Goal: Task Accomplishment & Management: Complete application form

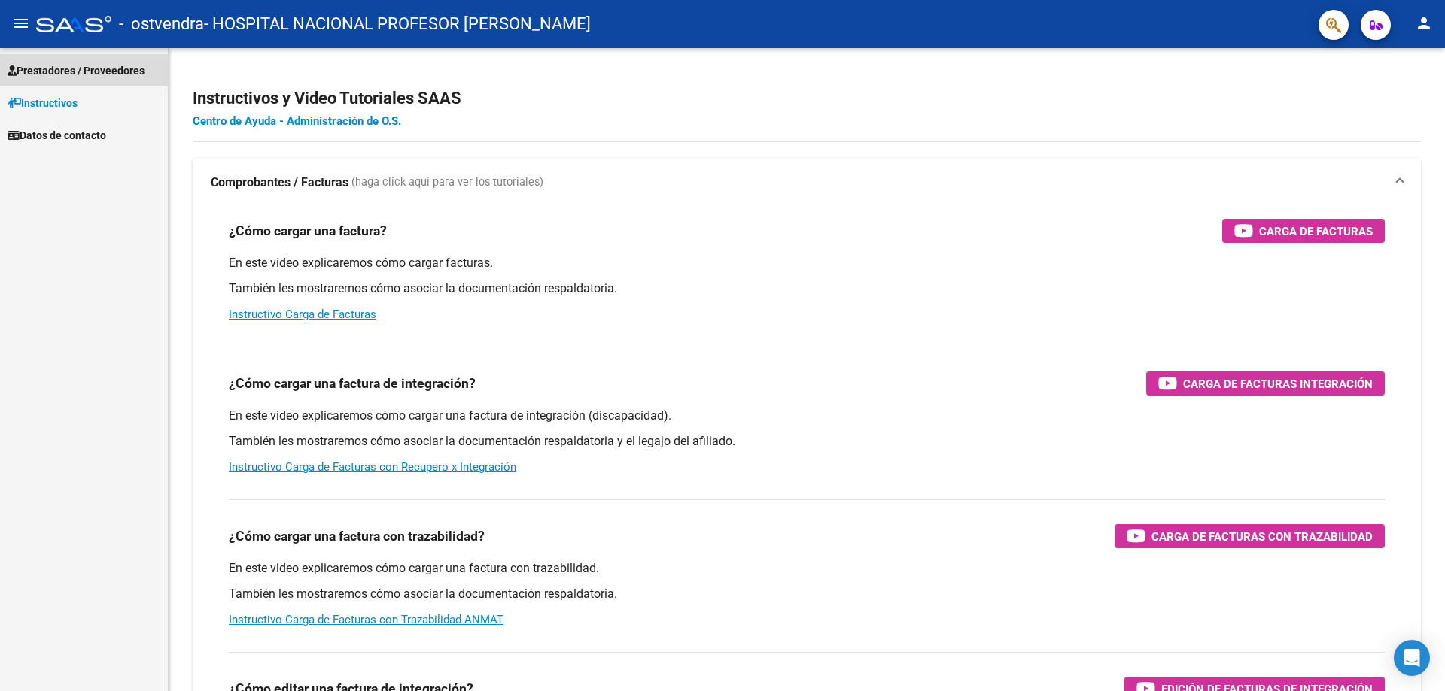
click at [79, 71] on span "Prestadores / Proveedores" at bounding box center [76, 70] width 137 height 17
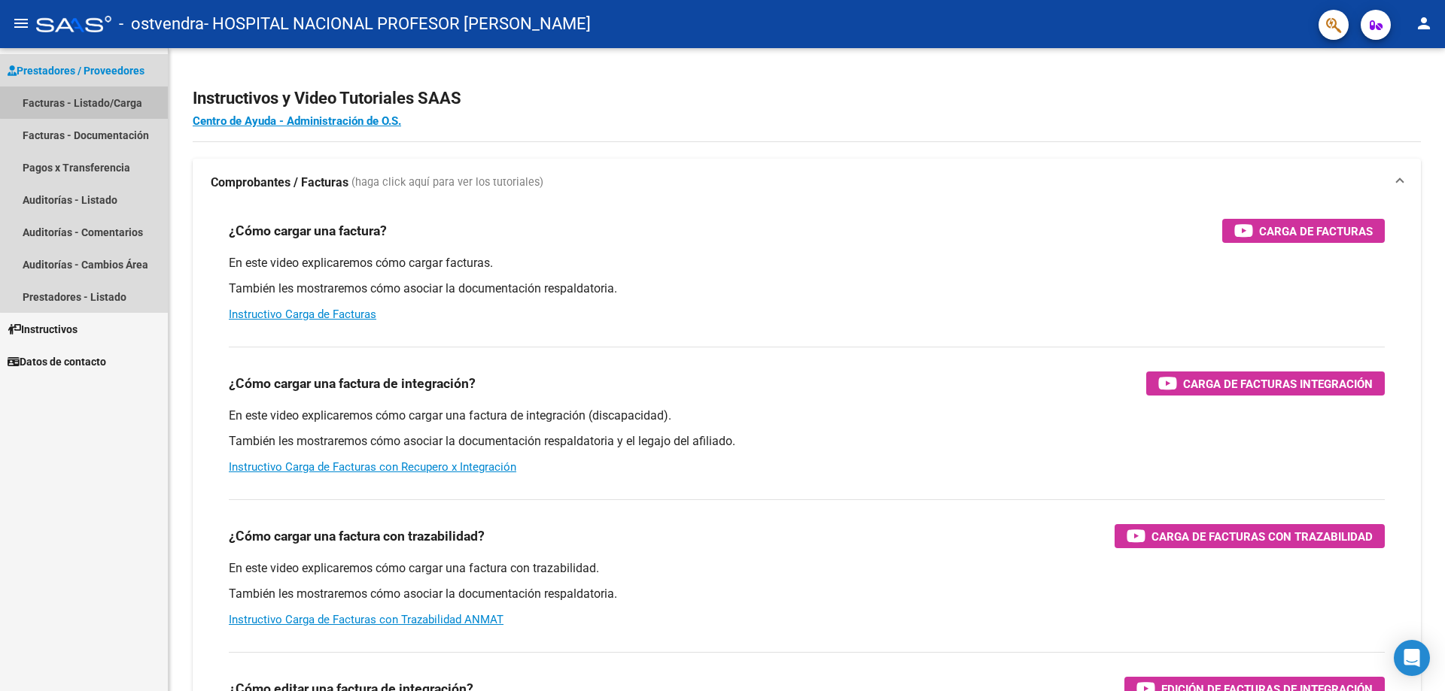
click at [91, 102] on link "Facturas - Listado/Carga" at bounding box center [84, 103] width 168 height 32
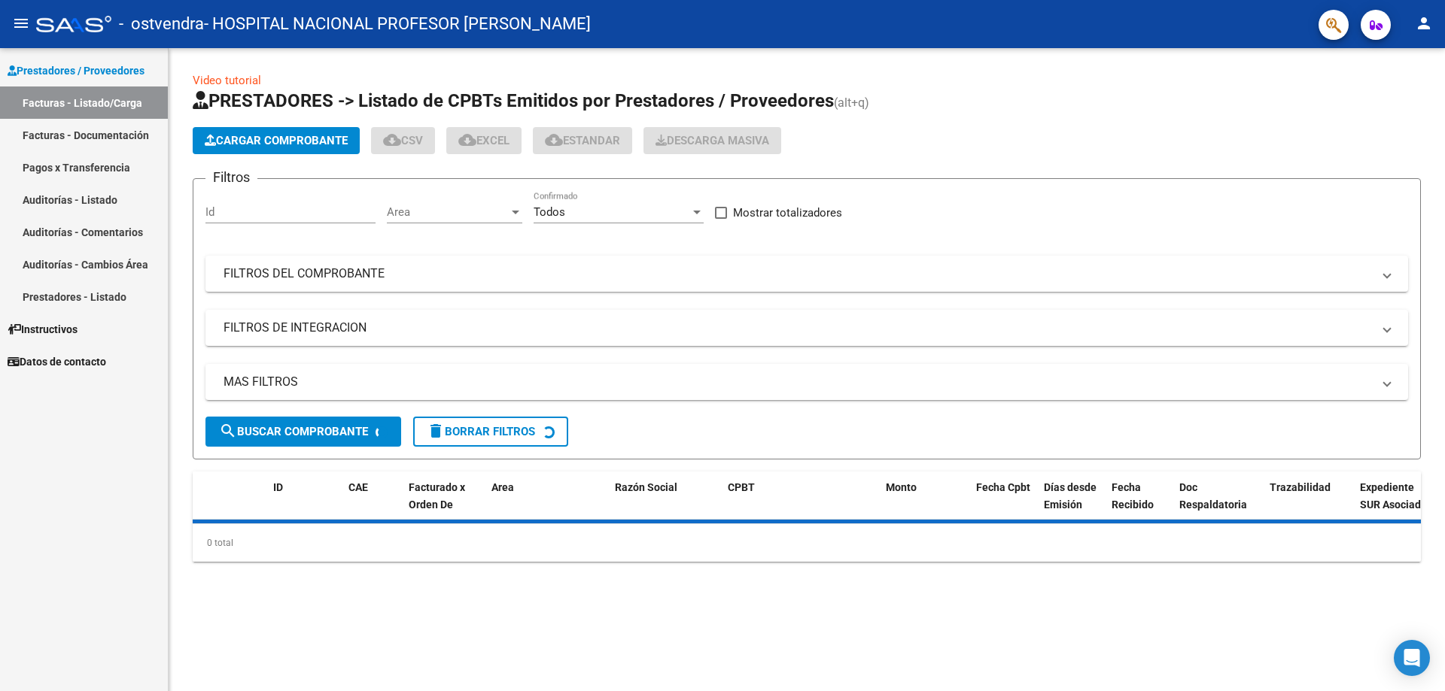
click at [272, 141] on span "Cargar Comprobante" at bounding box center [276, 141] width 143 height 14
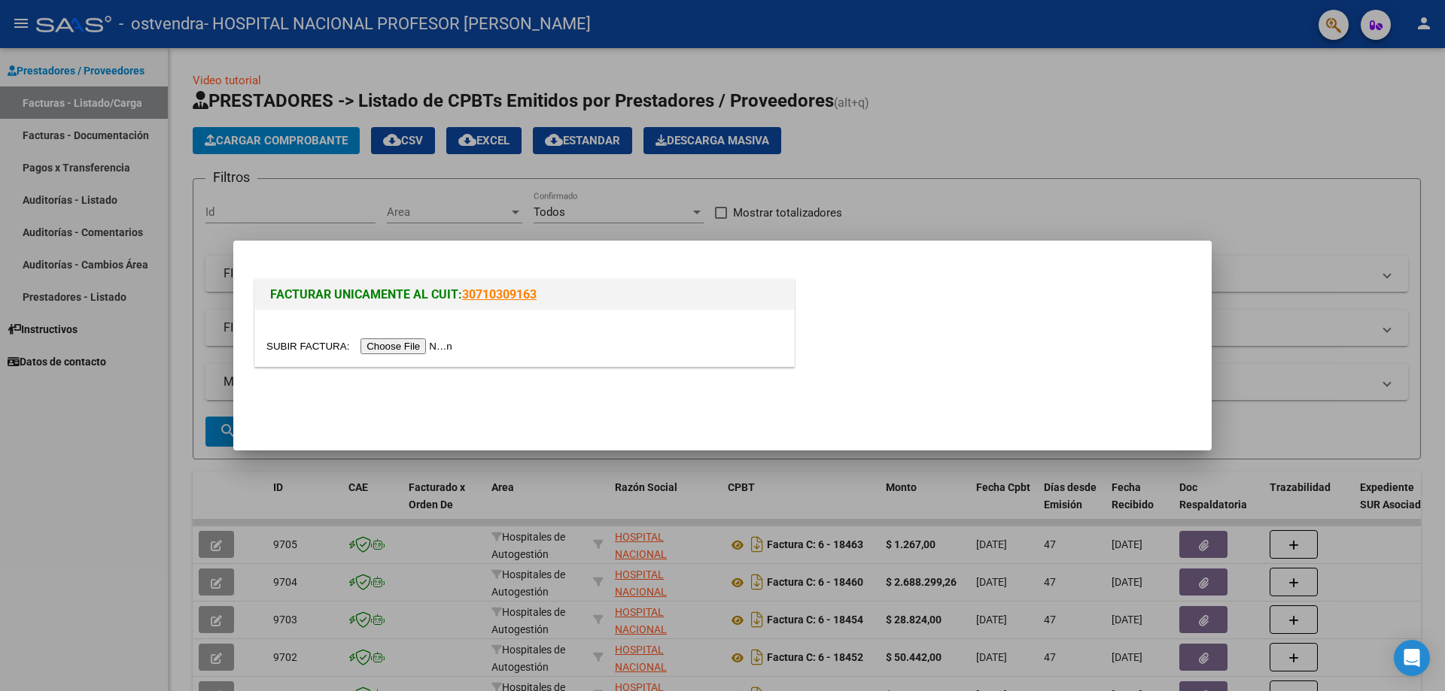
click at [427, 348] on input "file" at bounding box center [361, 347] width 190 height 16
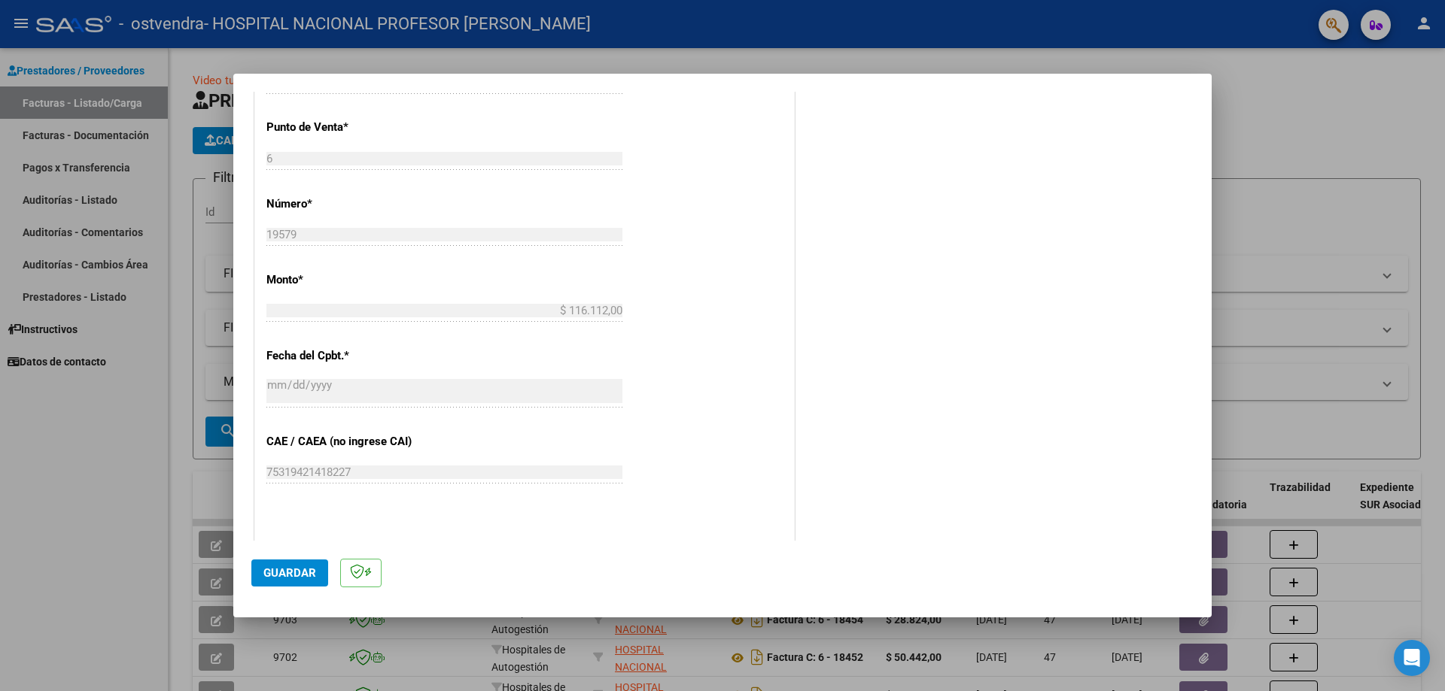
scroll to position [527, 0]
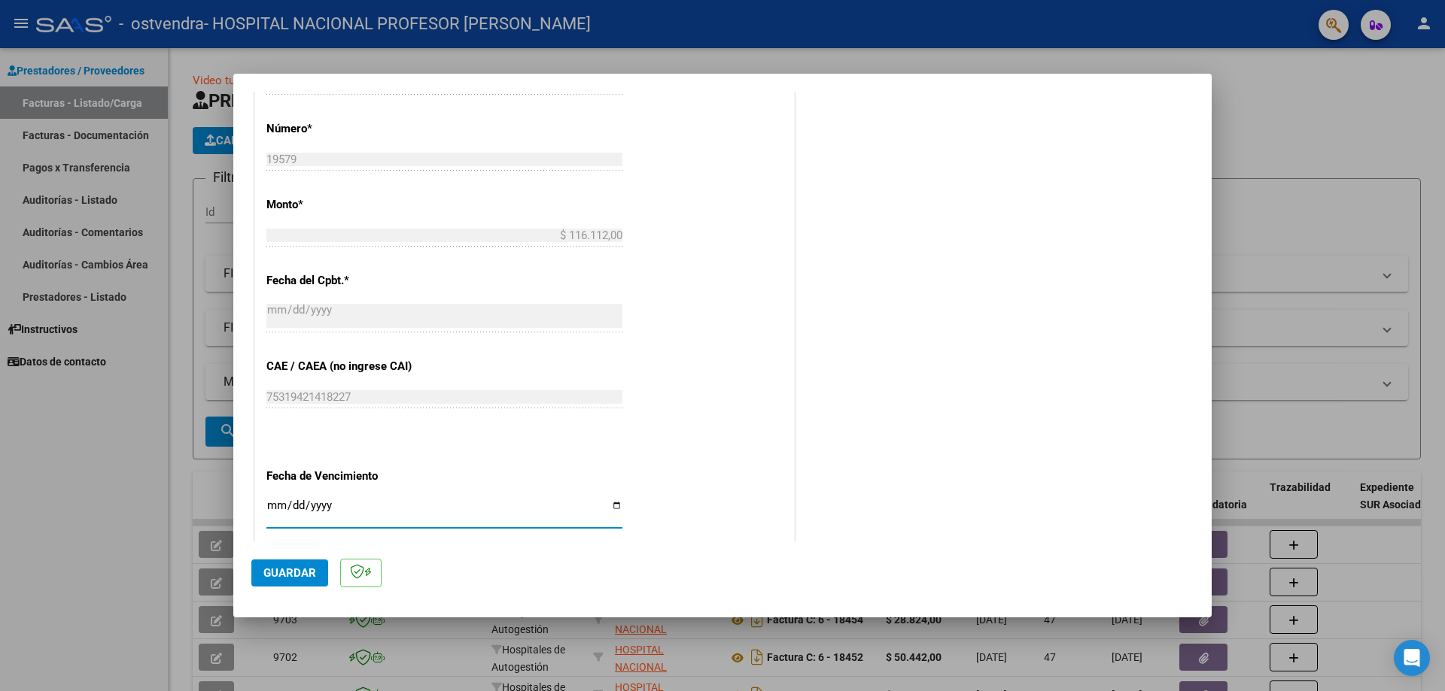
click at [614, 509] on input "Ingresar la fecha" at bounding box center [444, 512] width 356 height 24
type input "[DATE]"
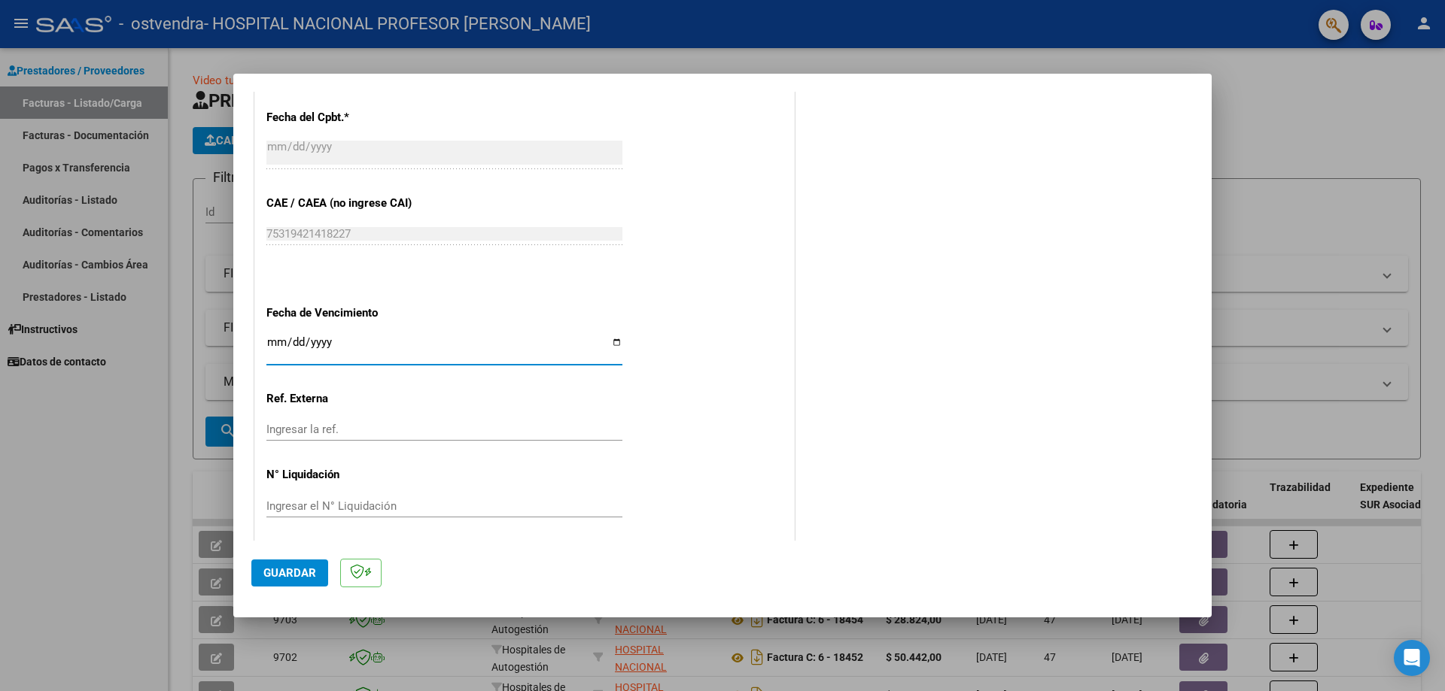
scroll to position [695, 0]
click at [311, 573] on span "Guardar" at bounding box center [289, 574] width 53 height 14
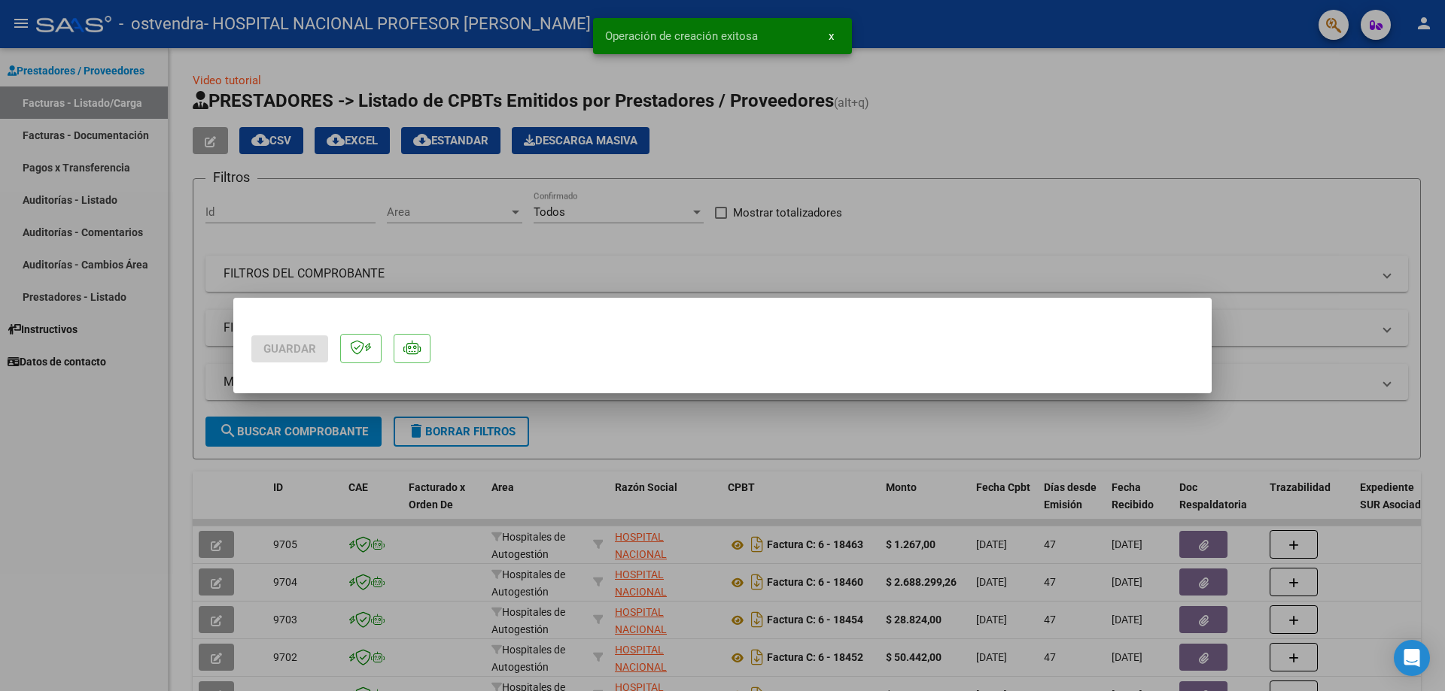
scroll to position [0, 0]
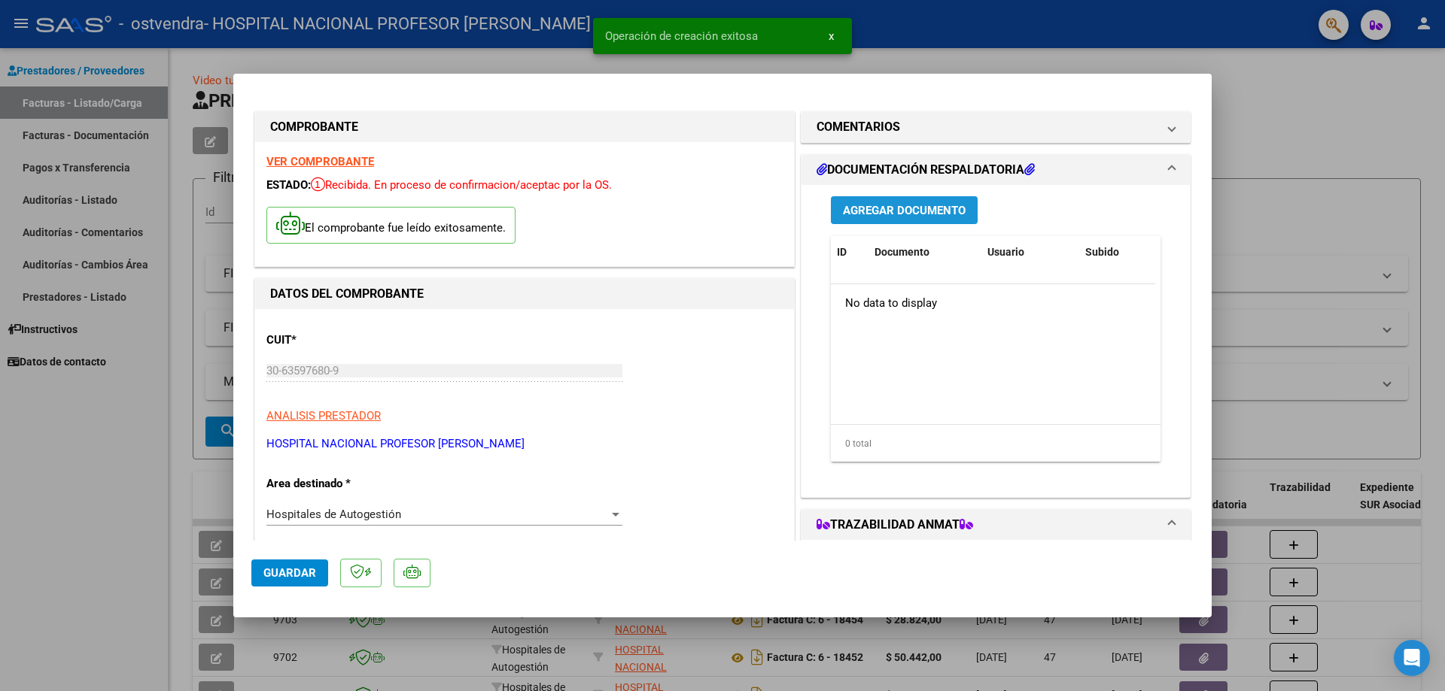
click at [956, 210] on span "Agregar Documento" at bounding box center [904, 211] width 123 height 14
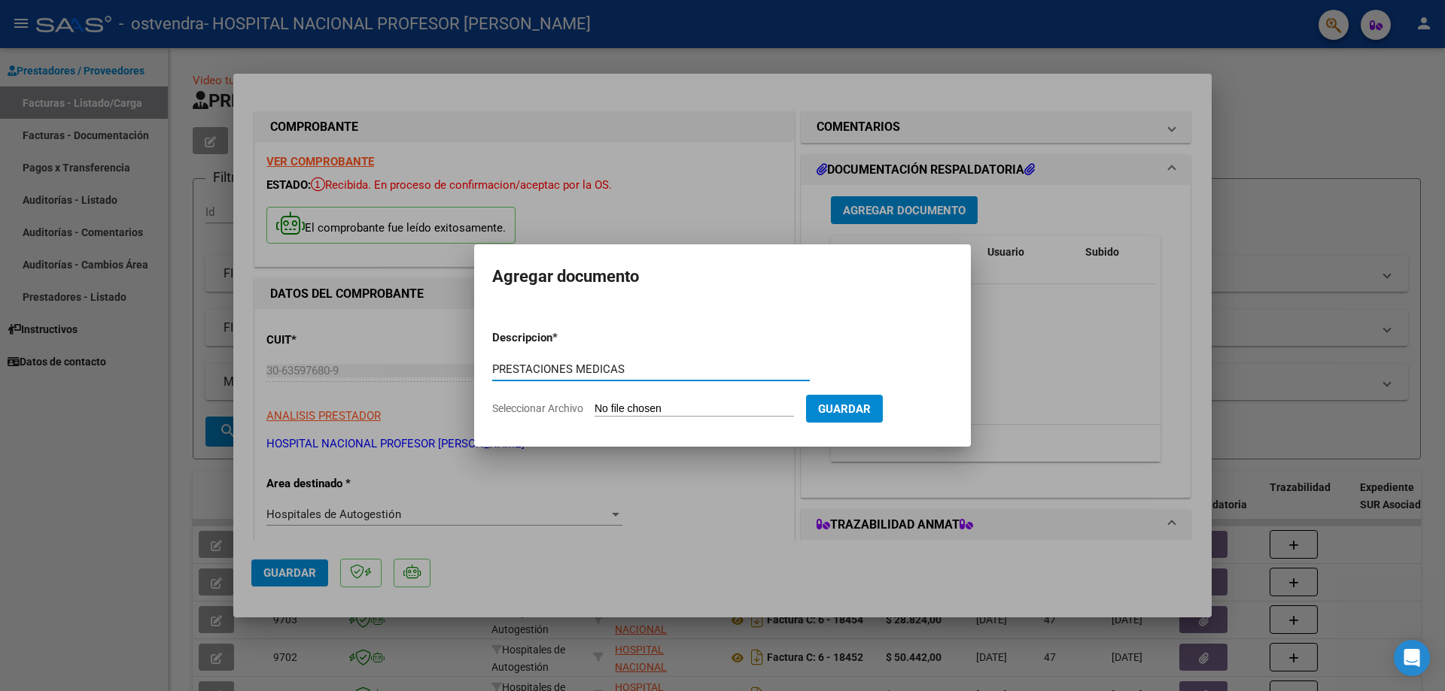
type input "PRESTACIONES MEDICAS"
click at [709, 409] on input "Seleccionar Archivo" at bounding box center [693, 410] width 199 height 14
type input "C:\fakepath\19579.pdf"
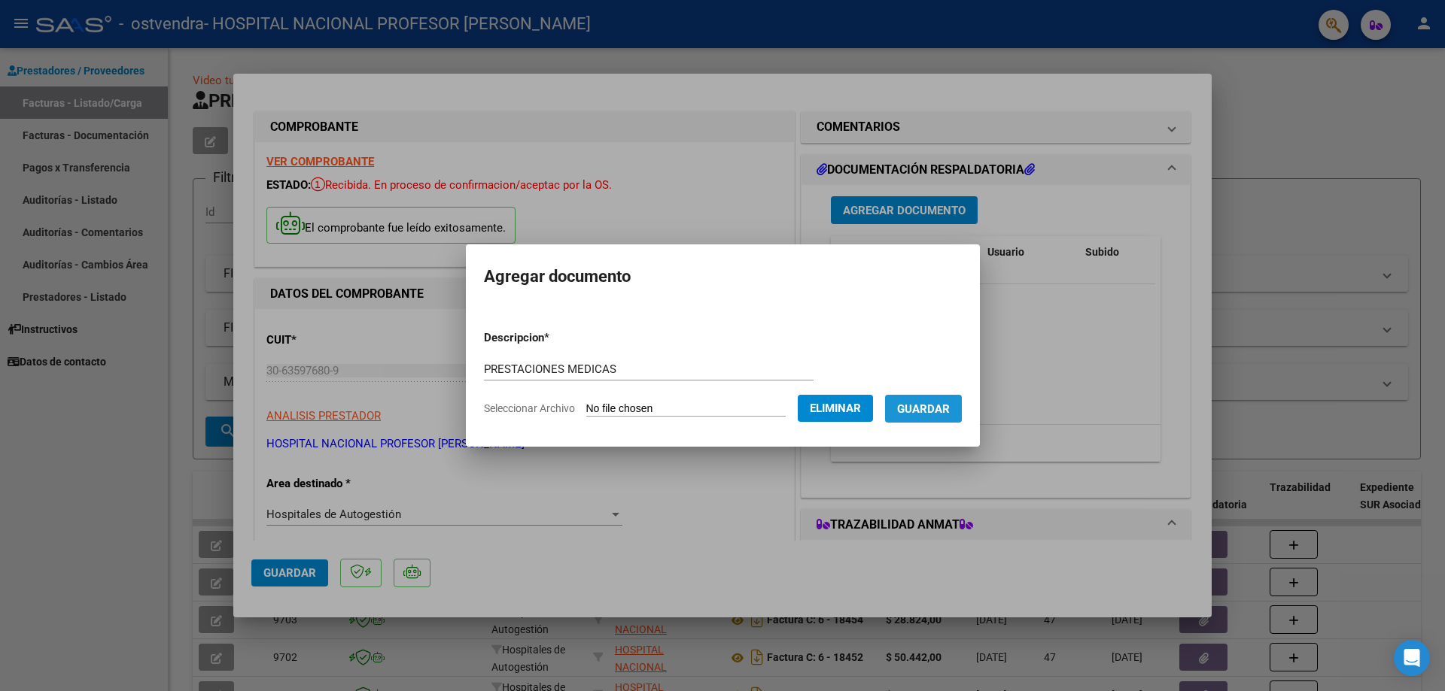
click at [938, 402] on span "Guardar" at bounding box center [923, 409] width 53 height 14
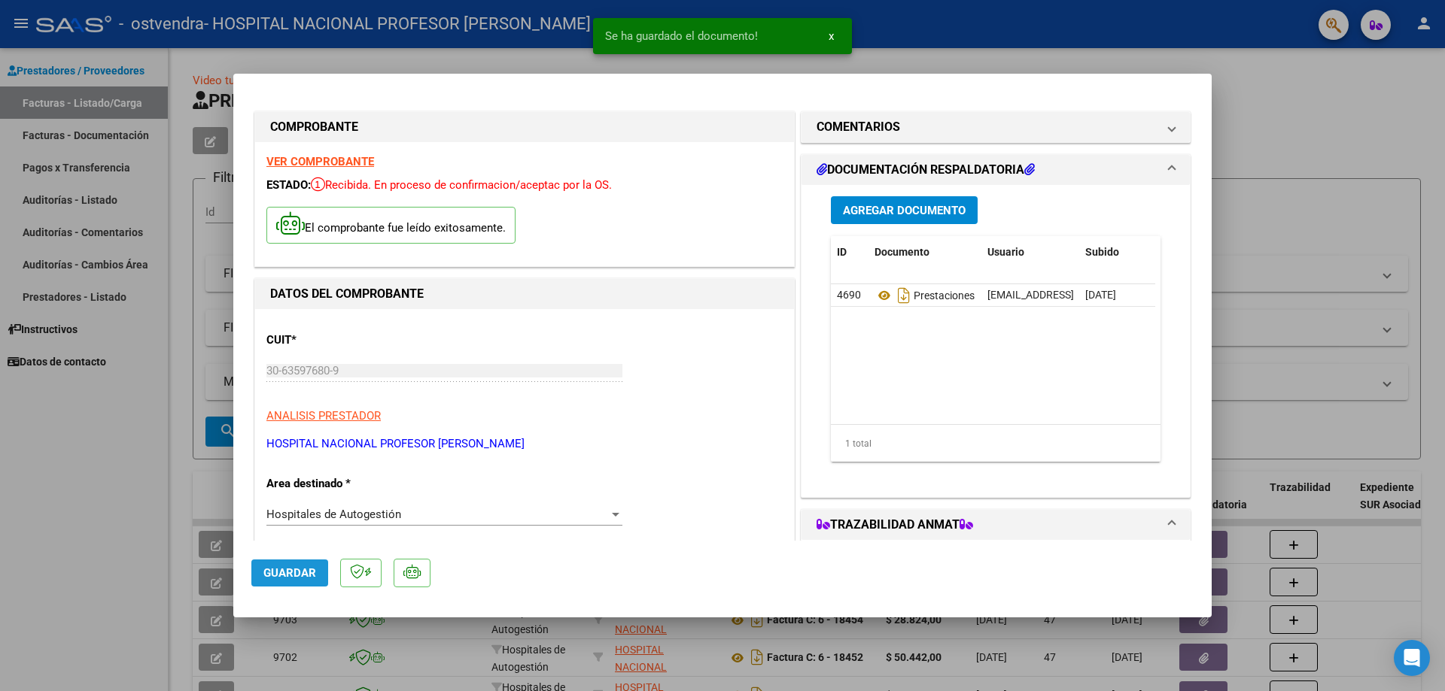
click at [286, 571] on span "Guardar" at bounding box center [289, 574] width 53 height 14
click at [286, 570] on span "Guardar" at bounding box center [289, 574] width 53 height 14
type input "$ 0,00"
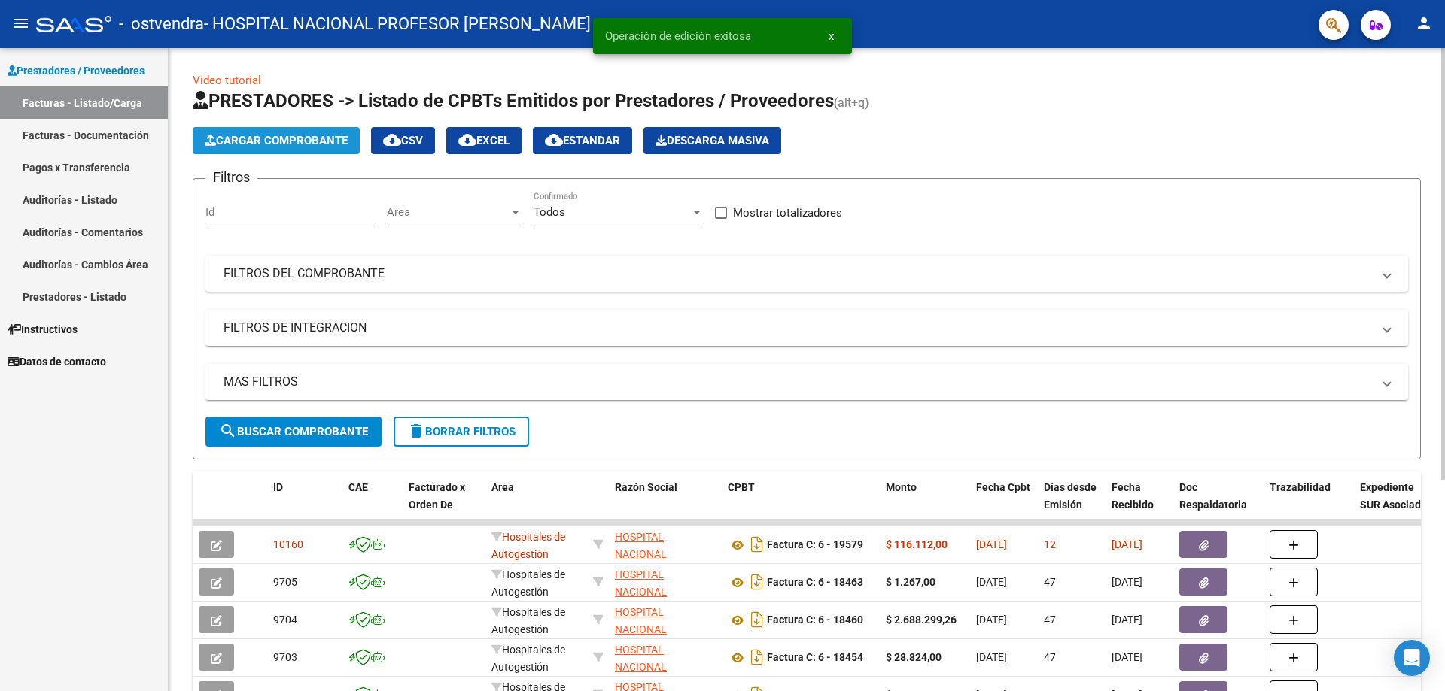
click at [314, 144] on span "Cargar Comprobante" at bounding box center [276, 141] width 143 height 14
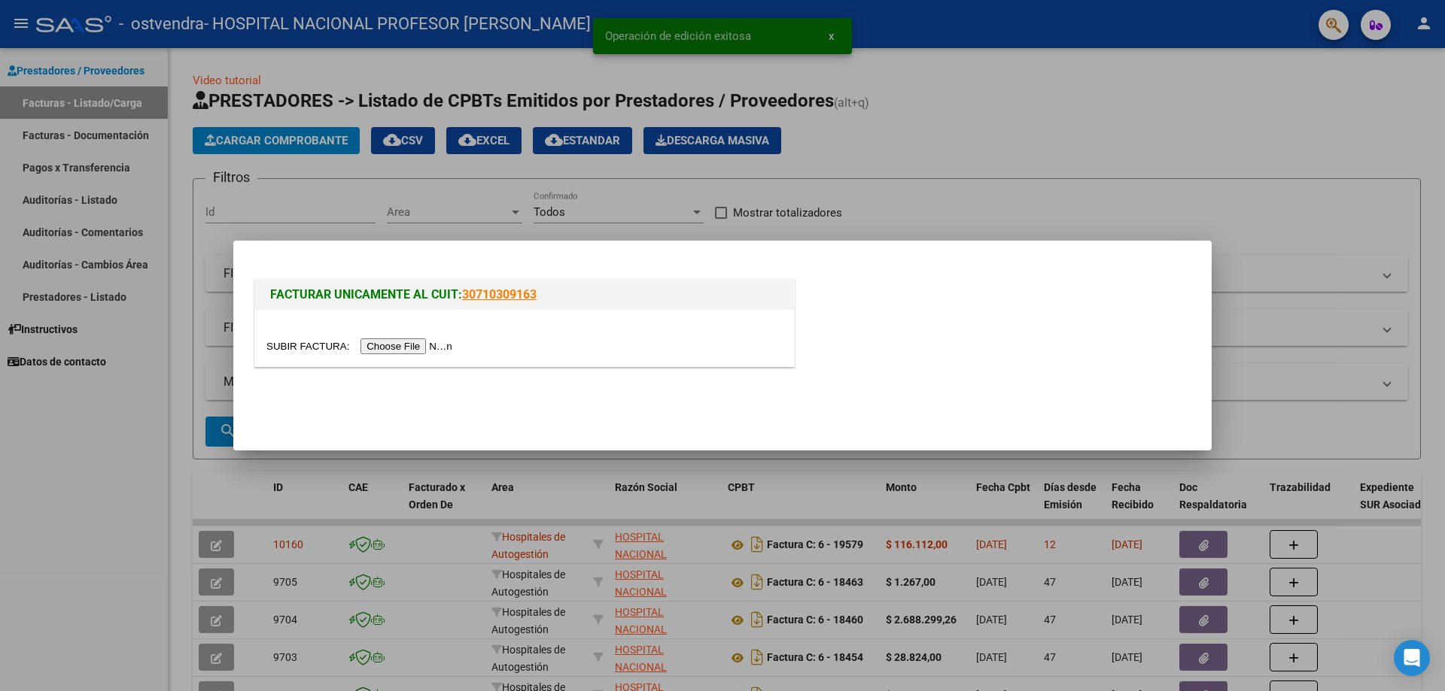
click at [453, 348] on input "file" at bounding box center [361, 347] width 190 height 16
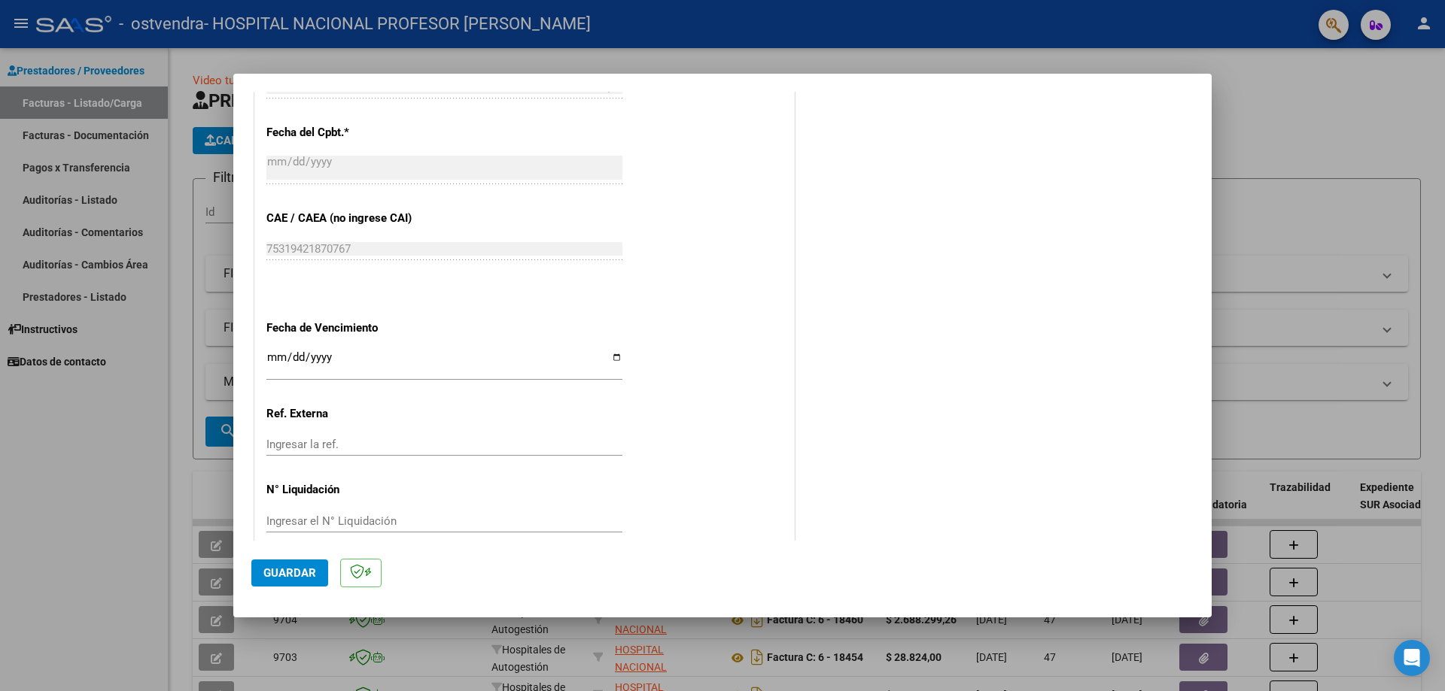
scroll to position [695, 0]
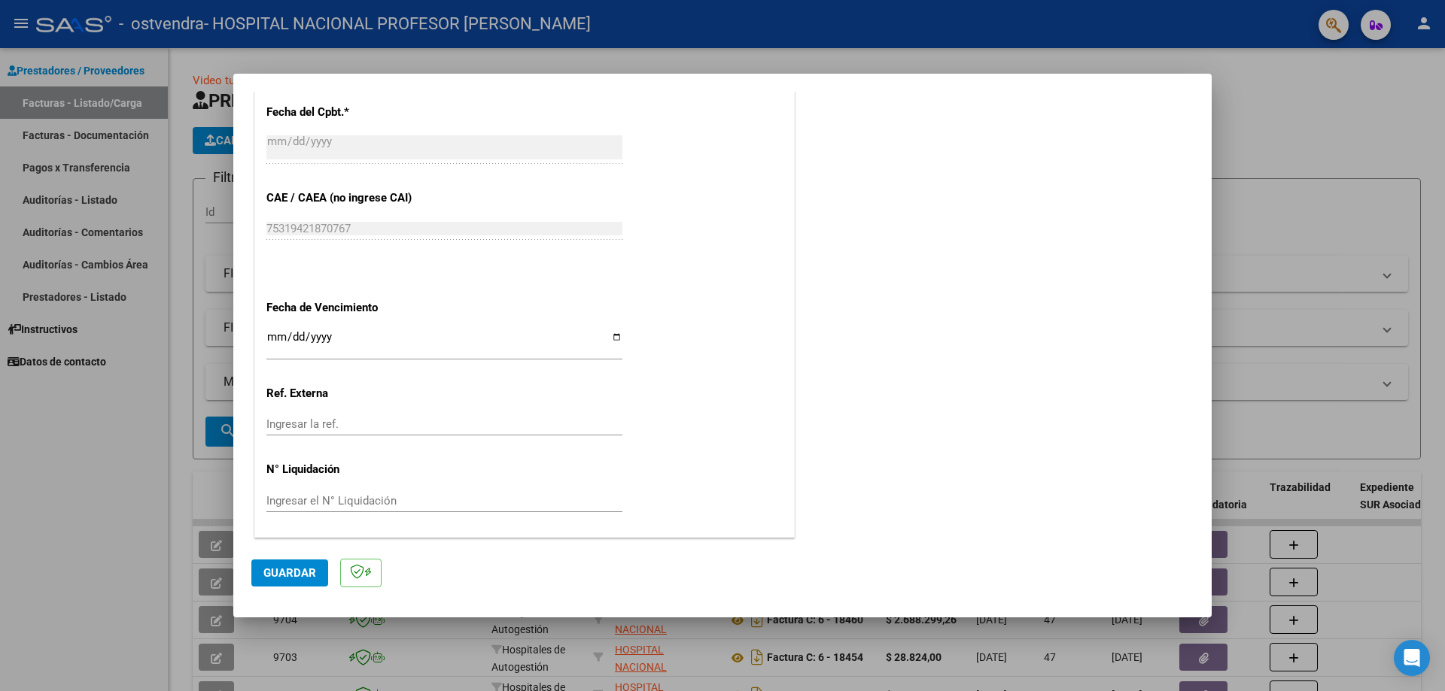
click at [614, 340] on input "Ingresar la fecha" at bounding box center [444, 343] width 356 height 24
type input "[DATE]"
click at [313, 569] on span "Guardar" at bounding box center [289, 574] width 53 height 14
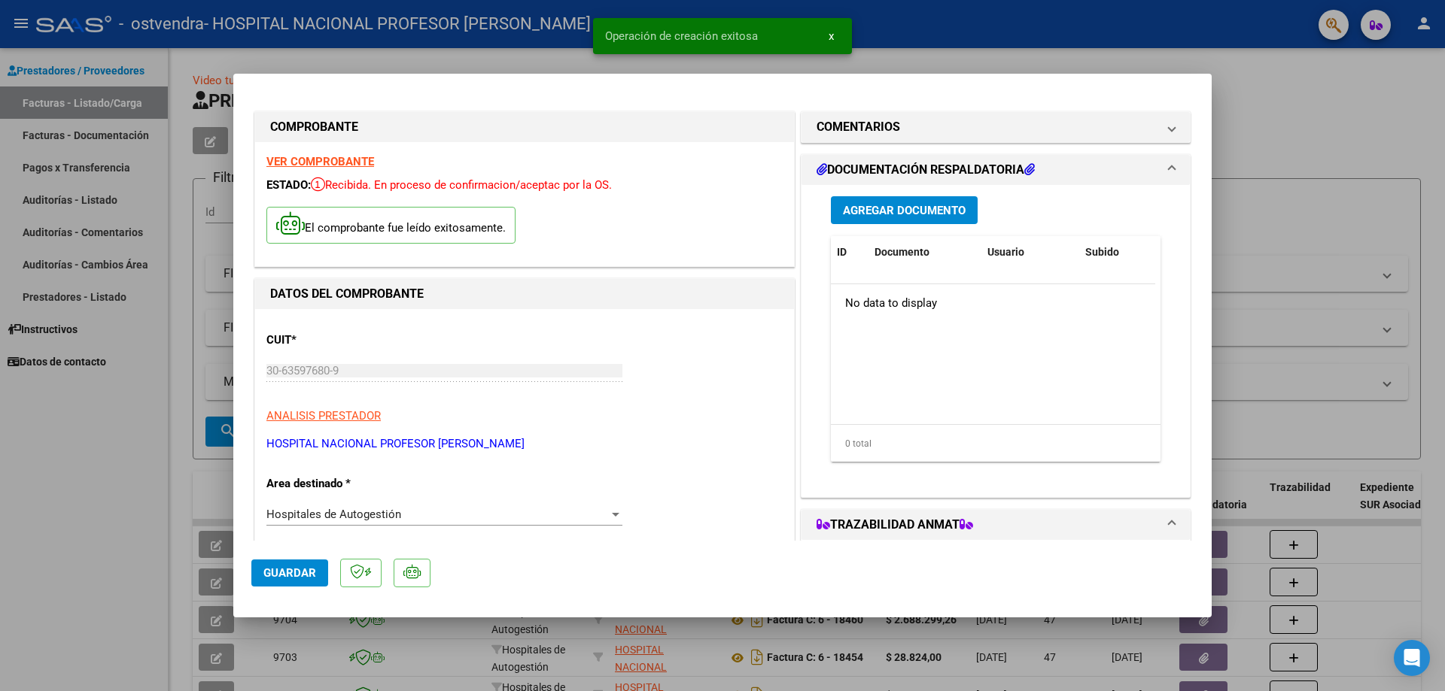
click at [923, 208] on span "Agregar Documento" at bounding box center [904, 211] width 123 height 14
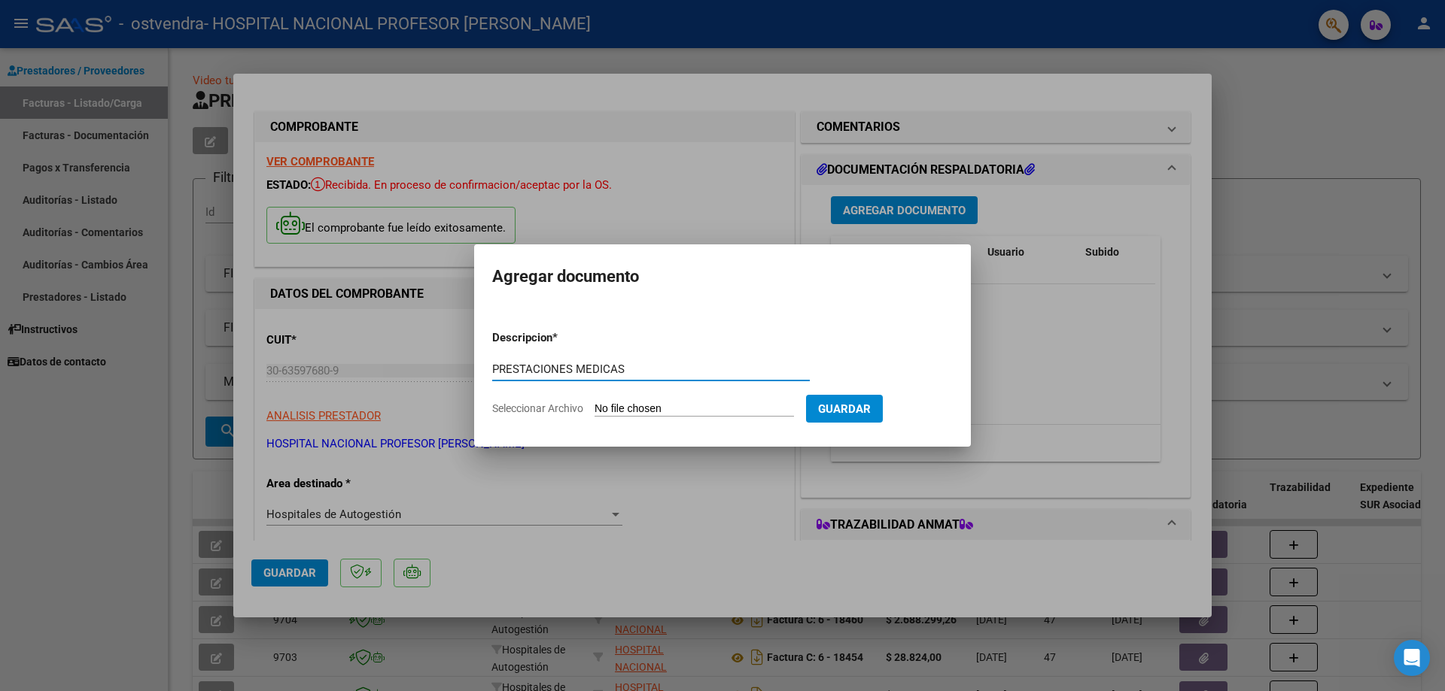
type input "PRESTACIONES MEDICAS"
click at [728, 403] on input "Seleccionar Archivo" at bounding box center [693, 410] width 199 height 14
type input "C:\fakepath\19581.pdf"
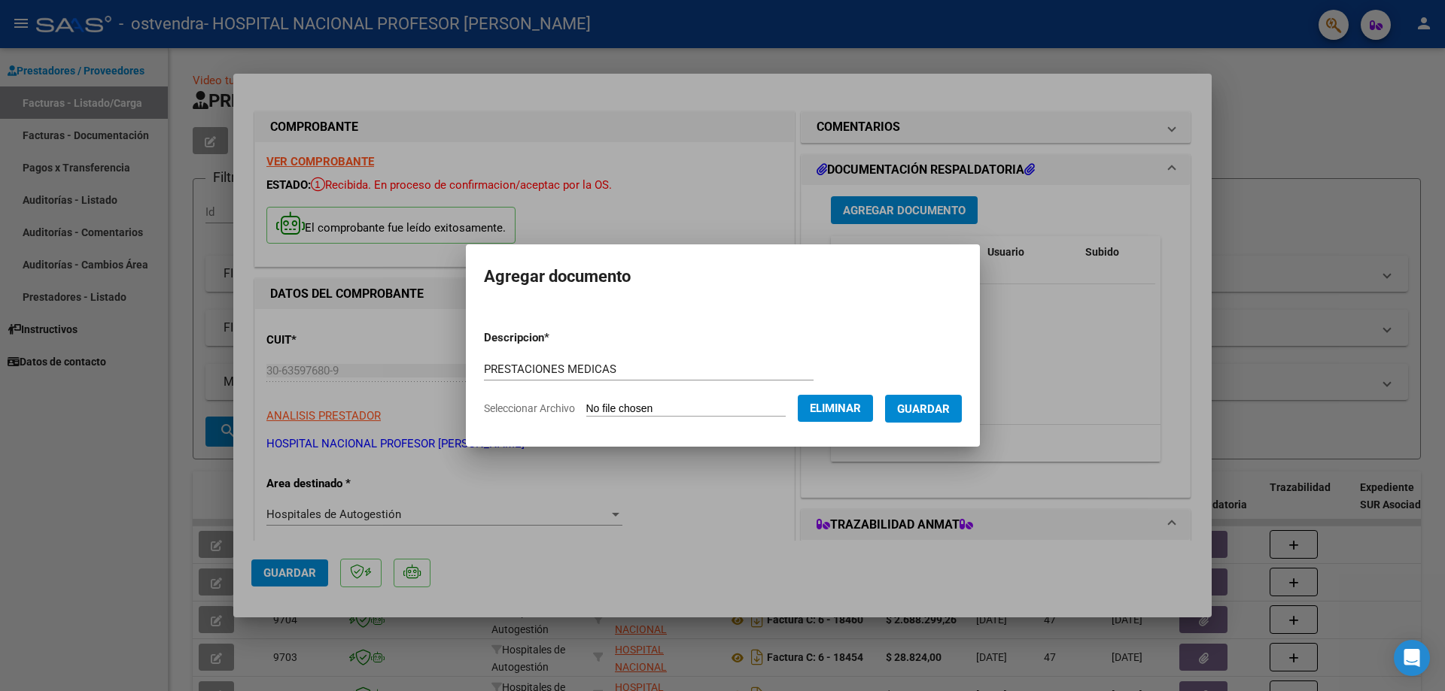
click at [928, 409] on span "Guardar" at bounding box center [923, 410] width 53 height 14
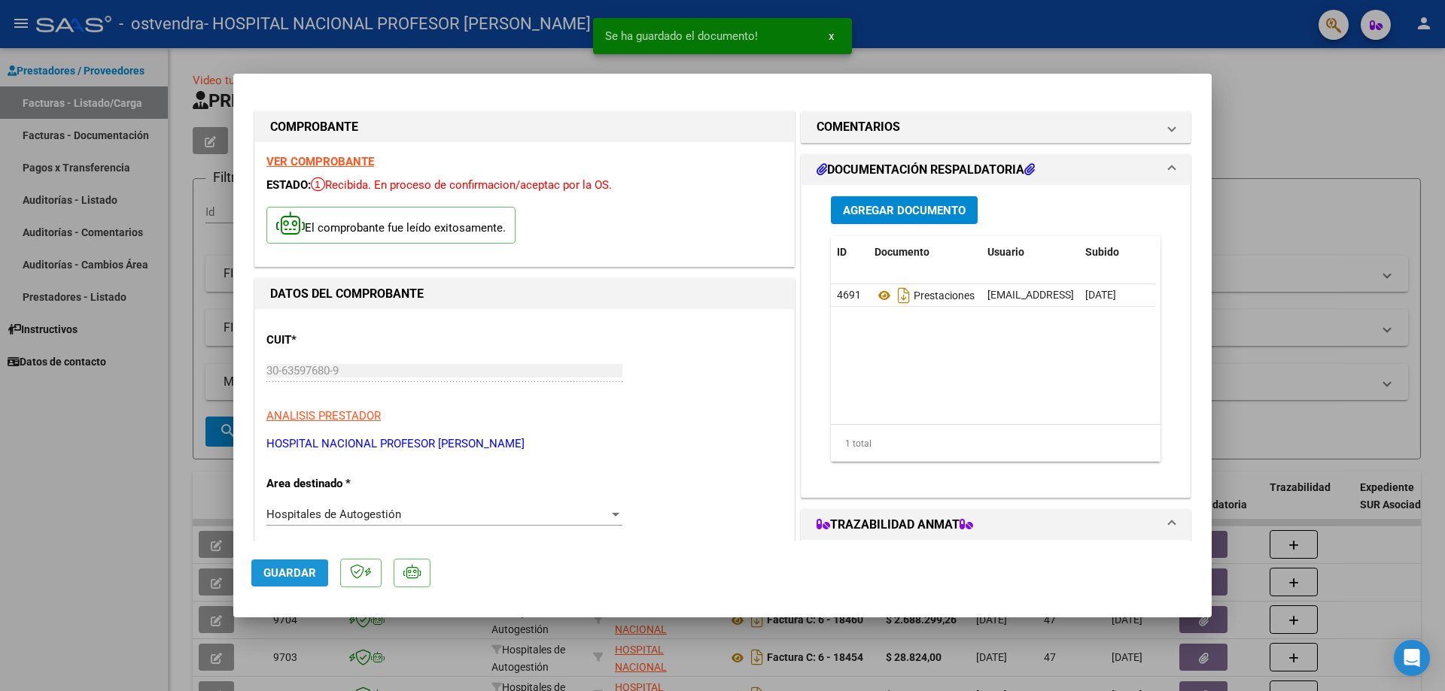
click at [290, 571] on span "Guardar" at bounding box center [289, 574] width 53 height 14
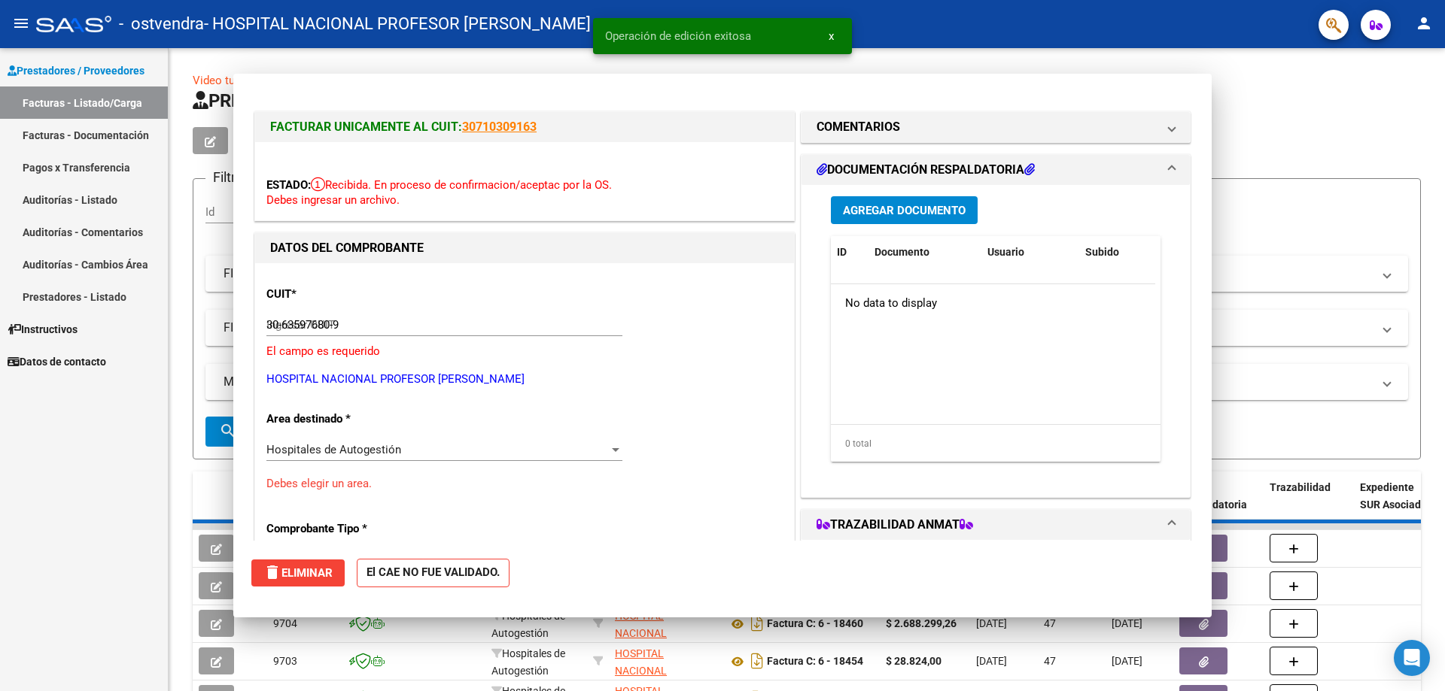
type input "$ 0,00"
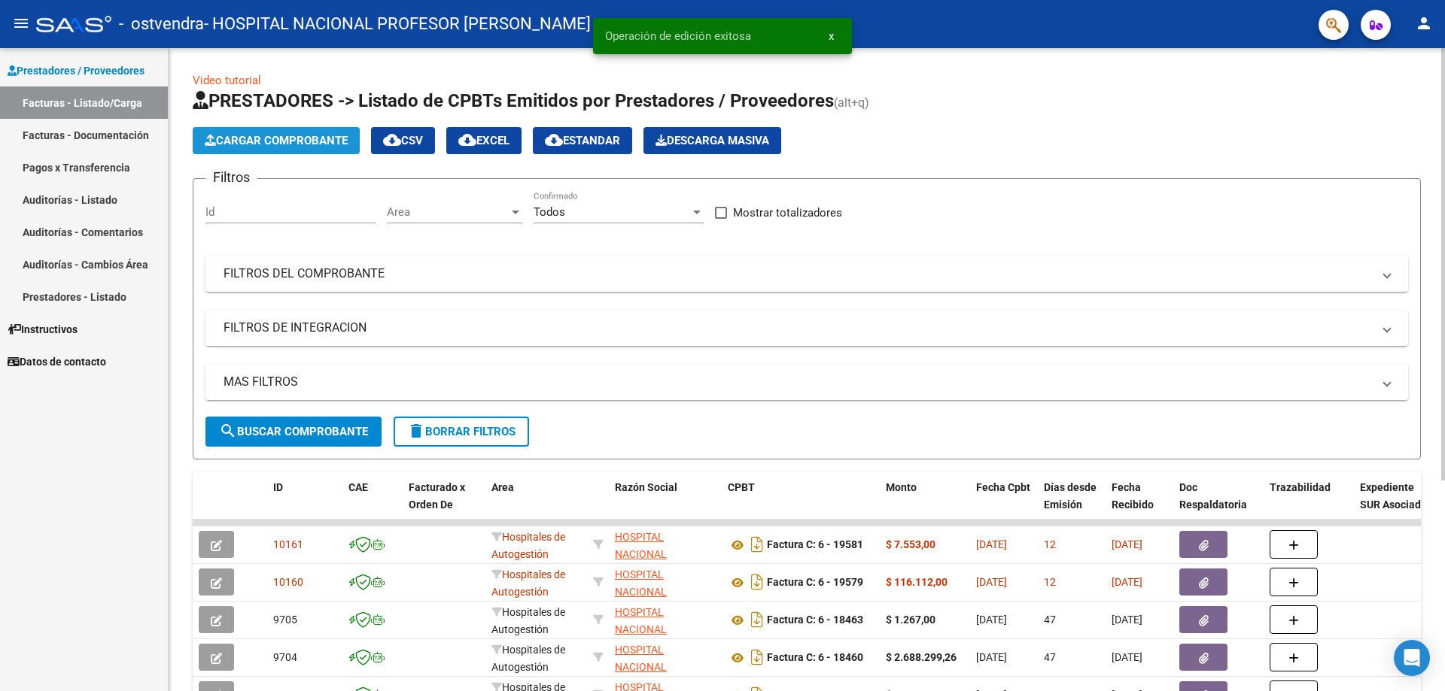
click at [306, 141] on span "Cargar Comprobante" at bounding box center [276, 141] width 143 height 14
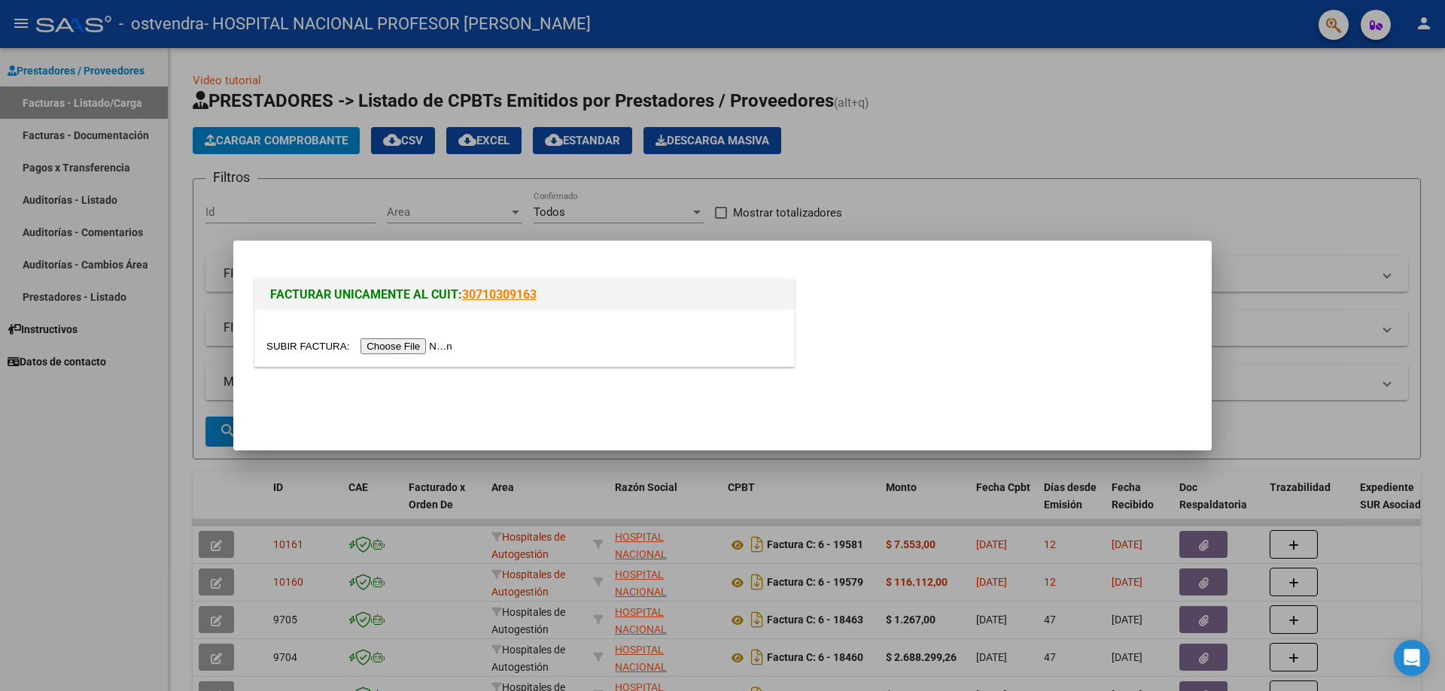
click at [451, 346] on input "file" at bounding box center [361, 347] width 190 height 16
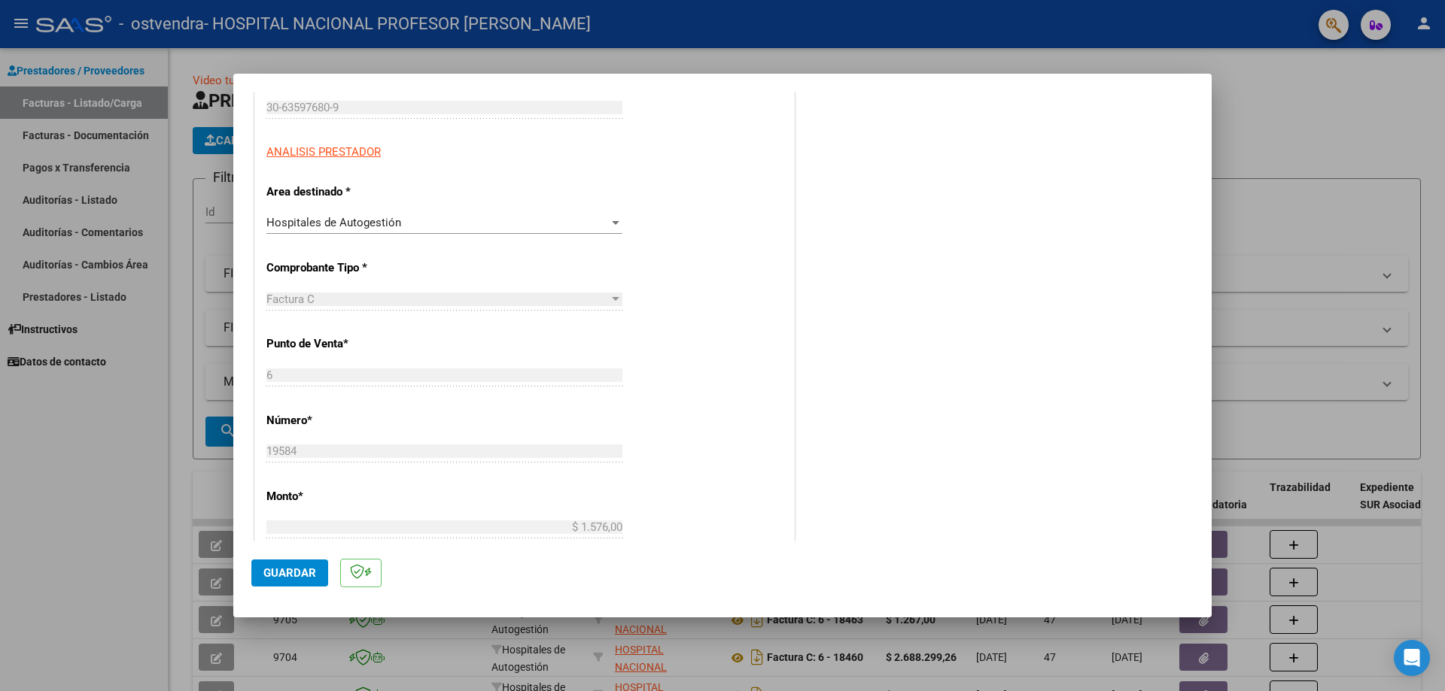
scroll to position [602, 0]
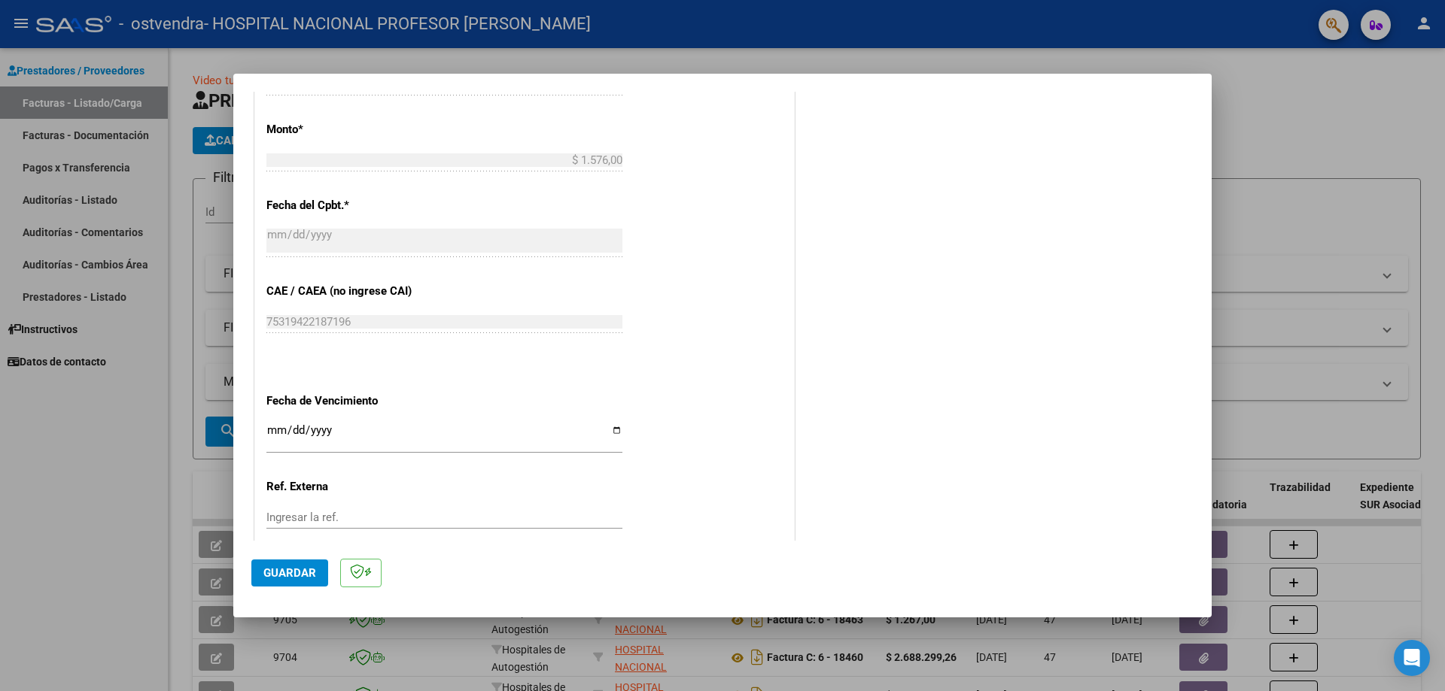
click at [615, 429] on input "Ingresar la fecha" at bounding box center [444, 436] width 356 height 24
type input "[DATE]"
click at [293, 572] on span "Guardar" at bounding box center [289, 574] width 53 height 14
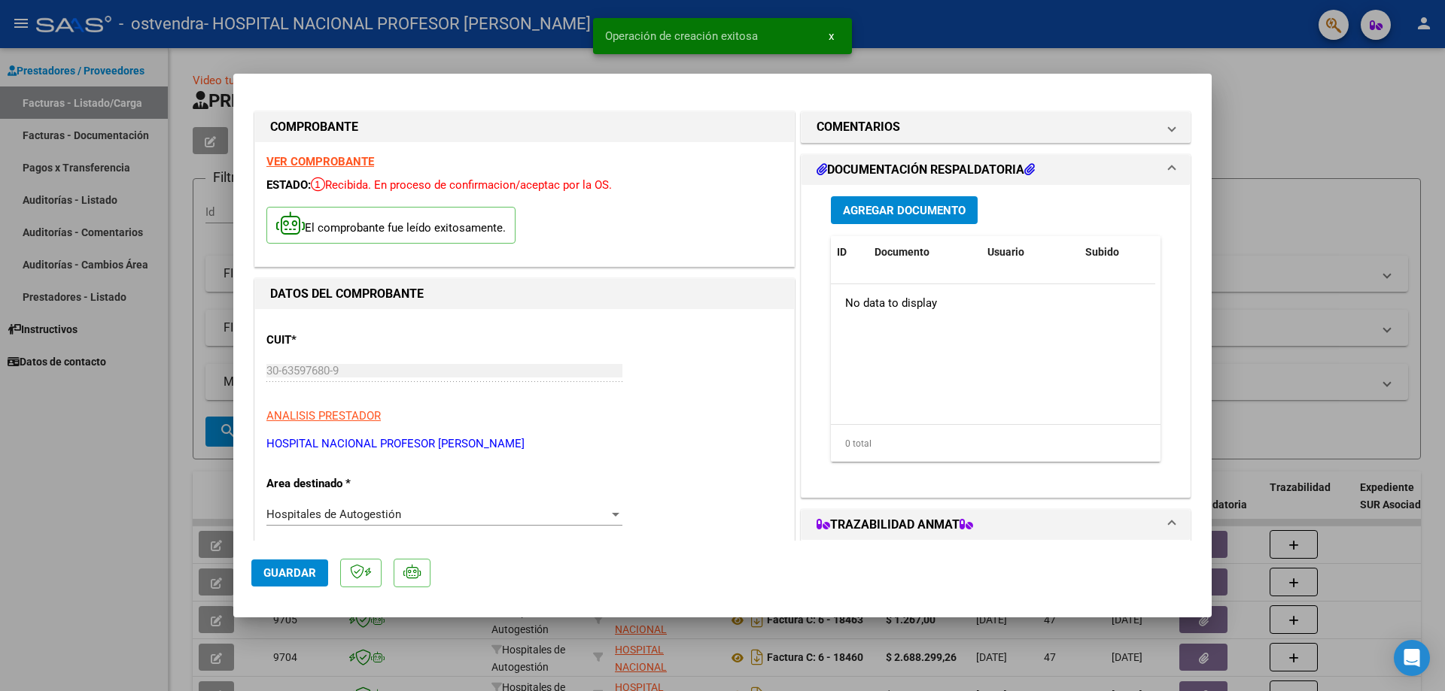
click at [925, 208] on span "Agregar Documento" at bounding box center [904, 211] width 123 height 14
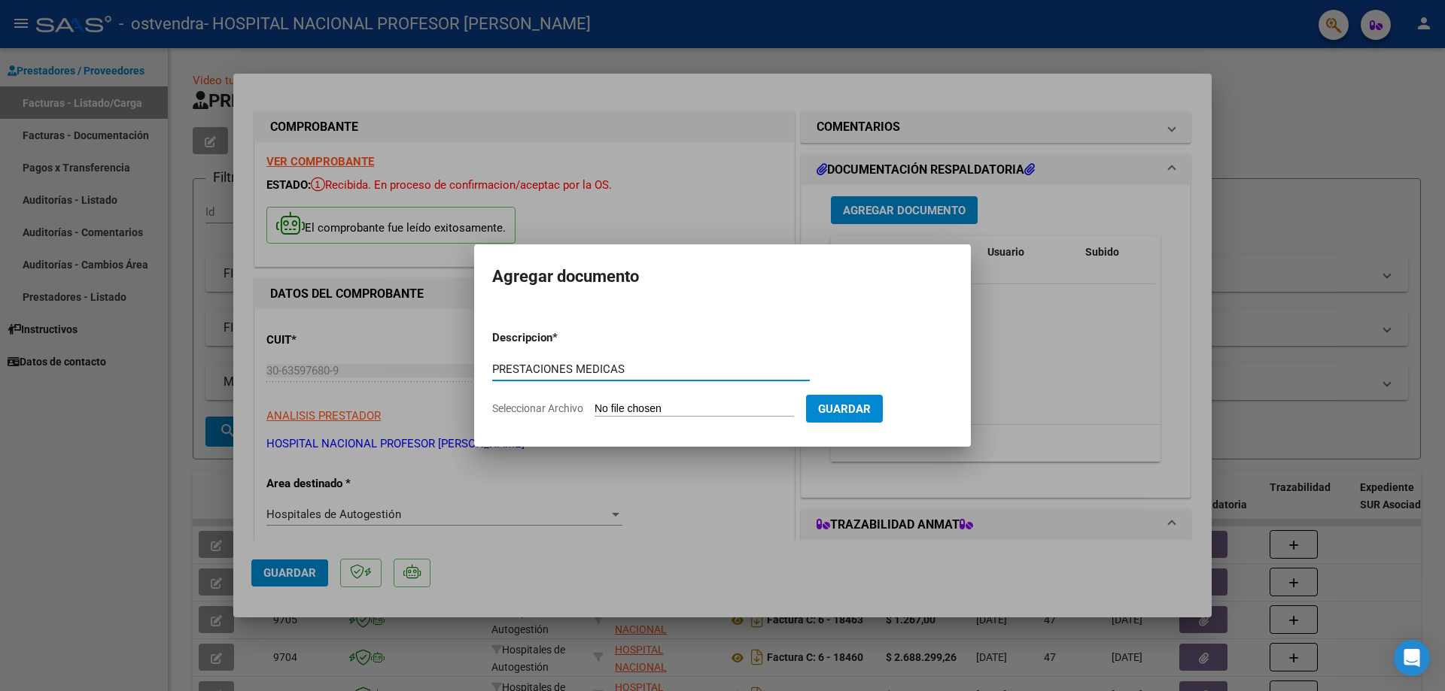
type input "PRESTACIONES MEDICAS"
click at [645, 407] on input "Seleccionar Archivo" at bounding box center [693, 410] width 199 height 14
type input "C:\fakepath\19584.pdf"
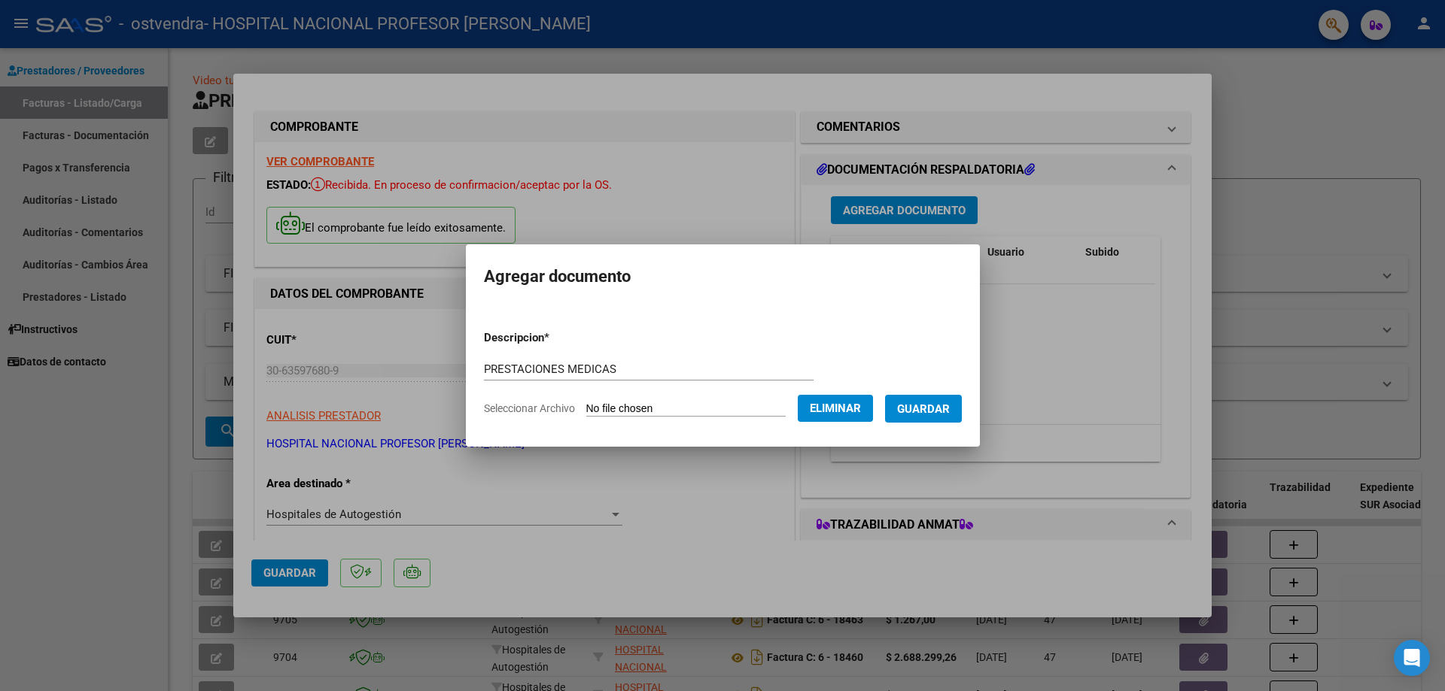
click at [934, 406] on span "Guardar" at bounding box center [923, 410] width 53 height 14
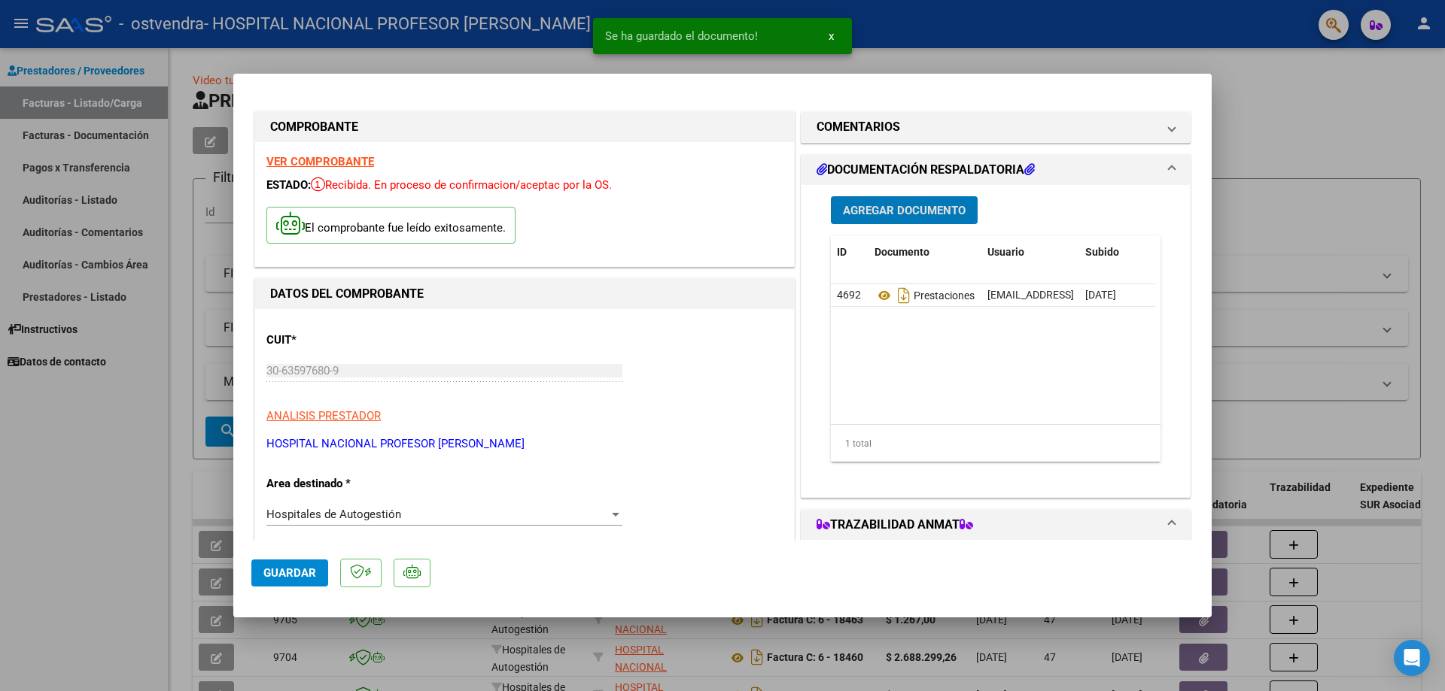
click at [308, 582] on button "Guardar" at bounding box center [289, 573] width 77 height 27
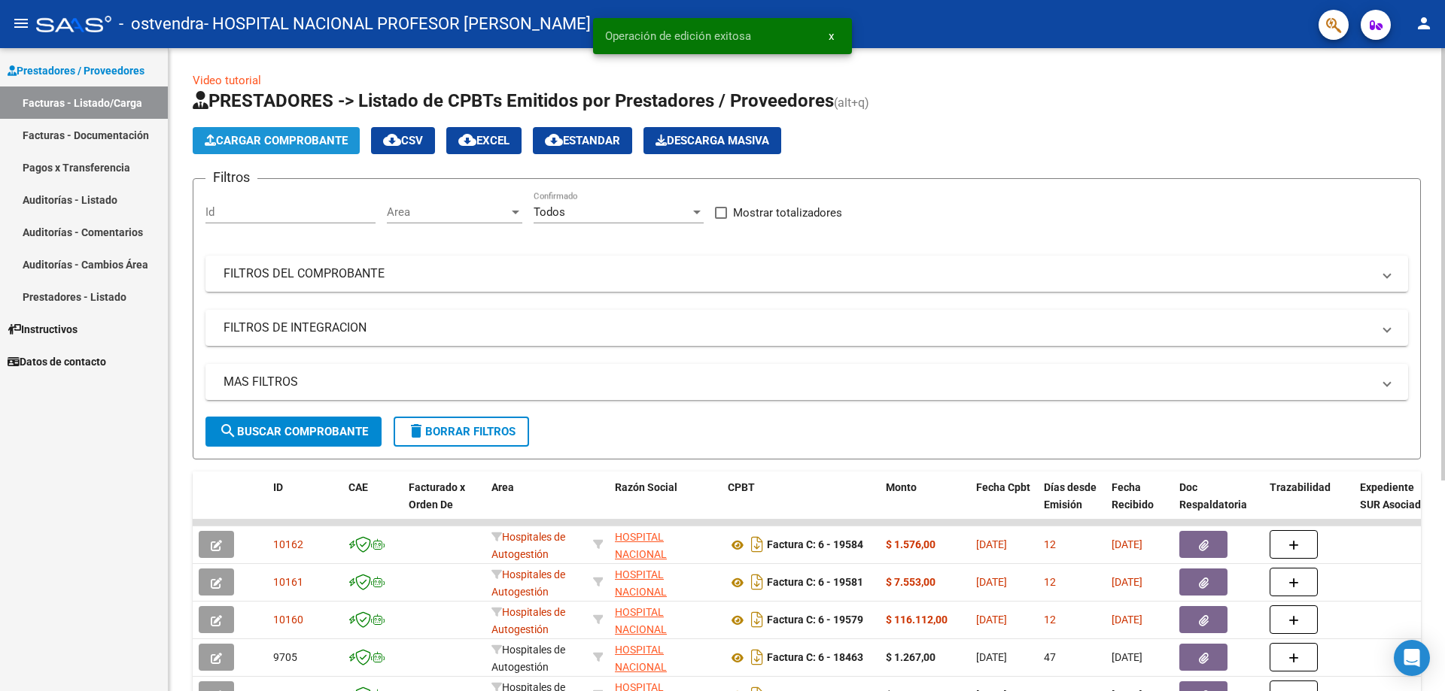
click at [303, 141] on span "Cargar Comprobante" at bounding box center [276, 141] width 143 height 14
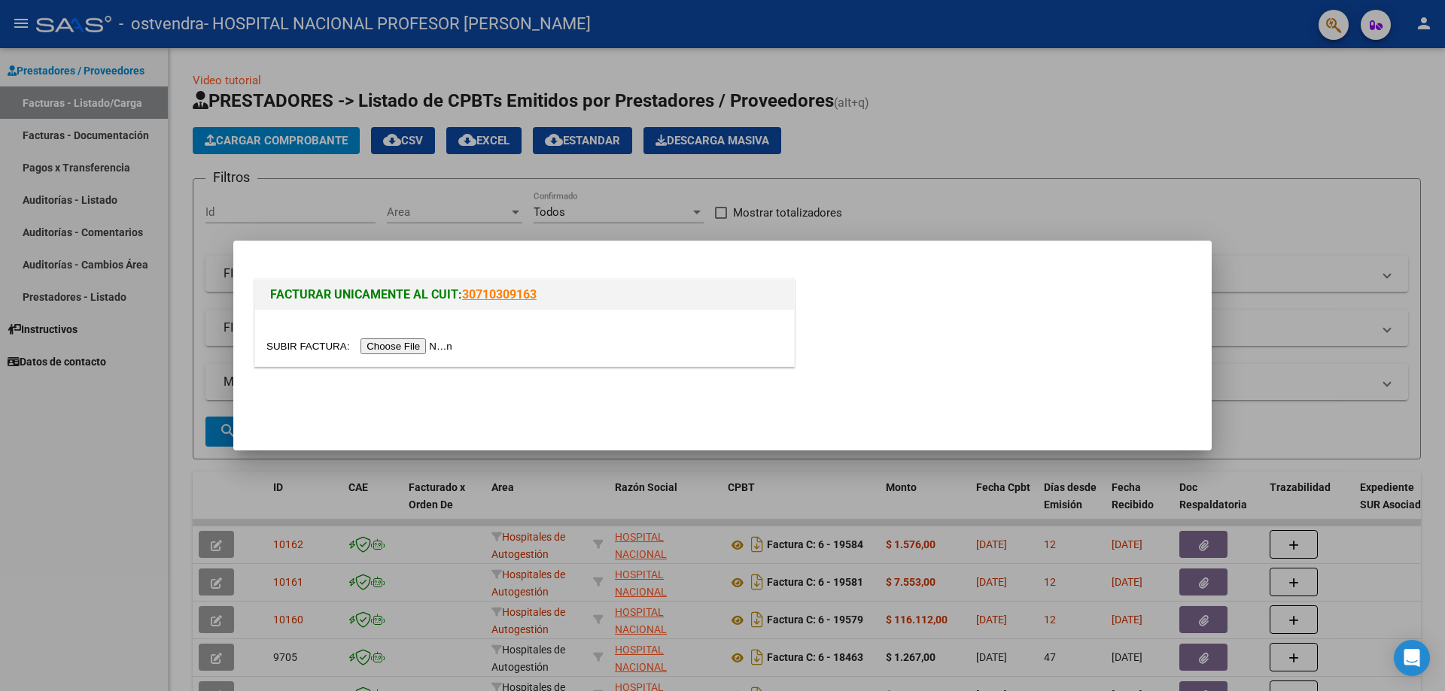
click at [440, 349] on input "file" at bounding box center [361, 347] width 190 height 16
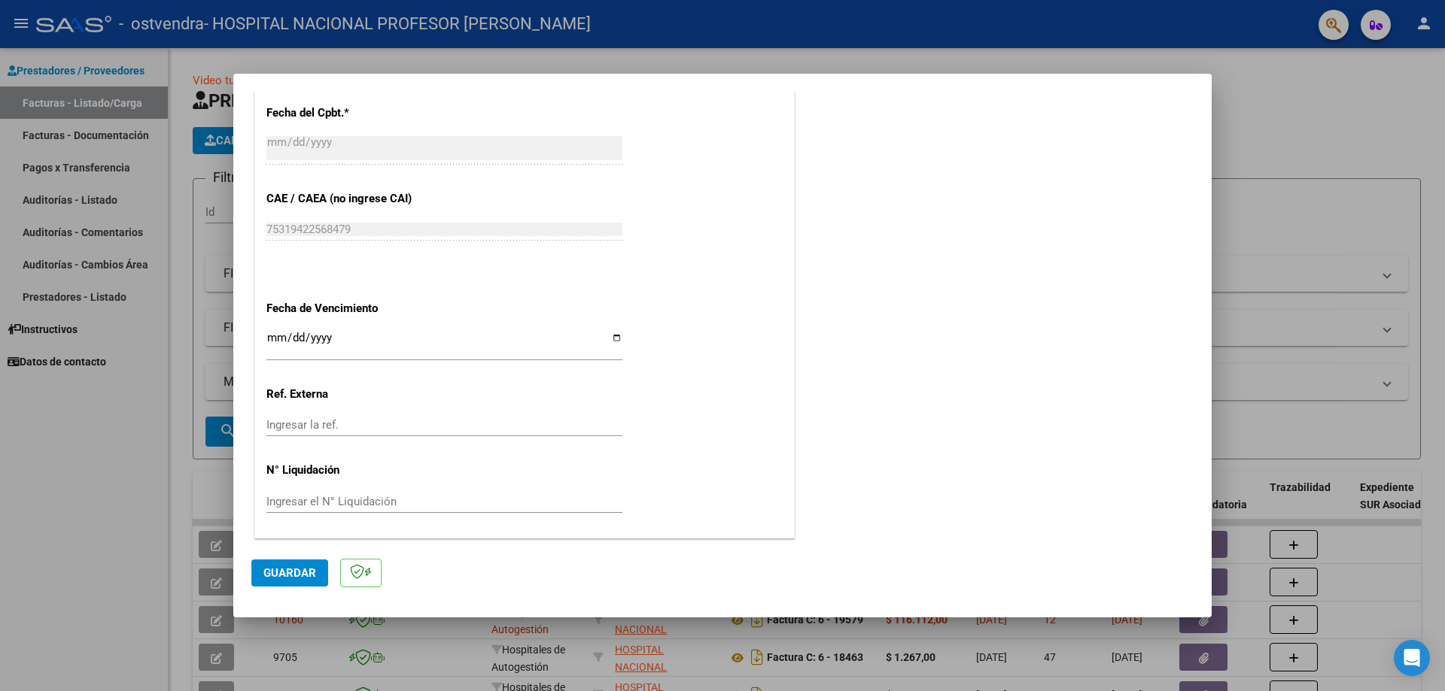
scroll to position [695, 0]
click at [612, 339] on input "Ingresar la fecha" at bounding box center [444, 343] width 356 height 24
type input "[DATE]"
click at [293, 572] on span "Guardar" at bounding box center [289, 574] width 53 height 14
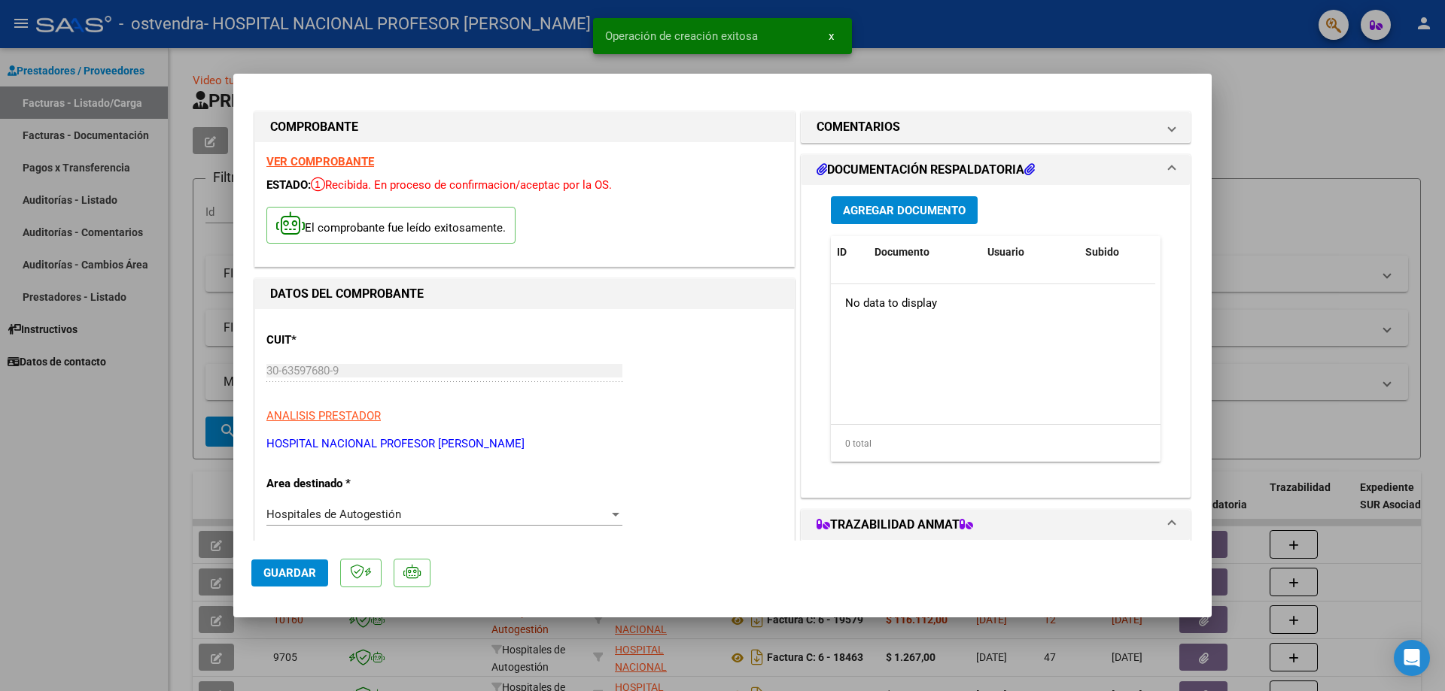
click at [960, 218] on button "Agregar Documento" at bounding box center [904, 210] width 147 height 28
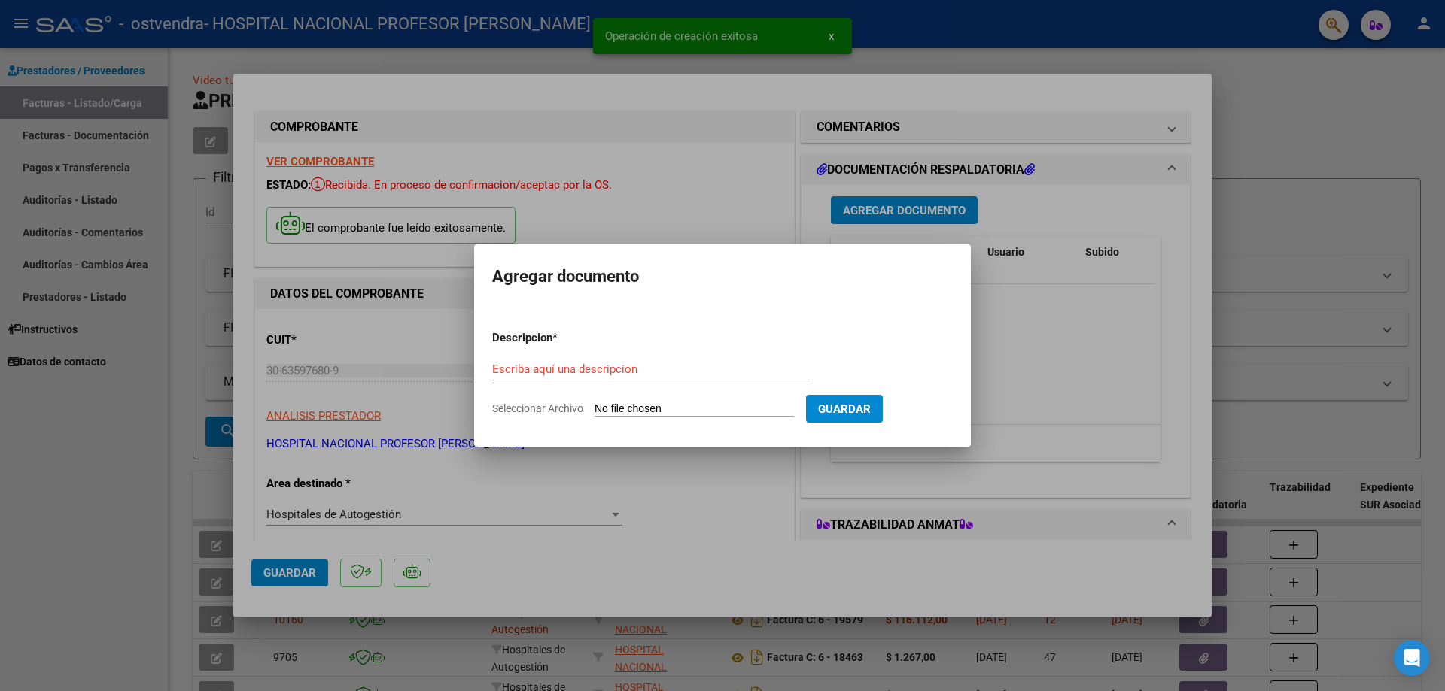
click at [726, 377] on div "Escriba aquí una descripcion" at bounding box center [650, 369] width 317 height 23
click at [719, 372] on input "Escriba aquí una descripcion" at bounding box center [650, 370] width 317 height 14
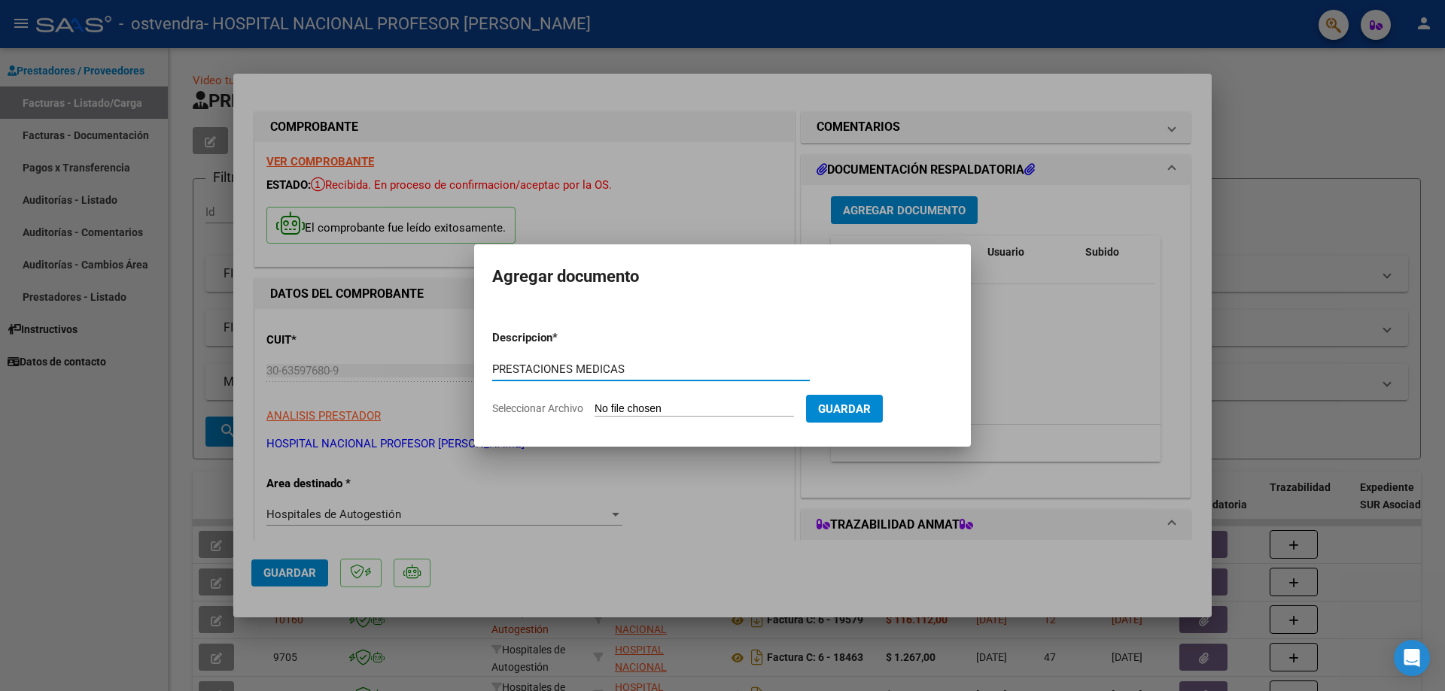
type input "PRESTACIONES MEDICAS"
click at [717, 408] on input "Seleccionar Archivo" at bounding box center [693, 410] width 199 height 14
type input "C:\fakepath\19587.pdf"
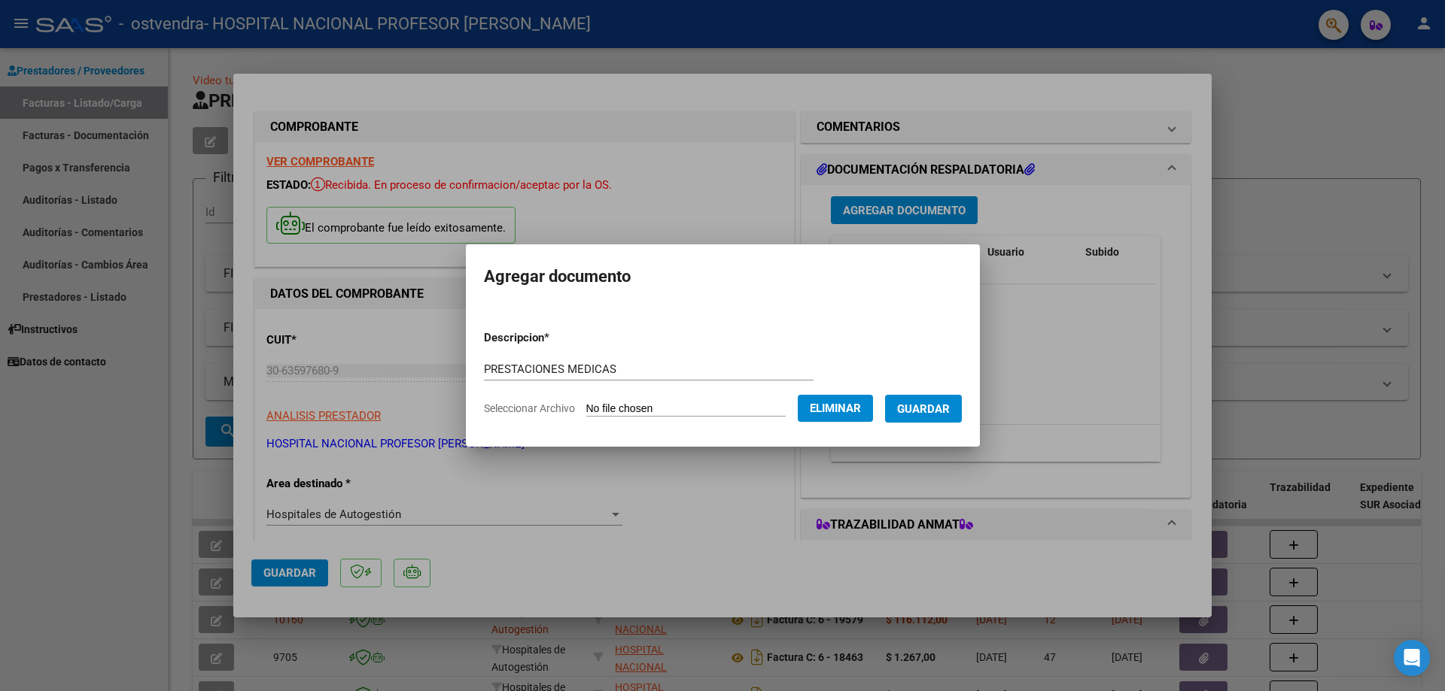
click at [938, 409] on span "Guardar" at bounding box center [923, 410] width 53 height 14
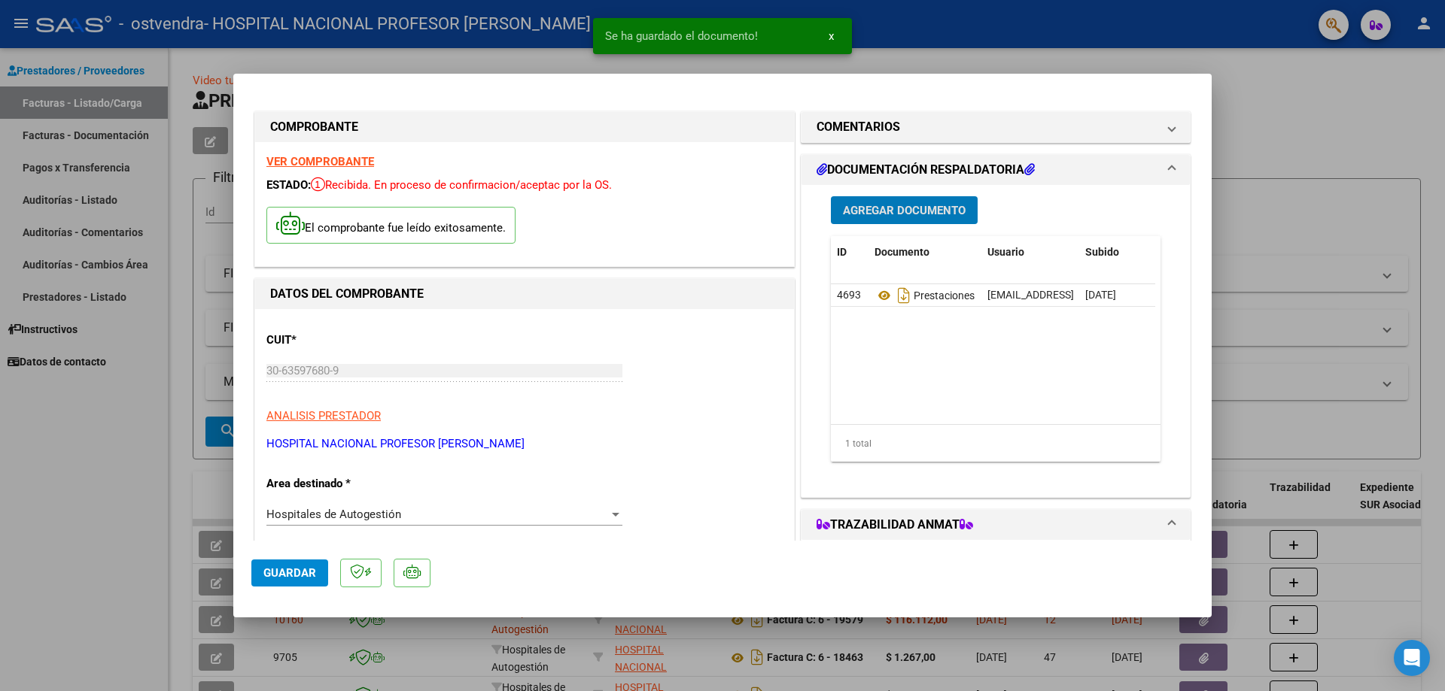
click at [300, 578] on span "Guardar" at bounding box center [289, 574] width 53 height 14
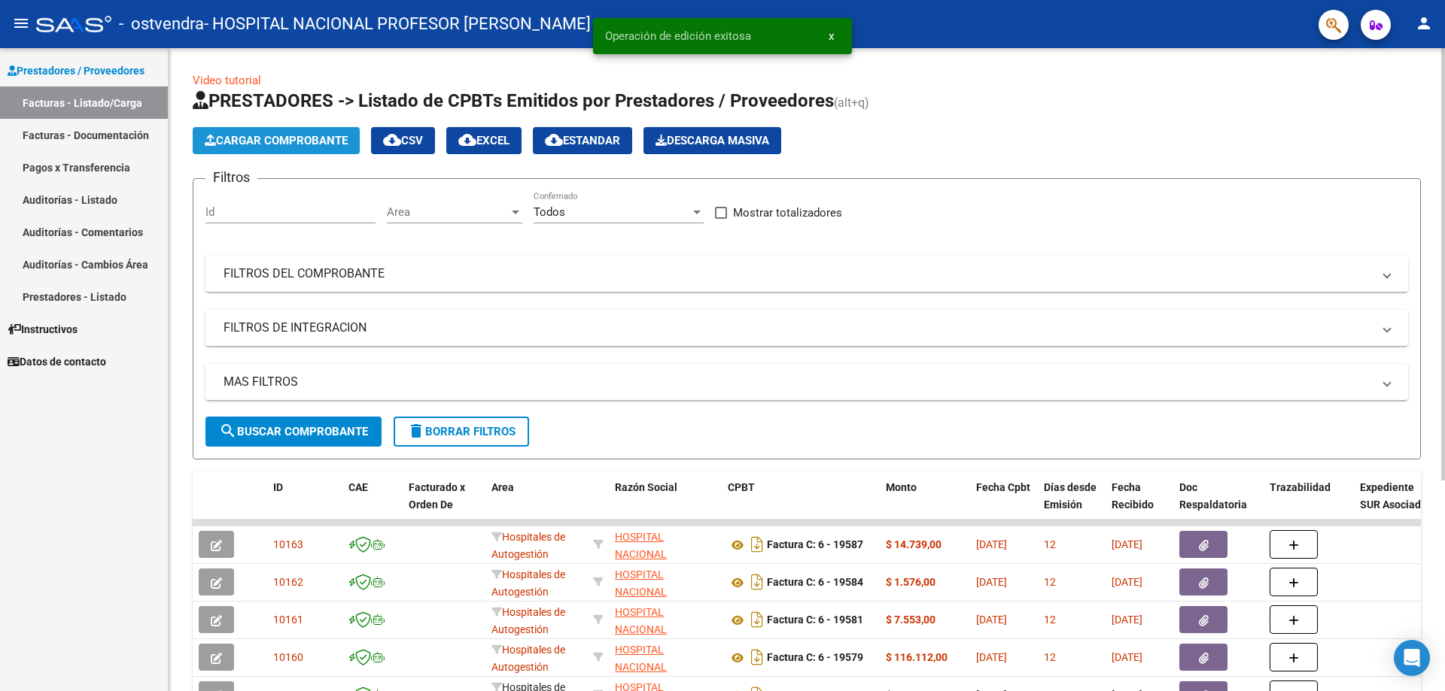
click at [342, 138] on span "Cargar Comprobante" at bounding box center [276, 141] width 143 height 14
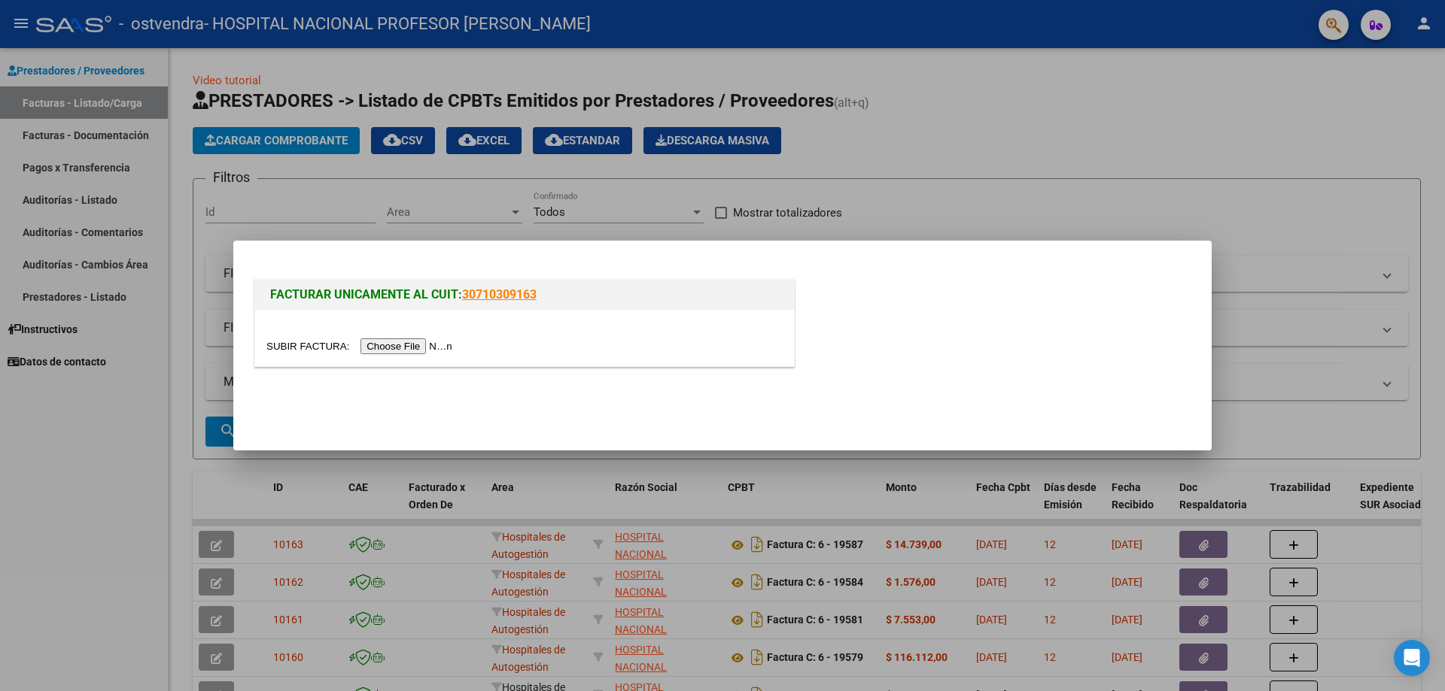
click at [430, 342] on input "file" at bounding box center [361, 347] width 190 height 16
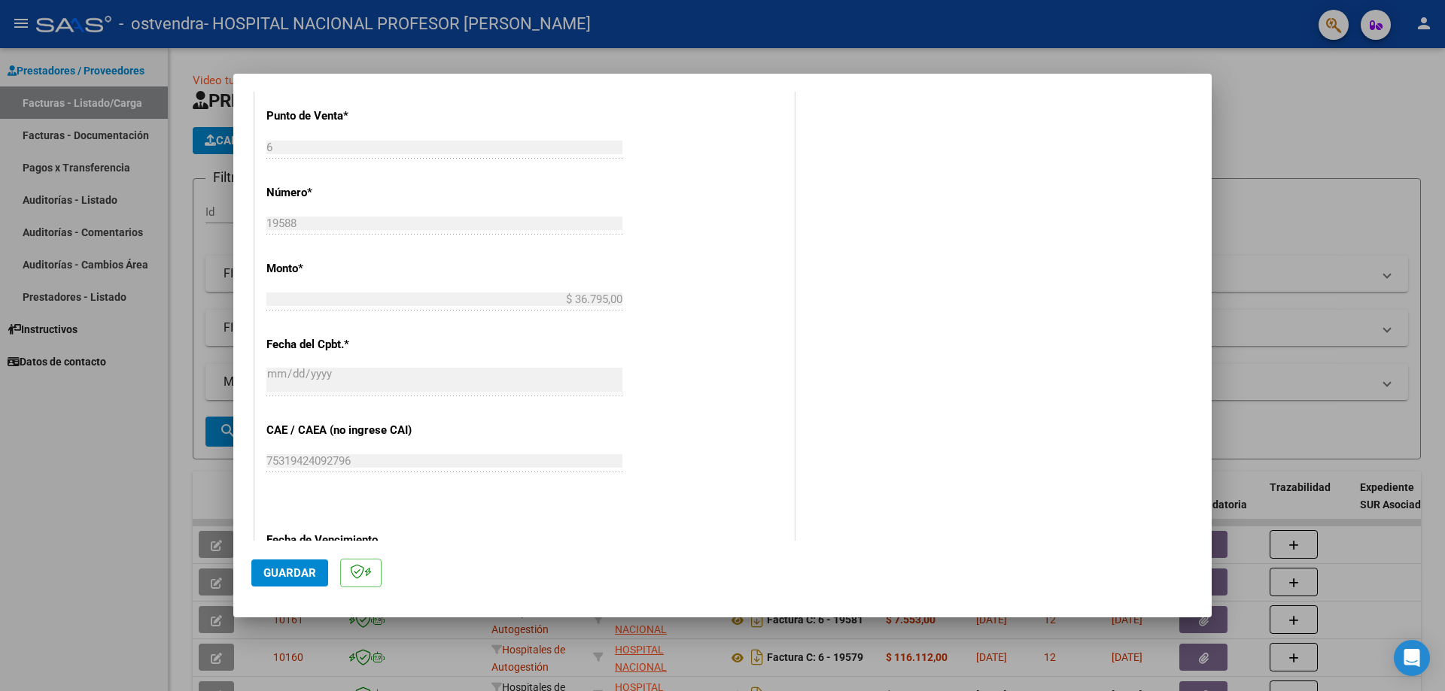
scroll to position [527, 0]
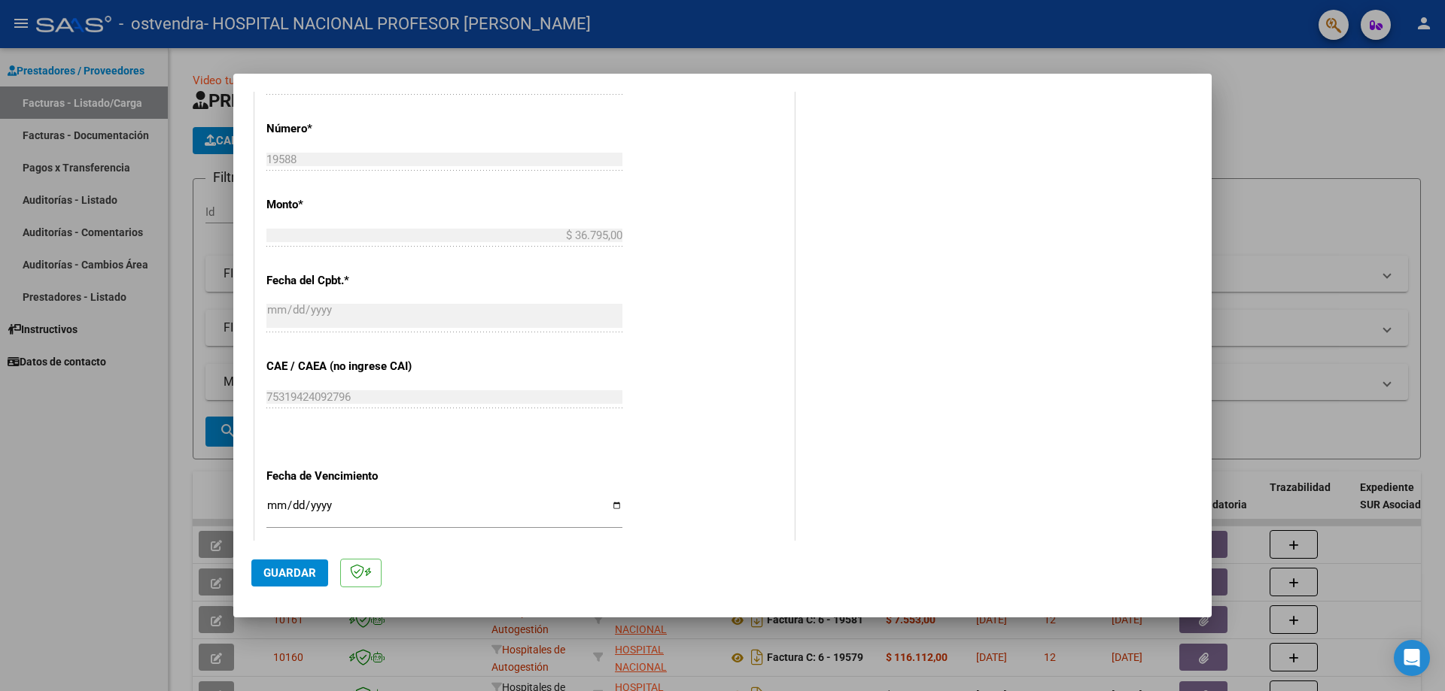
click at [612, 511] on input "Ingresar la fecha" at bounding box center [444, 512] width 356 height 24
type input "[DATE]"
click at [296, 573] on span "Guardar" at bounding box center [289, 574] width 53 height 14
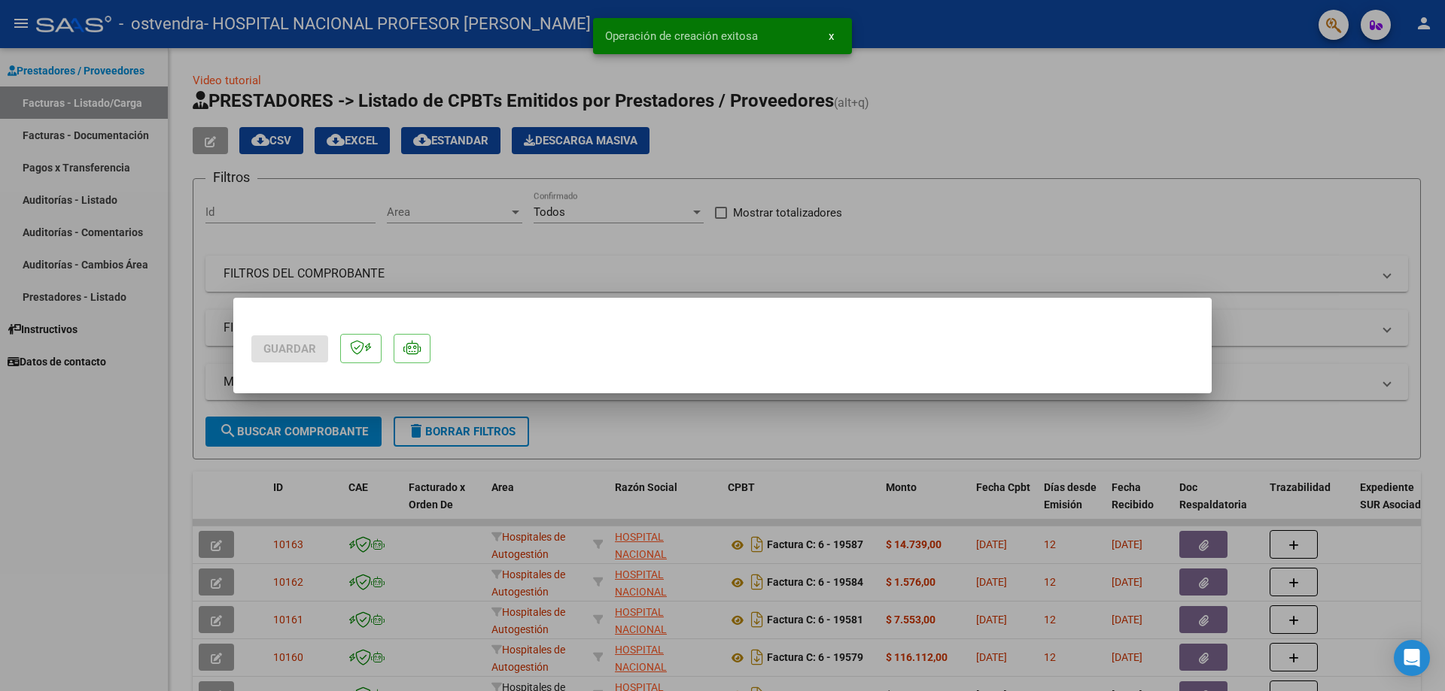
scroll to position [0, 0]
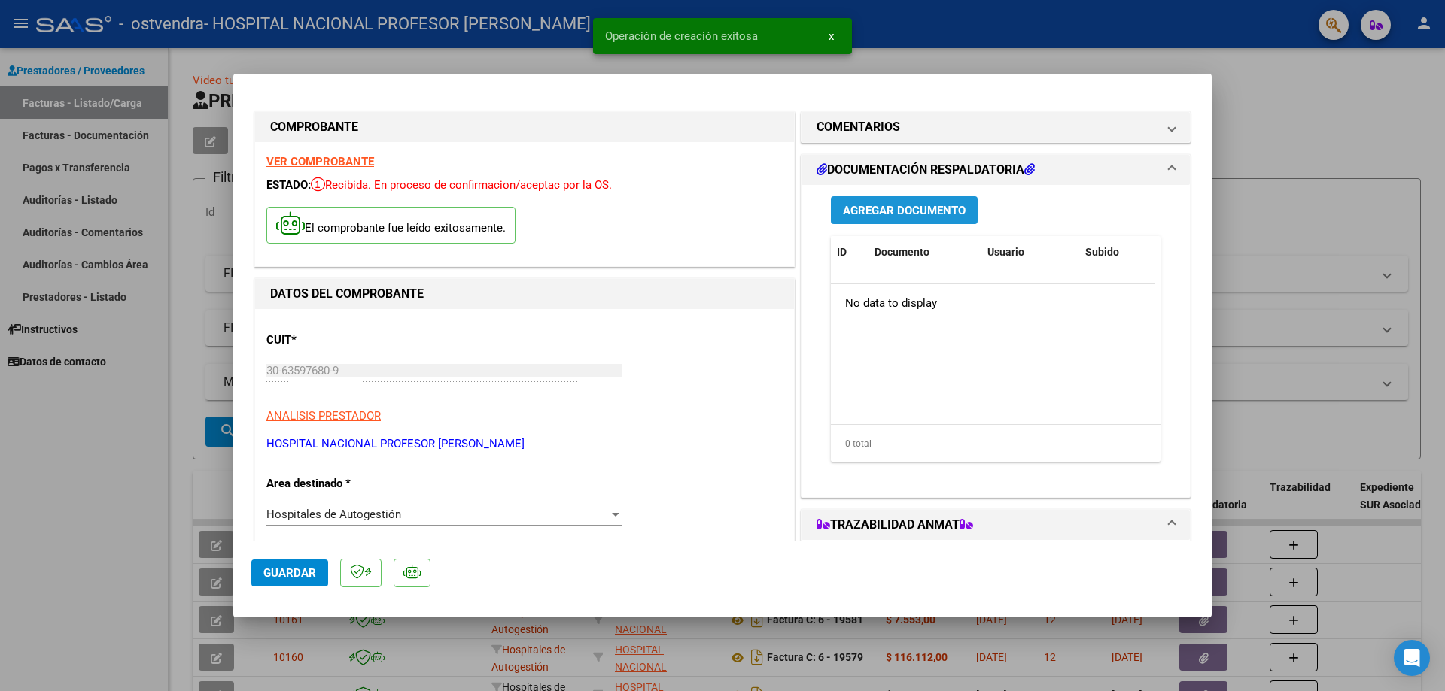
click at [881, 209] on span "Agregar Documento" at bounding box center [904, 211] width 123 height 14
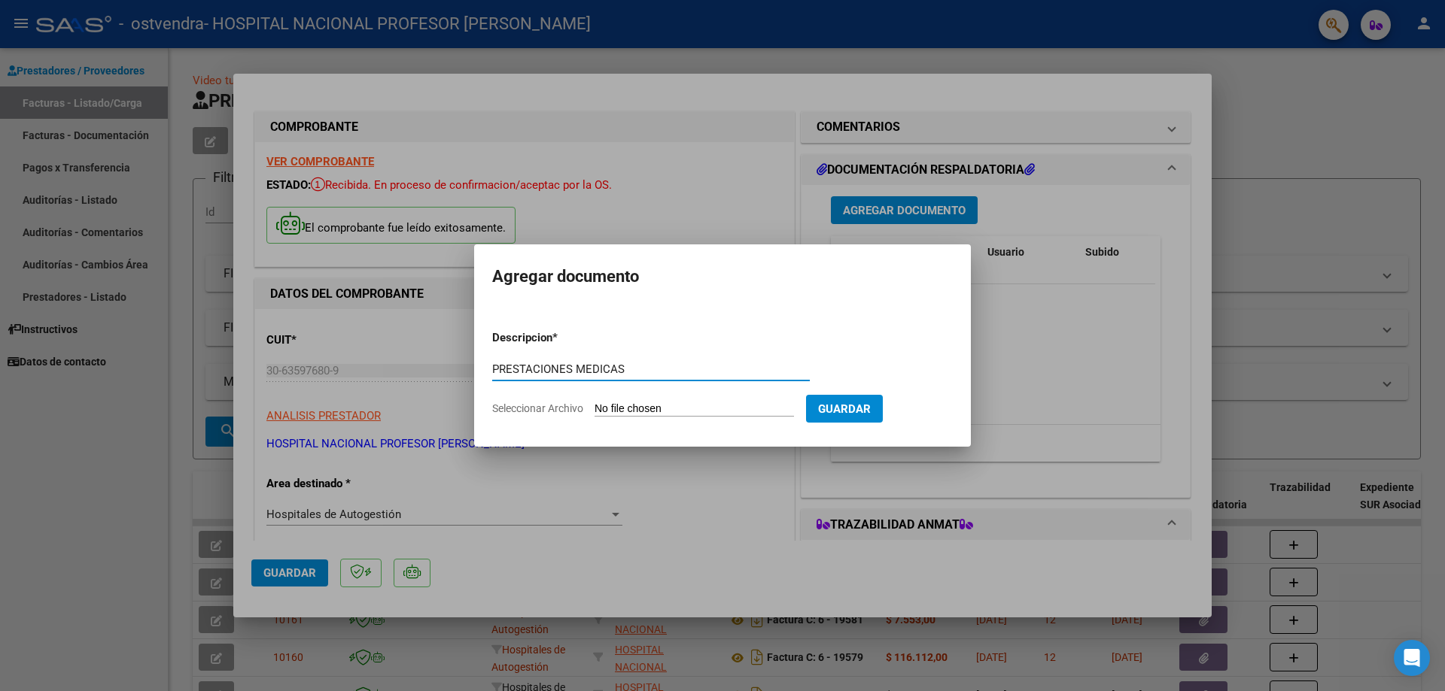
type input "PRESTACIONES MEDICAS"
click at [721, 408] on input "Seleccionar Archivo" at bounding box center [693, 410] width 199 height 14
type input "C:\fakepath\19588.pdf"
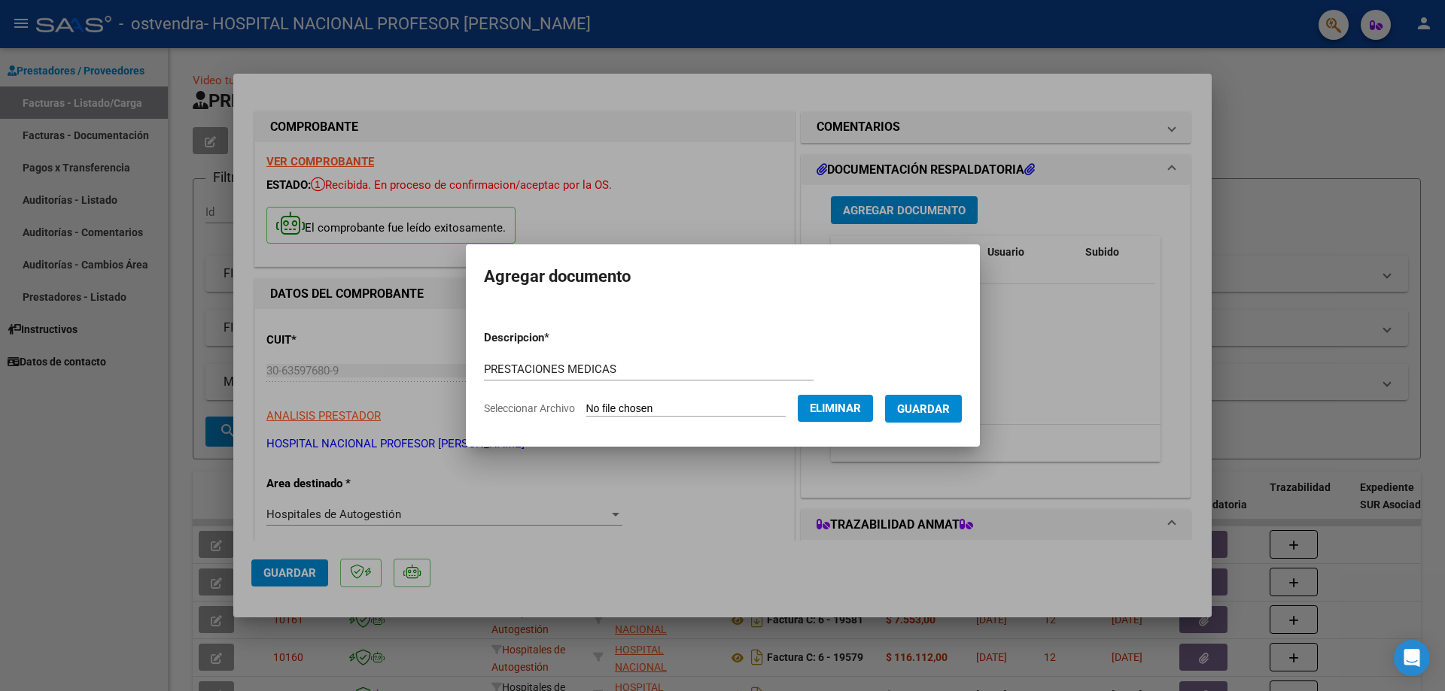
click at [944, 412] on span "Guardar" at bounding box center [923, 410] width 53 height 14
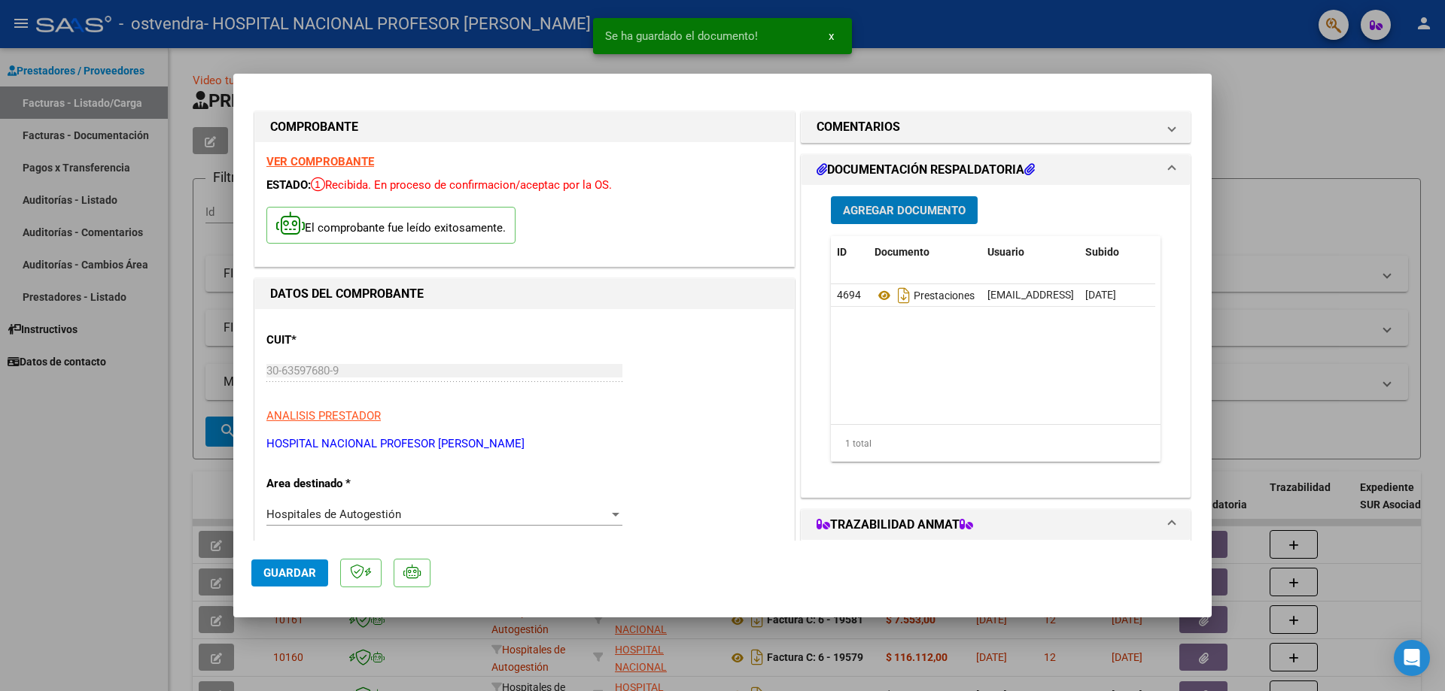
click at [284, 569] on span "Guardar" at bounding box center [289, 574] width 53 height 14
type input "$ 0,00"
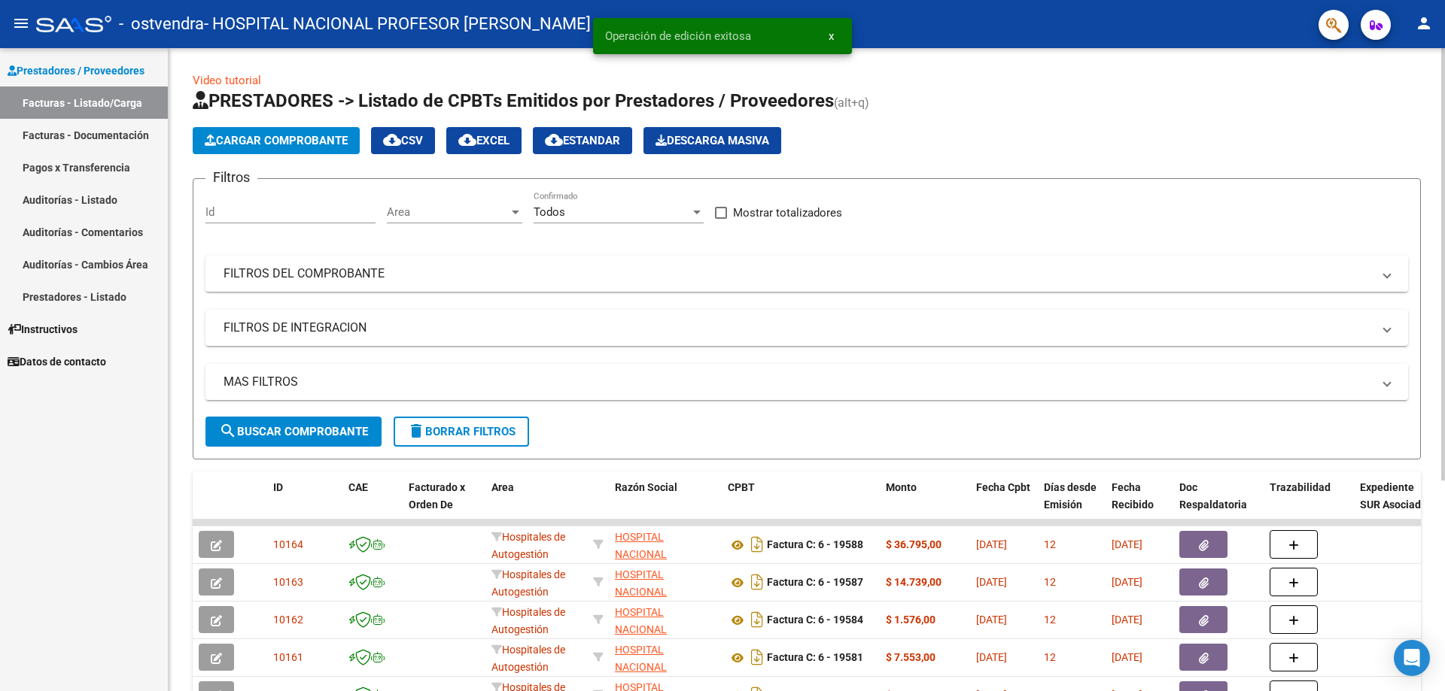
click at [310, 138] on span "Cargar Comprobante" at bounding box center [276, 141] width 143 height 14
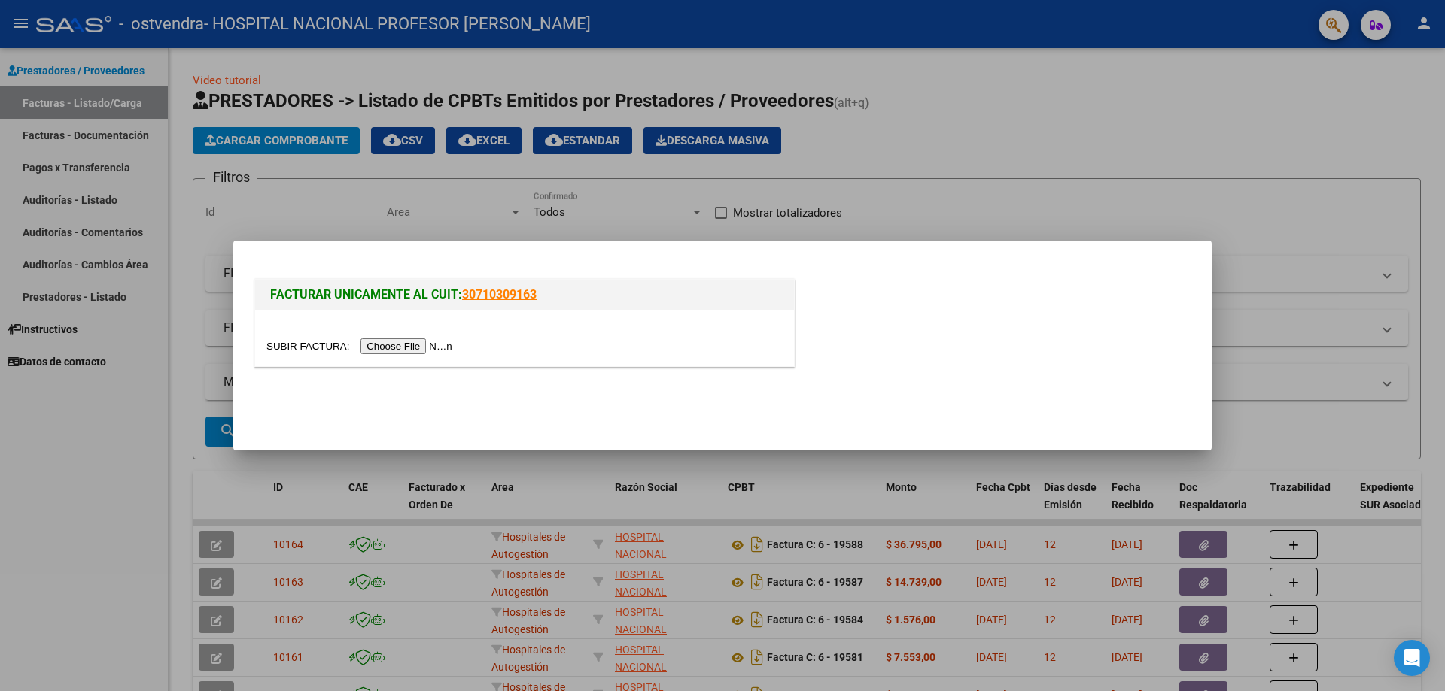
click at [427, 342] on input "file" at bounding box center [361, 347] width 190 height 16
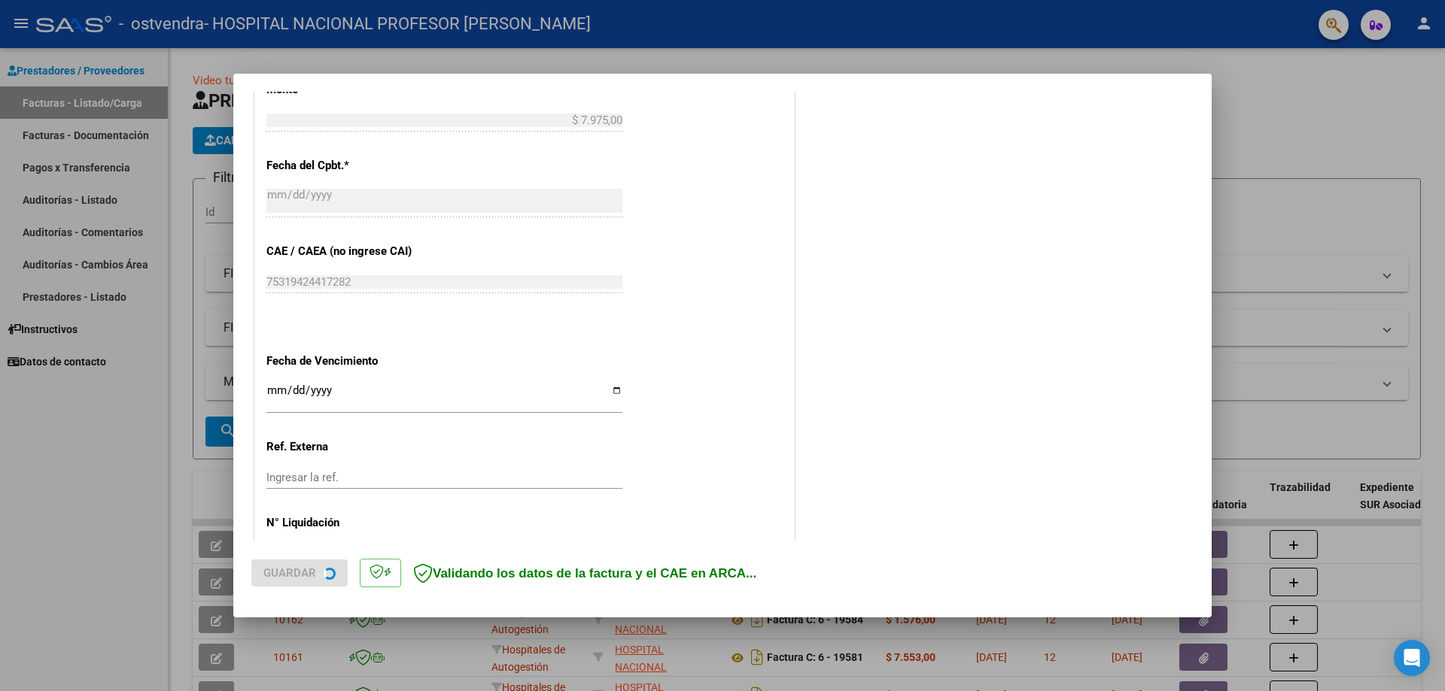
scroll to position [677, 0]
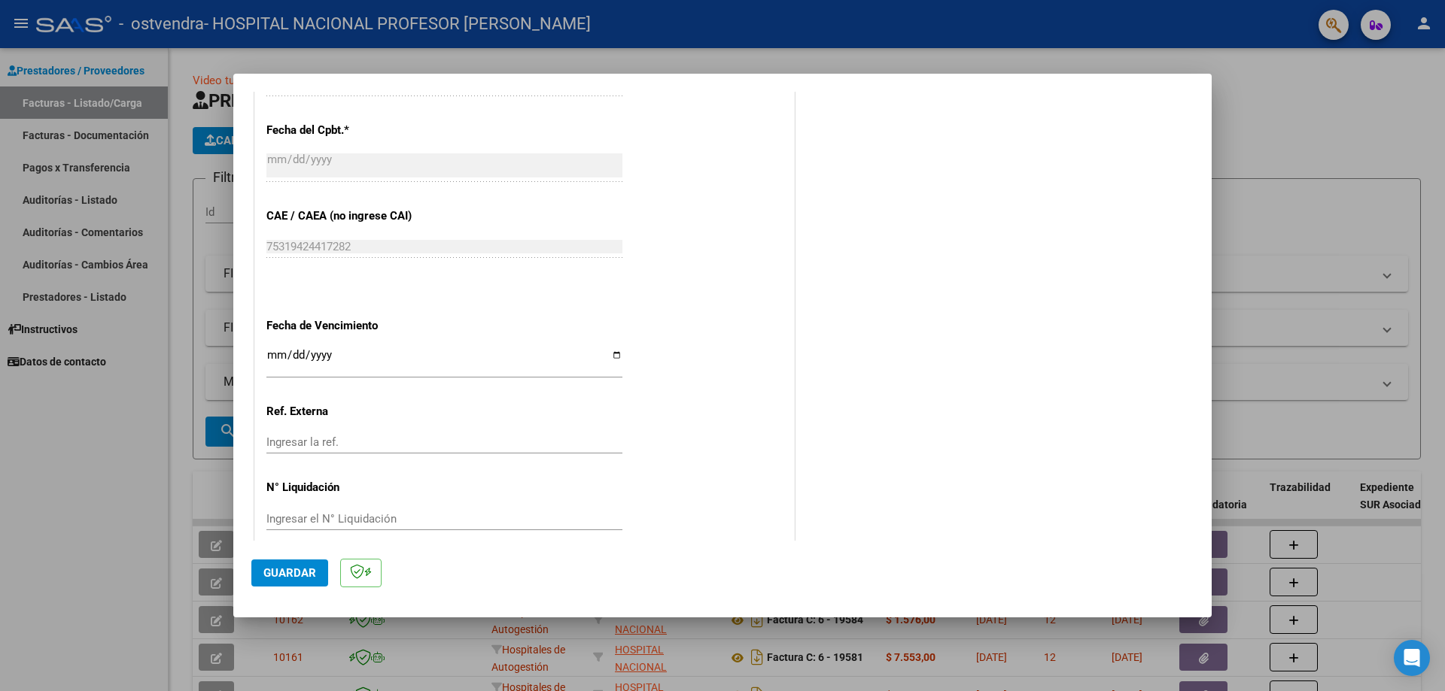
click at [613, 357] on input "Ingresar la fecha" at bounding box center [444, 361] width 356 height 24
type input "[DATE]"
click at [286, 567] on span "Guardar" at bounding box center [289, 574] width 53 height 14
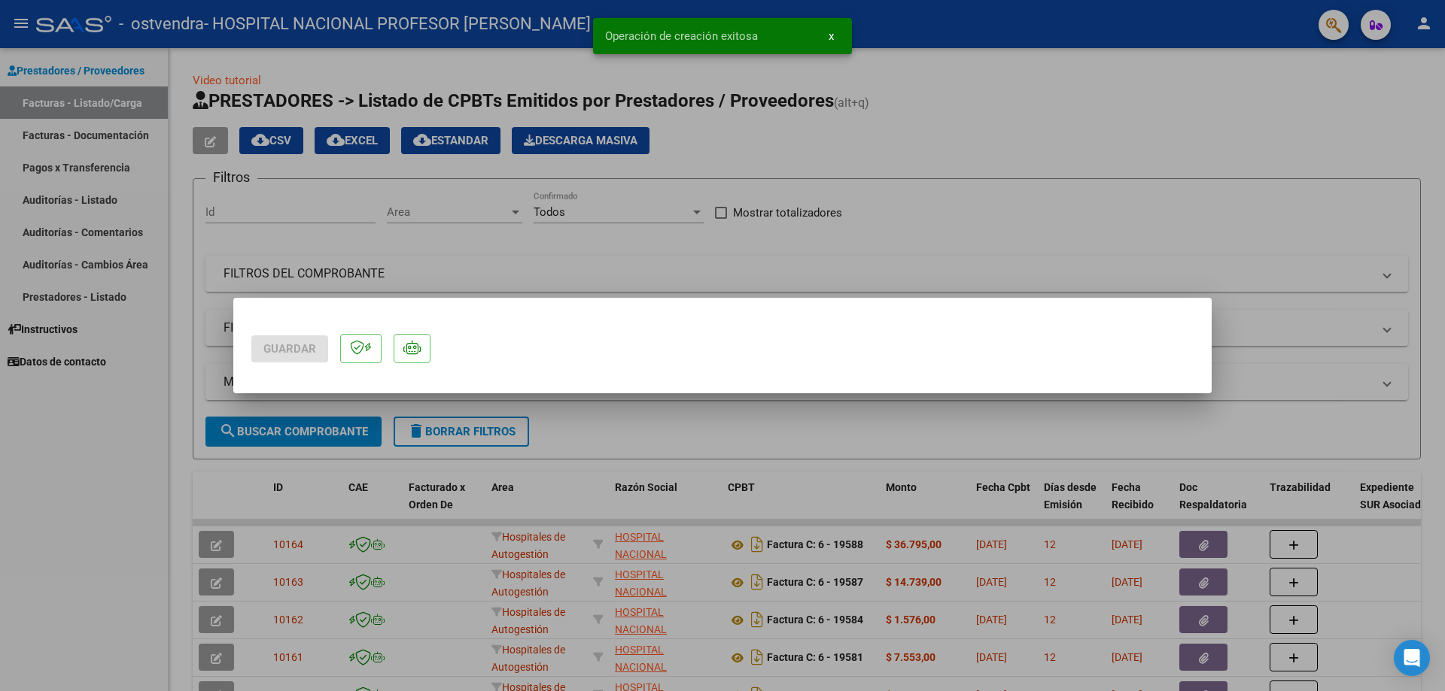
scroll to position [0, 0]
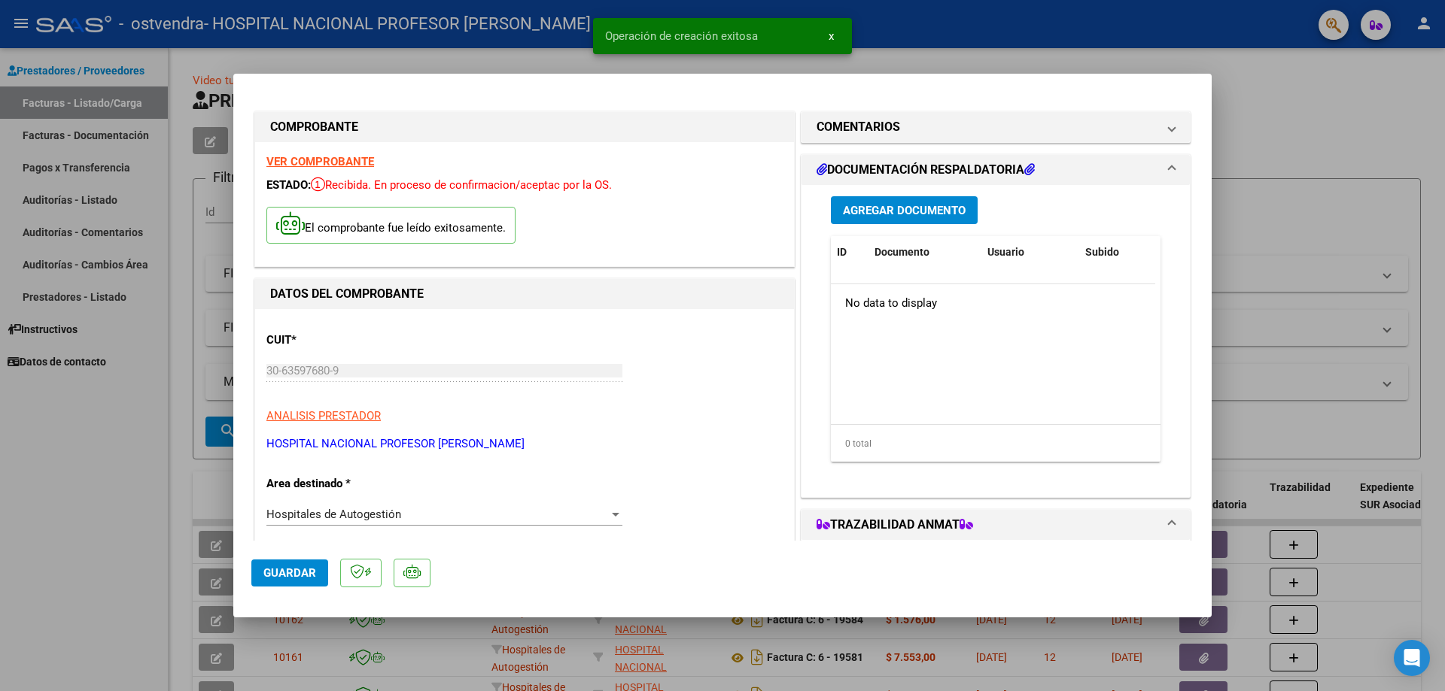
click at [932, 211] on span "Agregar Documento" at bounding box center [904, 211] width 123 height 14
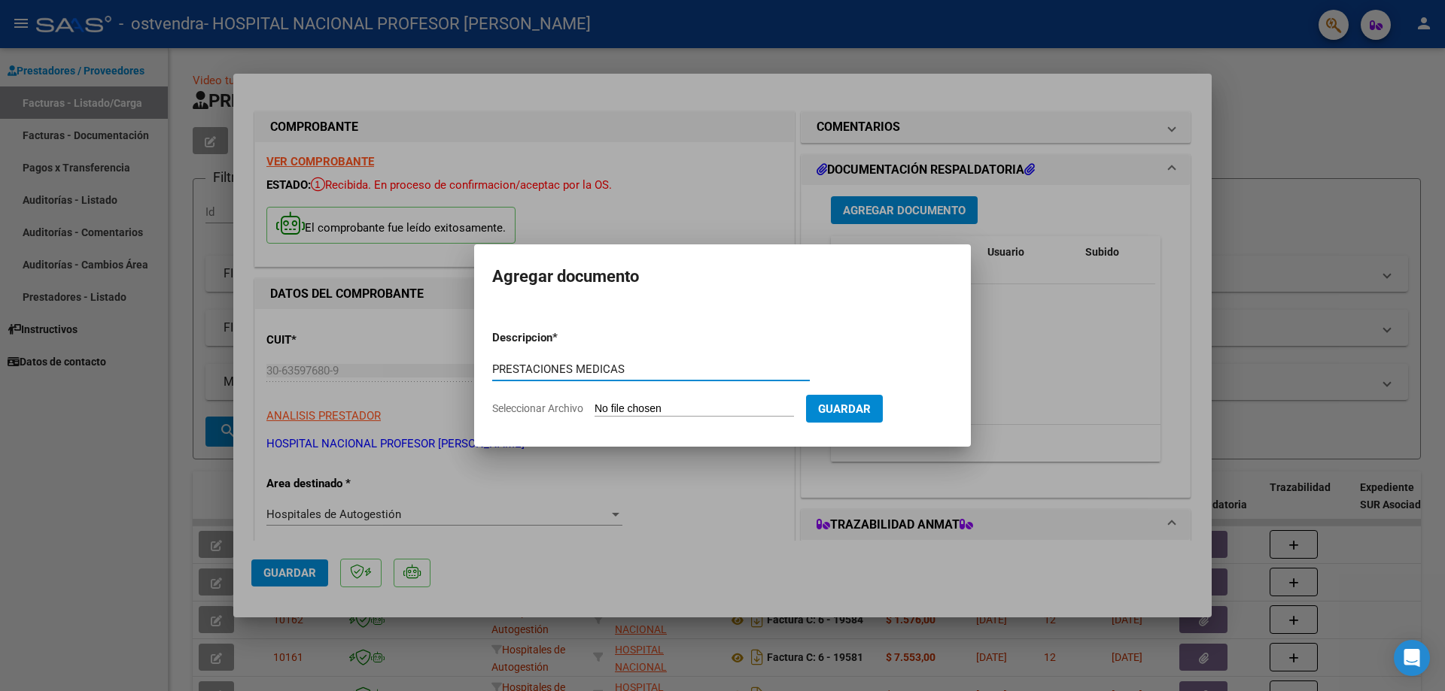
type input "PRESTACIONES MEDICAS"
click at [722, 412] on input "Seleccionar Archivo" at bounding box center [693, 410] width 199 height 14
type input "C:\fakepath\19589.pdf"
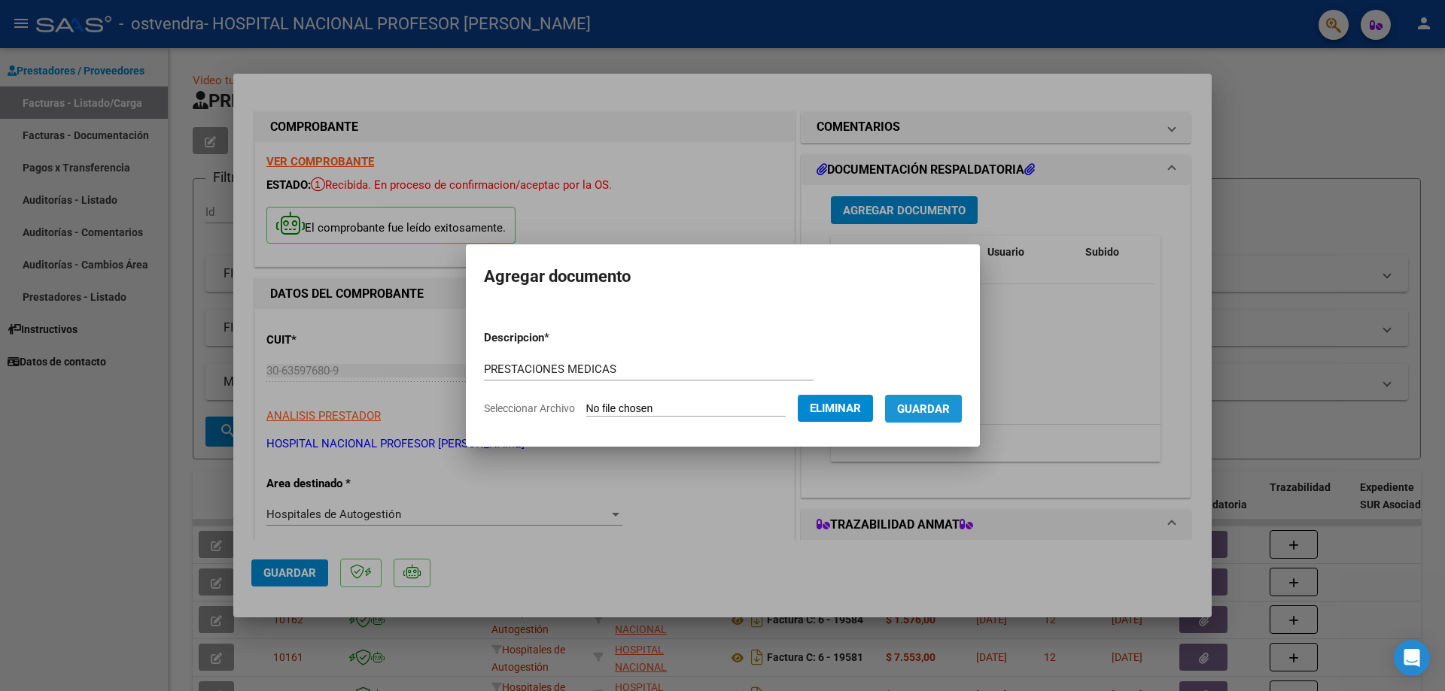
click at [929, 413] on span "Guardar" at bounding box center [923, 410] width 53 height 14
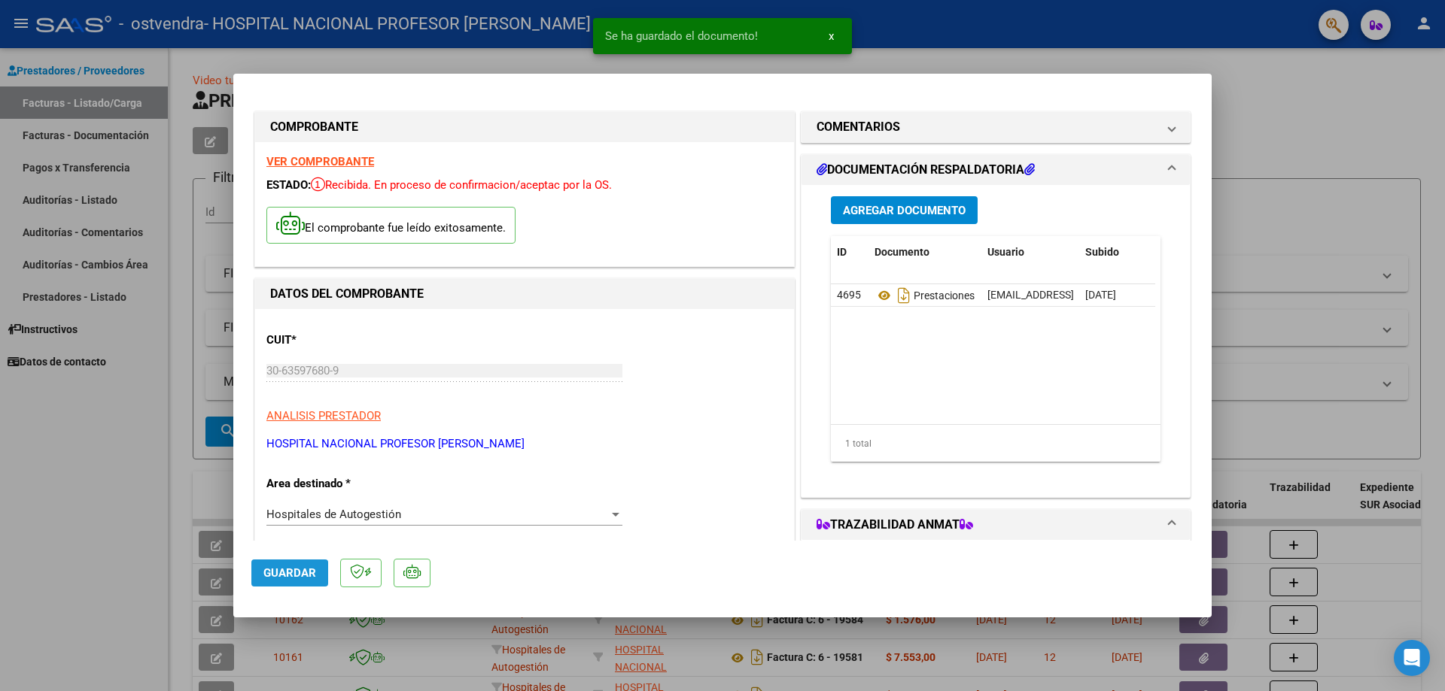
click at [279, 575] on span "Guardar" at bounding box center [289, 574] width 53 height 14
type input "$ 0,00"
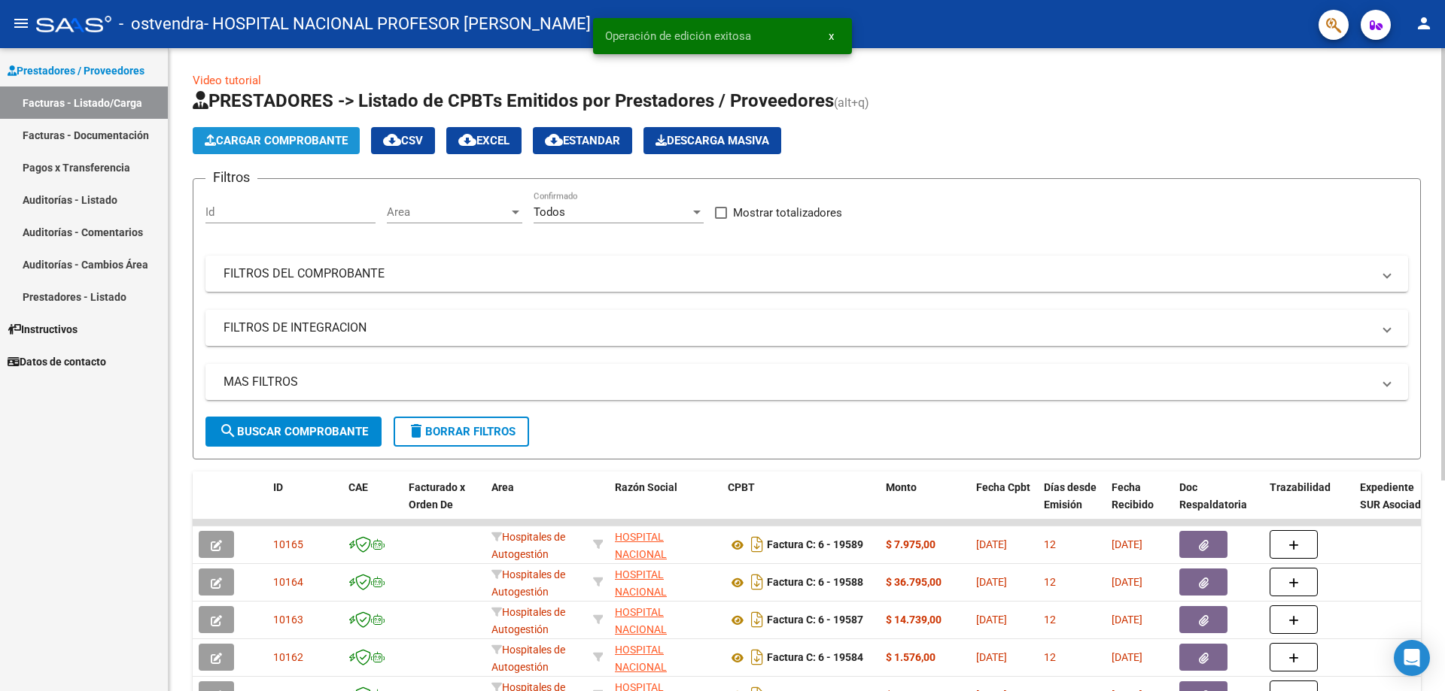
click at [278, 138] on span "Cargar Comprobante" at bounding box center [276, 141] width 143 height 14
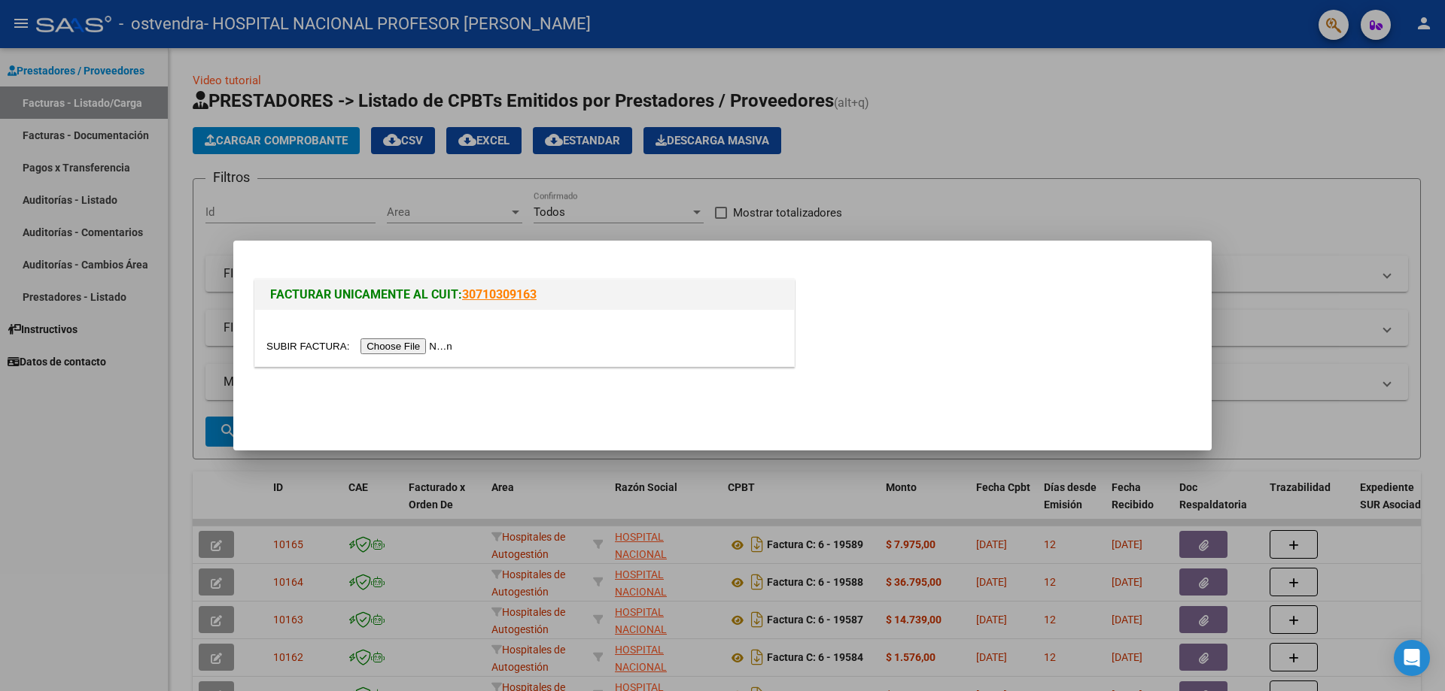
click at [413, 345] on input "file" at bounding box center [361, 347] width 190 height 16
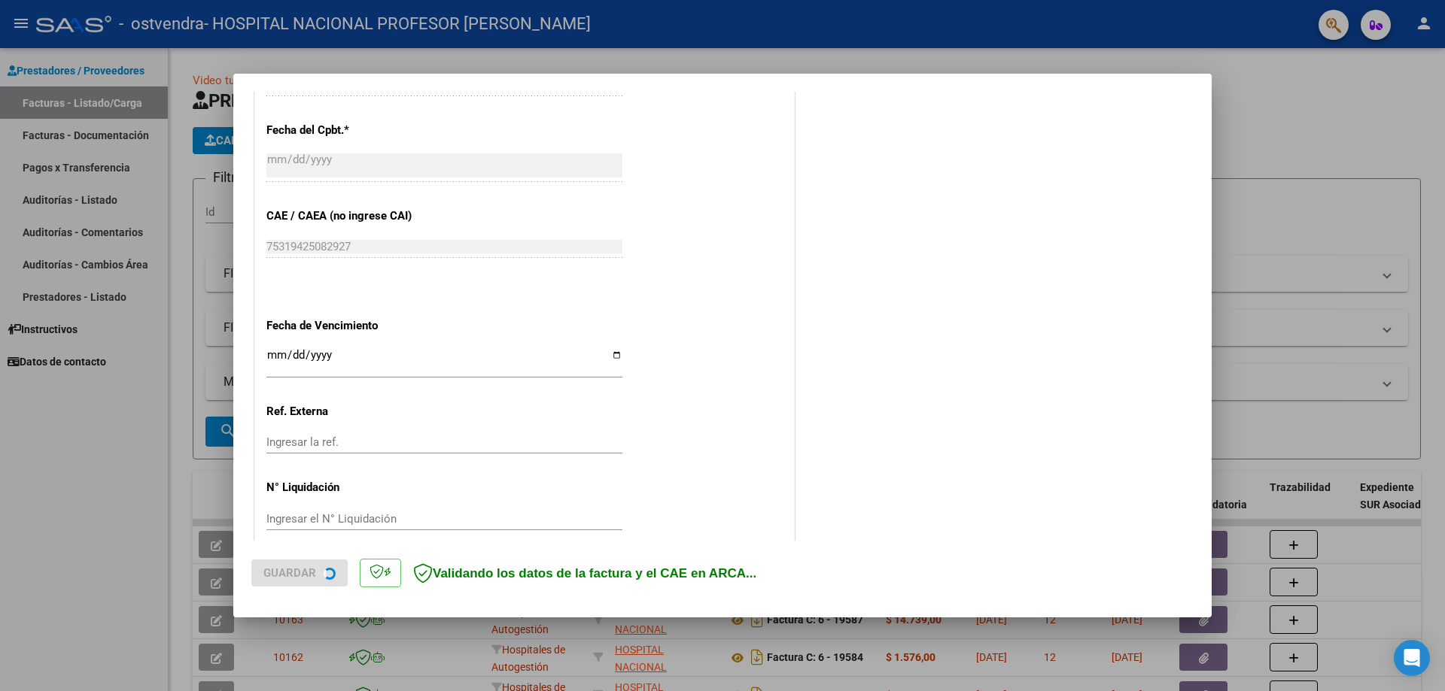
scroll to position [695, 0]
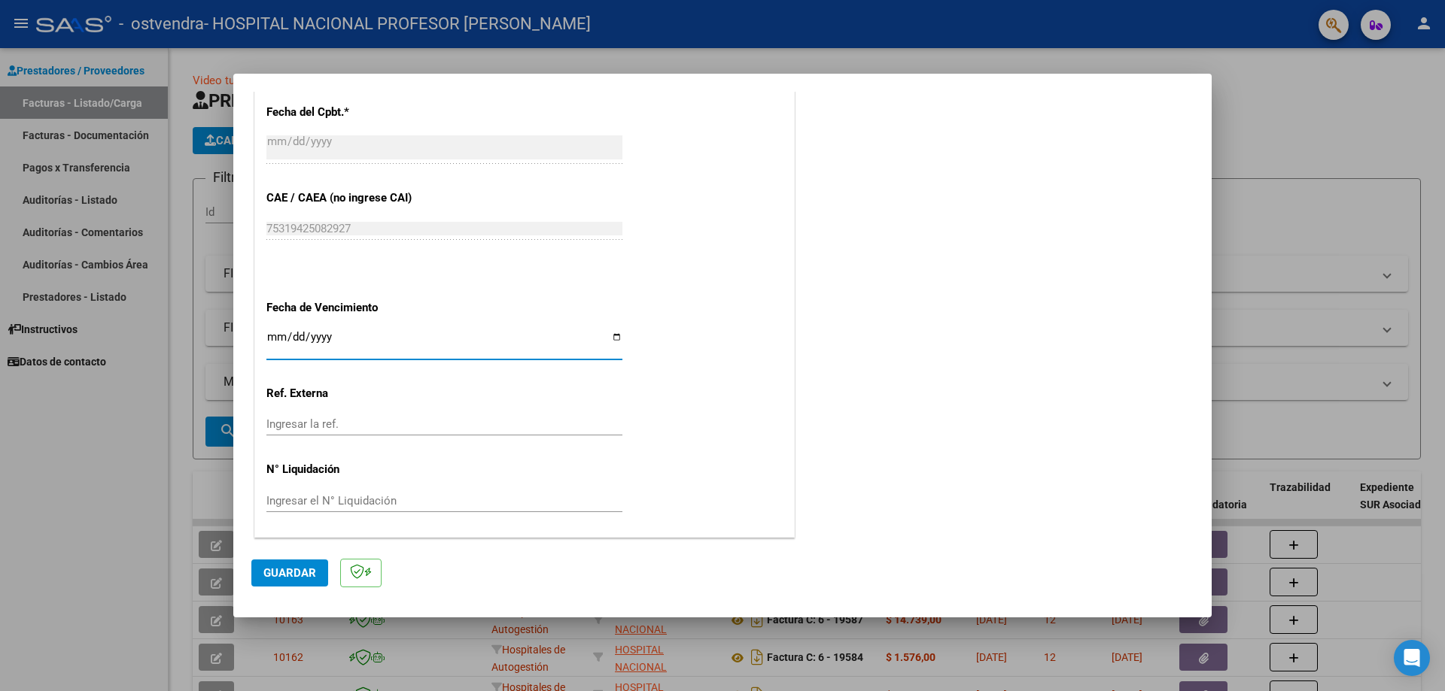
click at [611, 334] on input "Ingresar la fecha" at bounding box center [444, 343] width 356 height 24
type input "[DATE]"
click at [296, 570] on span "Guardar" at bounding box center [289, 574] width 53 height 14
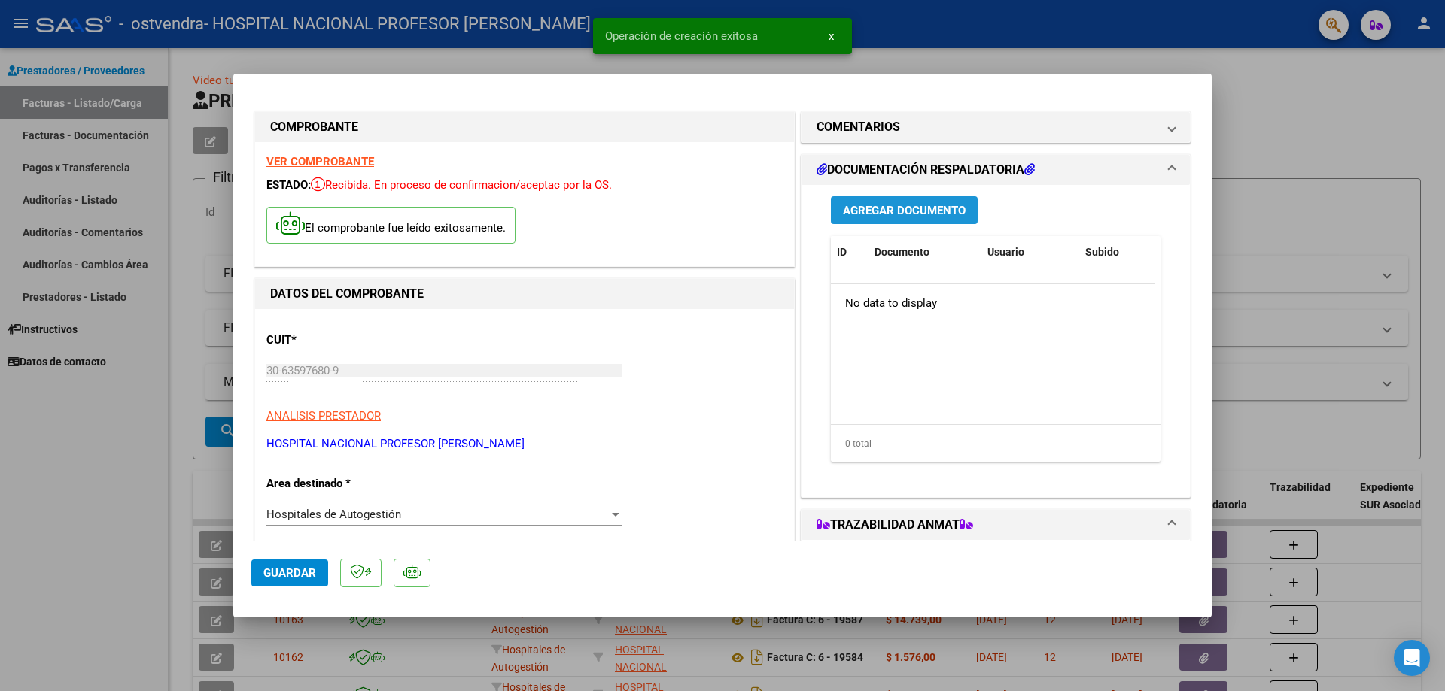
click at [928, 205] on span "Agregar Documento" at bounding box center [904, 211] width 123 height 14
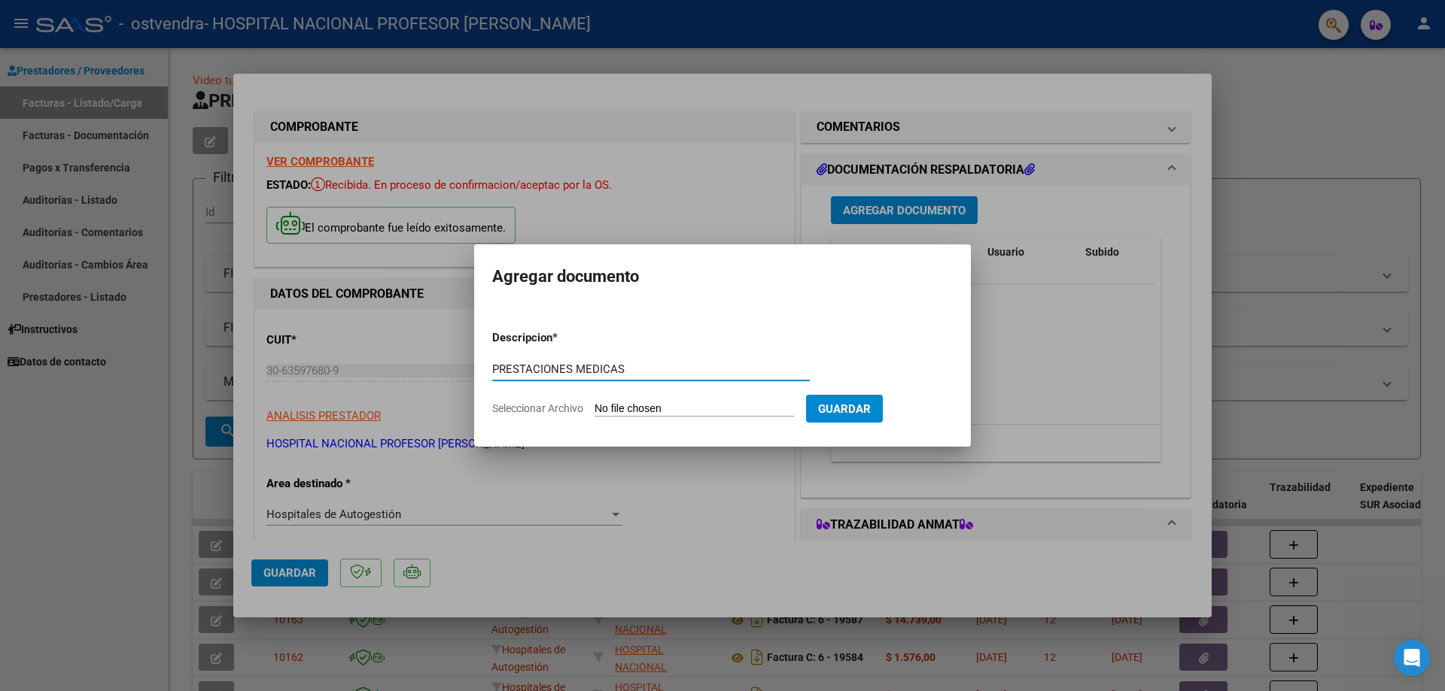
type input "PRESTACIONES MEDICAS"
click at [725, 412] on input "Seleccionar Archivo" at bounding box center [693, 410] width 199 height 14
type input "C:\fakepath\19590.pdf"
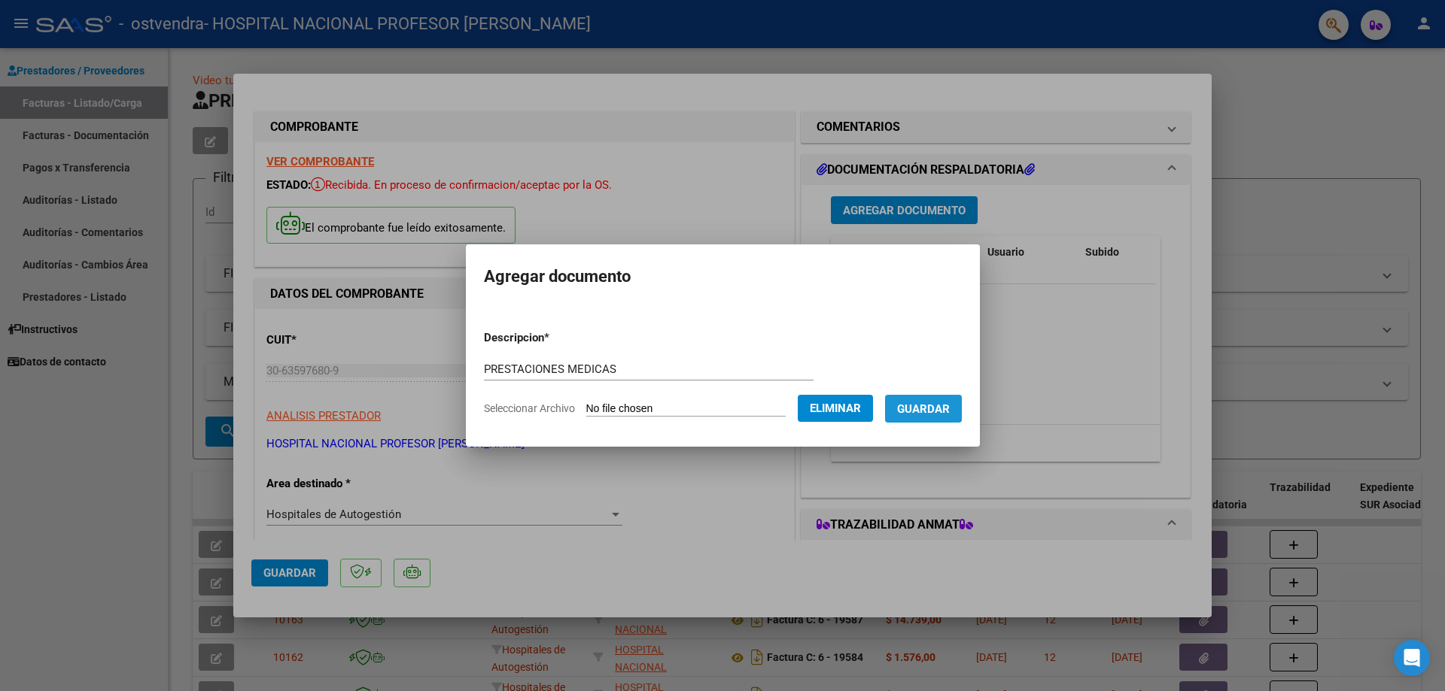
click at [925, 404] on span "Guardar" at bounding box center [923, 410] width 53 height 14
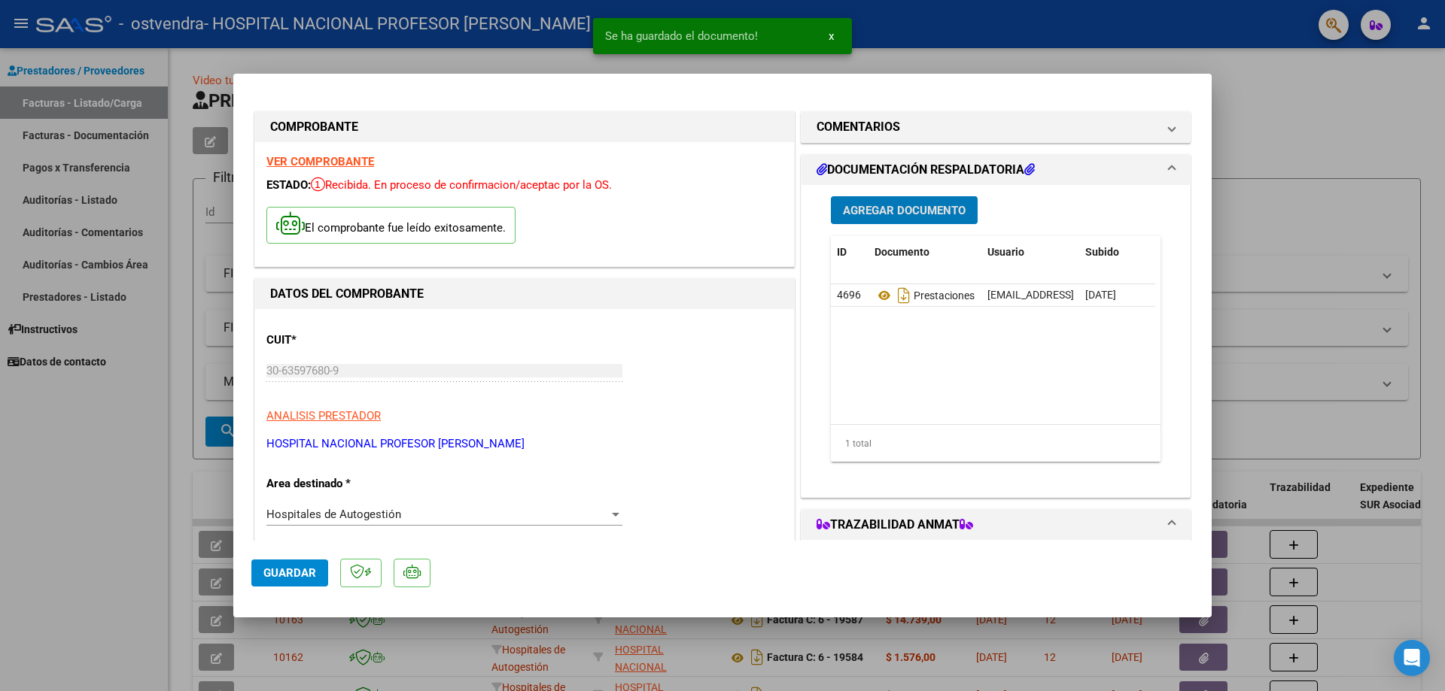
click at [316, 566] on button "Guardar" at bounding box center [289, 573] width 77 height 27
type input "$ 0,00"
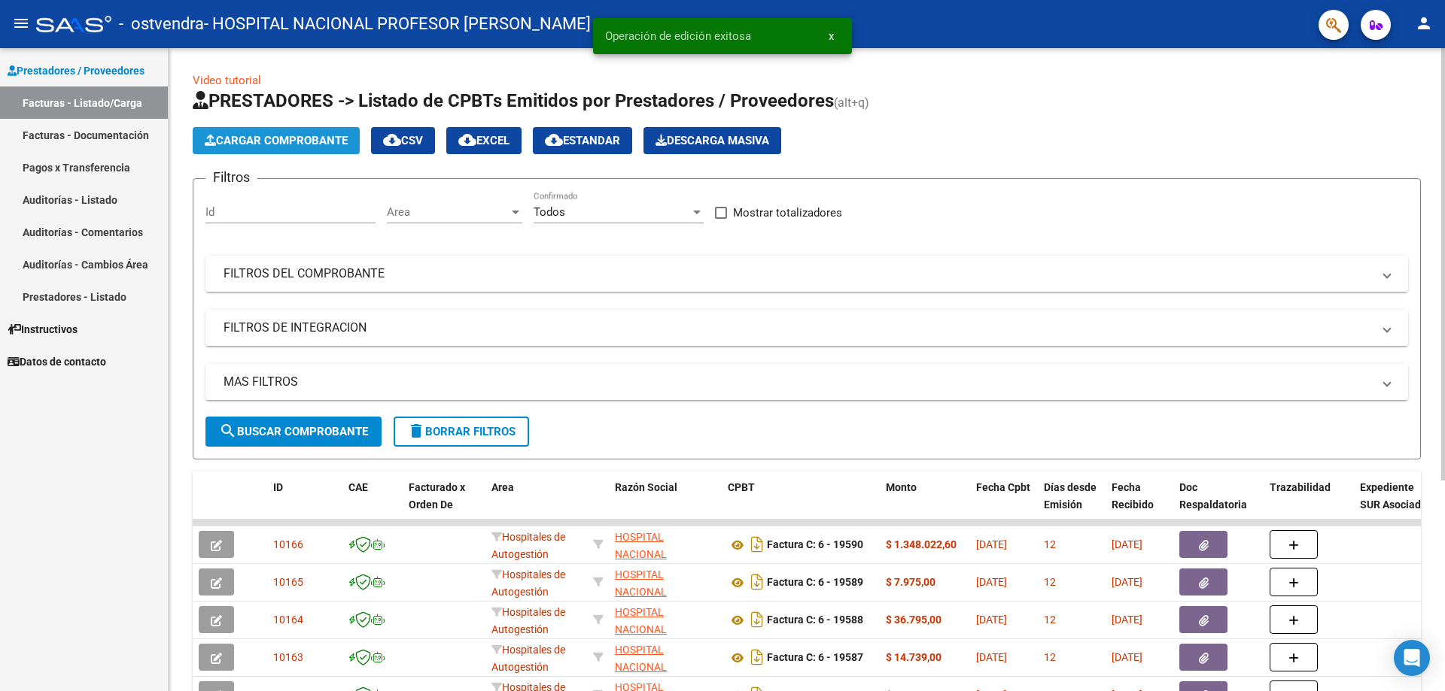
click at [346, 135] on span "Cargar Comprobante" at bounding box center [276, 141] width 143 height 14
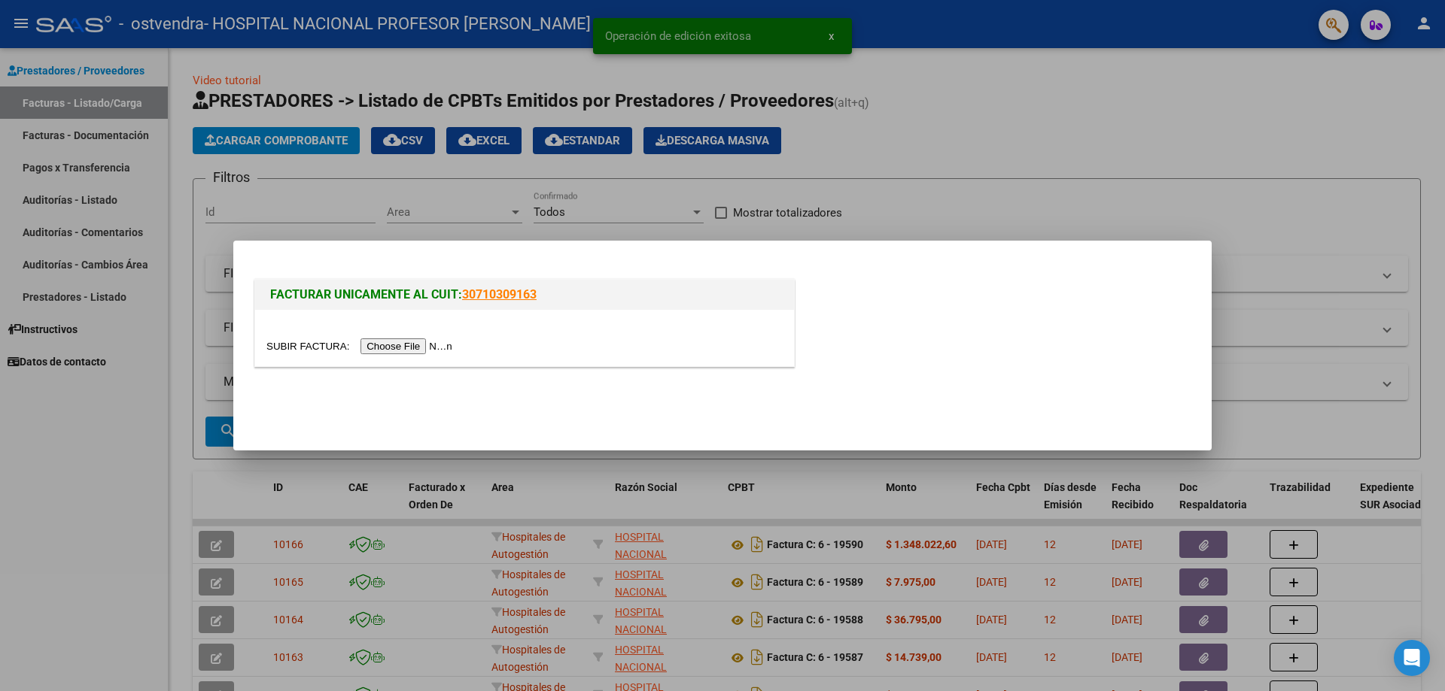
click at [418, 345] on input "file" at bounding box center [361, 347] width 190 height 16
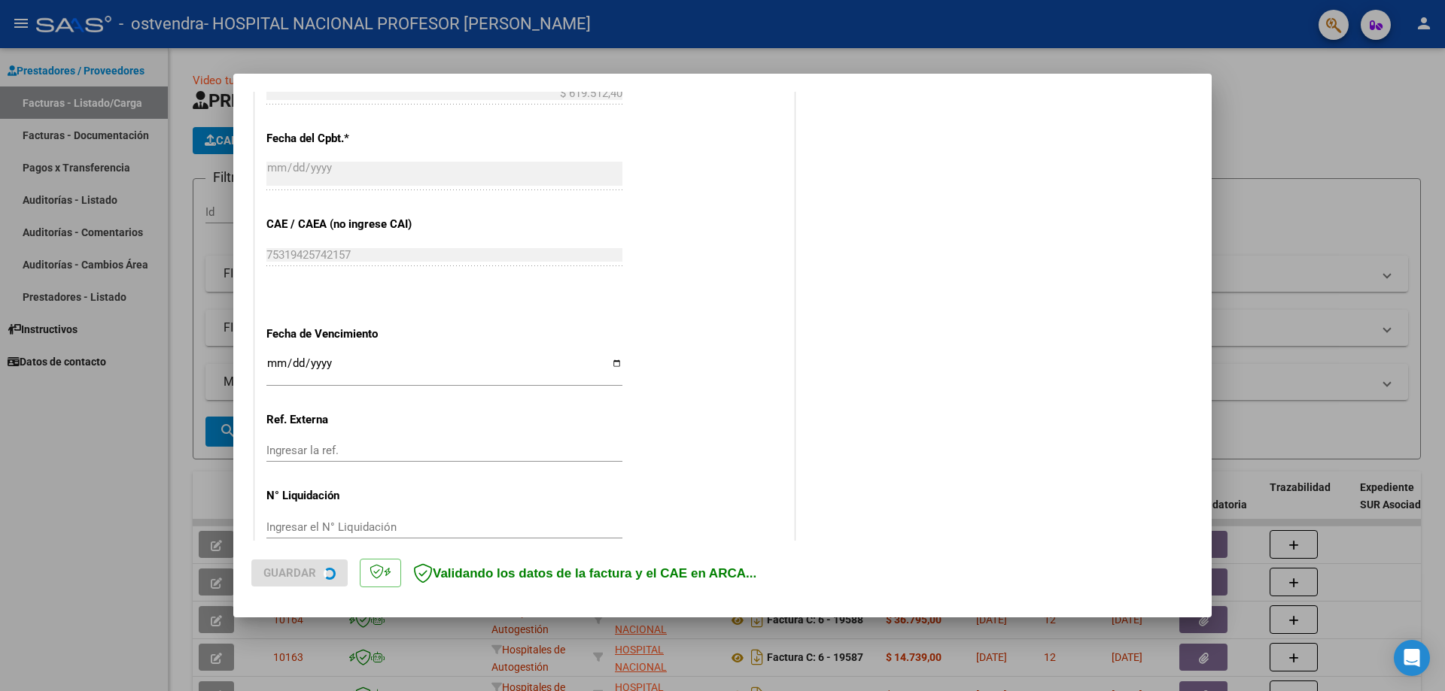
scroll to position [695, 0]
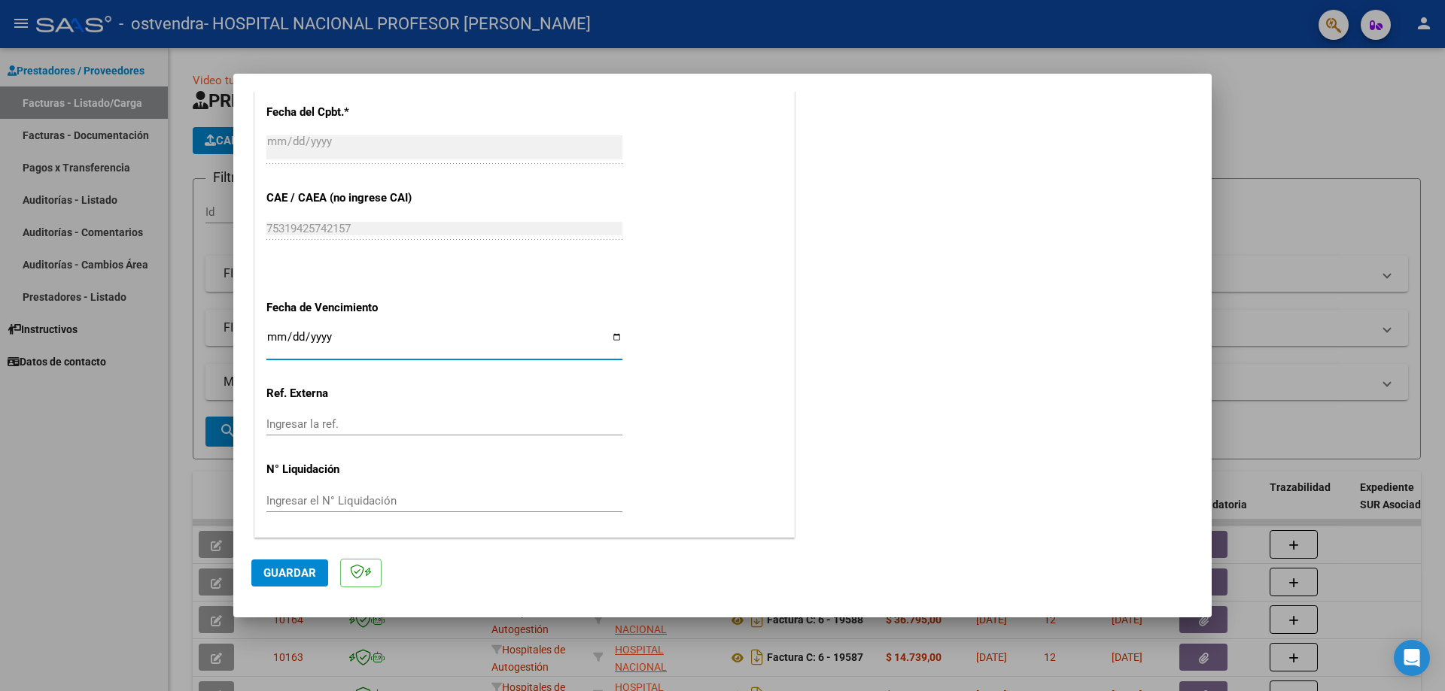
click at [615, 336] on input "Ingresar la fecha" at bounding box center [444, 343] width 356 height 24
type input "[DATE]"
click at [293, 573] on span "Guardar" at bounding box center [289, 574] width 53 height 14
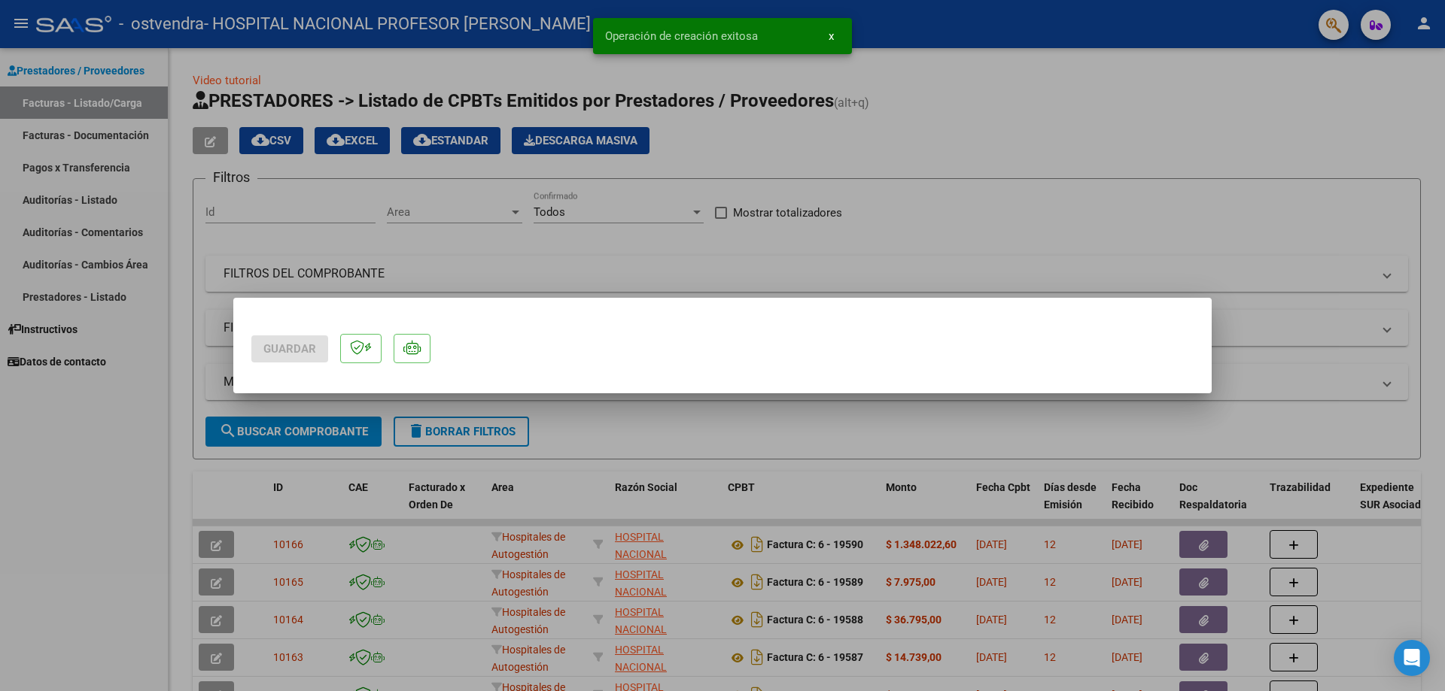
scroll to position [0, 0]
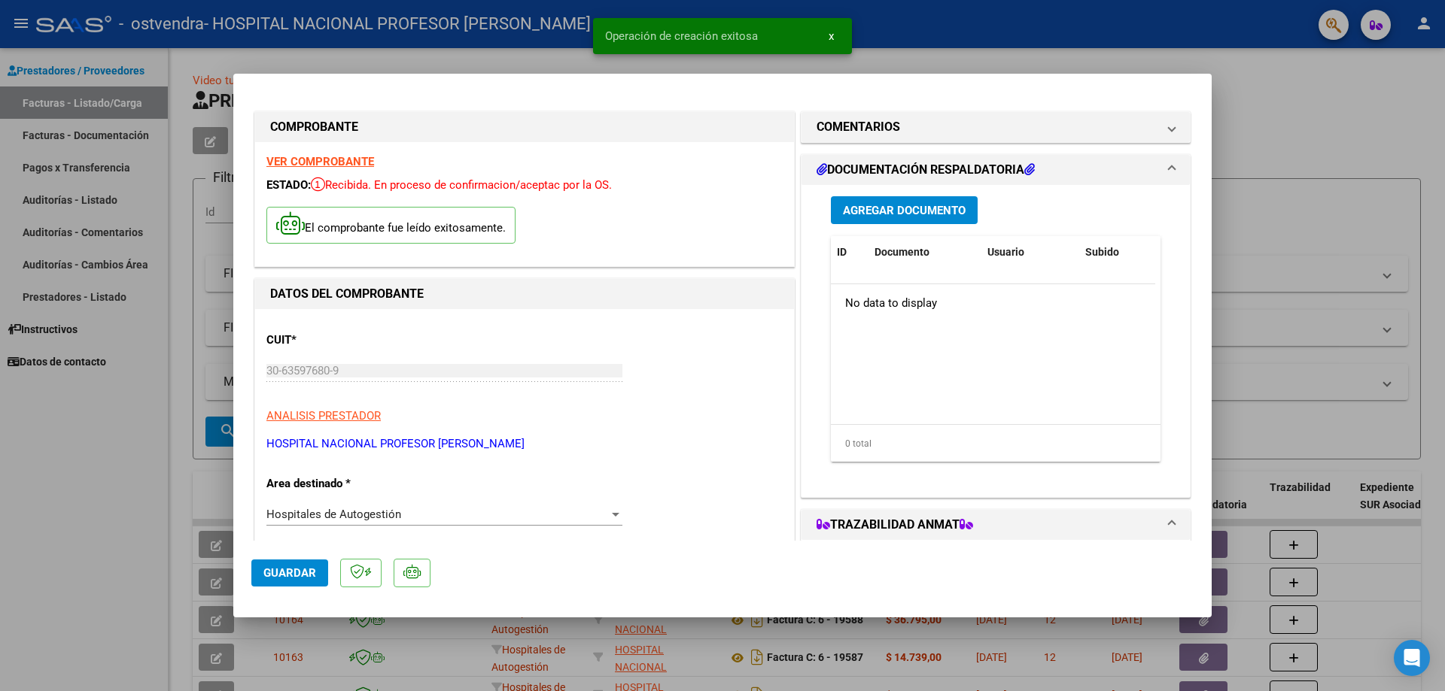
click at [960, 223] on button "Agregar Documento" at bounding box center [904, 210] width 147 height 28
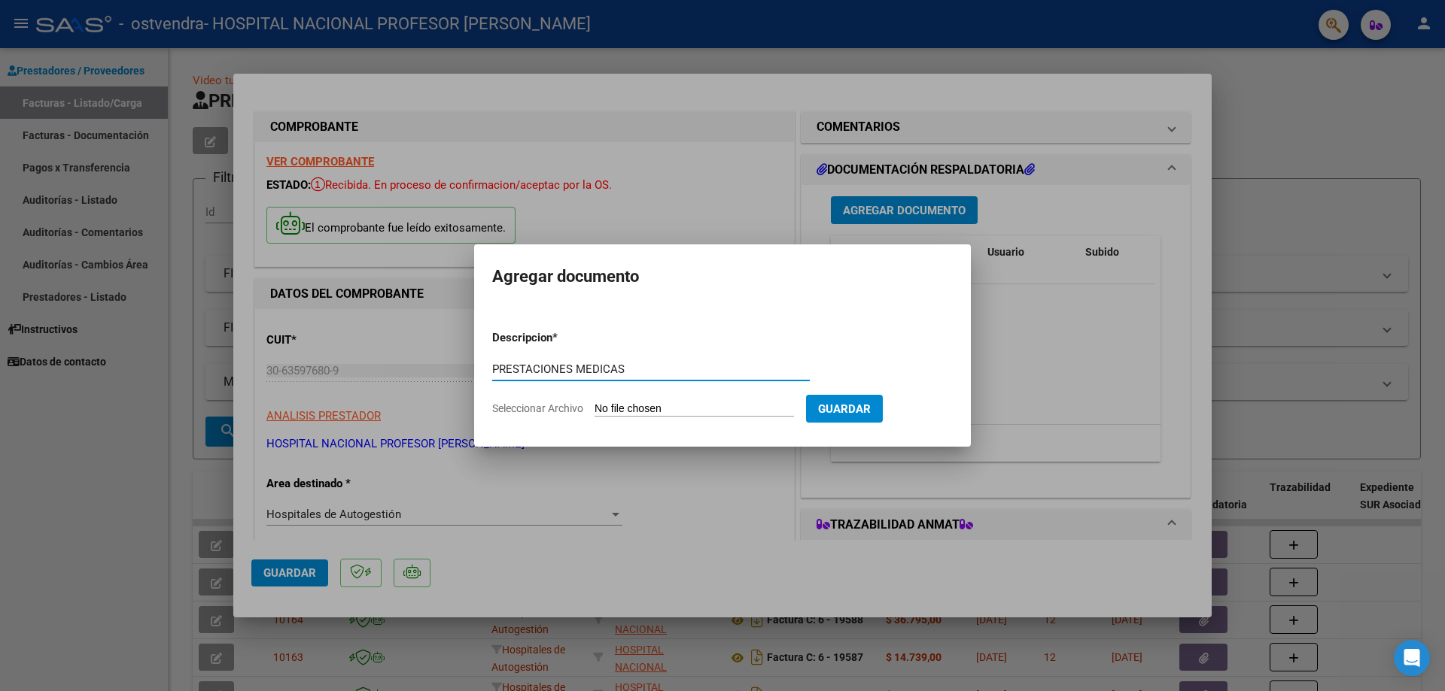
type input "PRESTACIONES MEDICAS"
click at [726, 407] on input "Seleccionar Archivo" at bounding box center [693, 410] width 199 height 14
type input "C:\fakepath\19591.pdf"
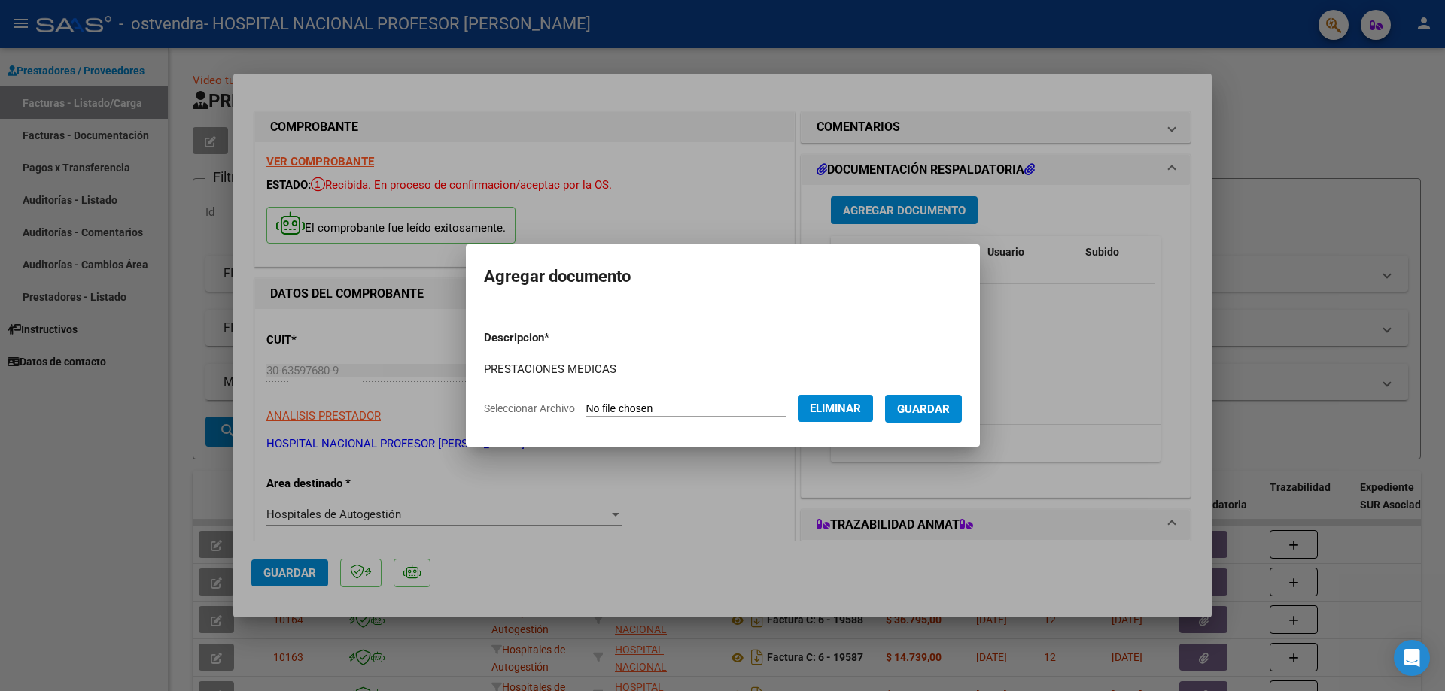
click at [936, 406] on span "Guardar" at bounding box center [923, 410] width 53 height 14
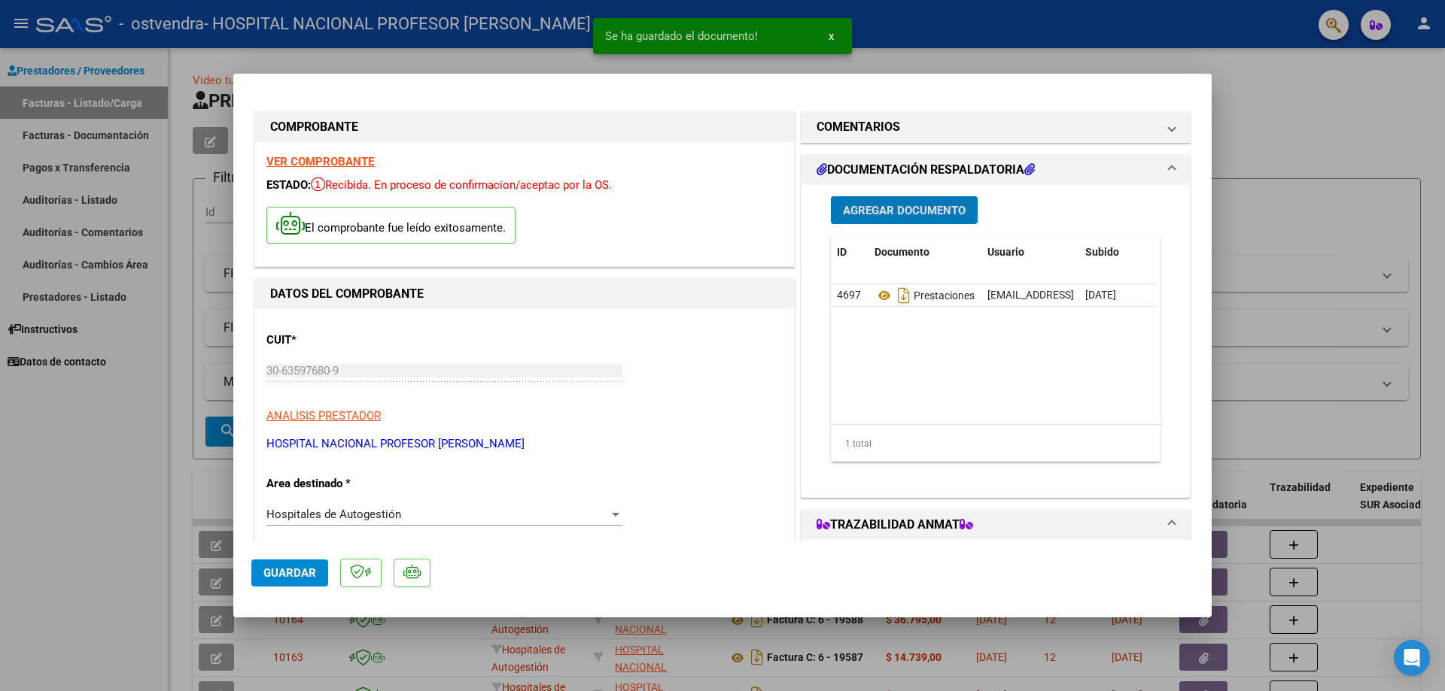
click at [313, 574] on span "Guardar" at bounding box center [289, 574] width 53 height 14
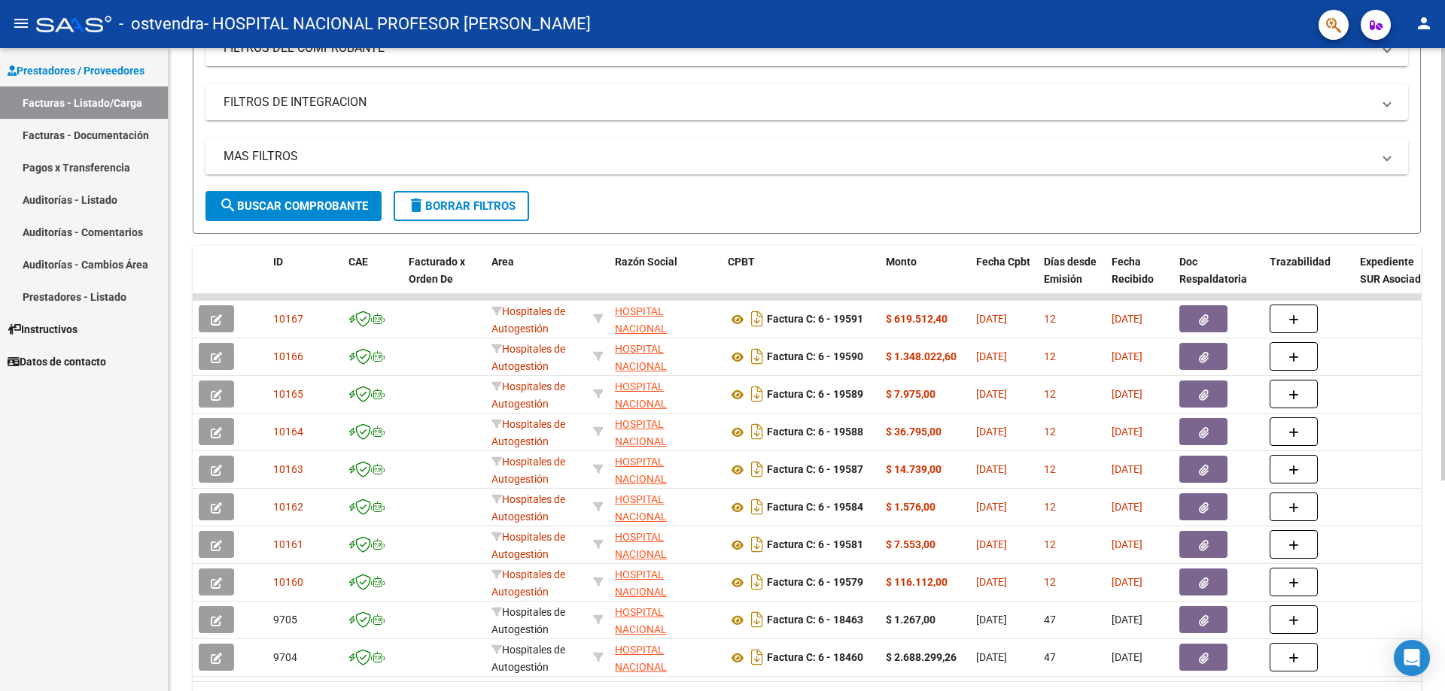
scroll to position [150, 0]
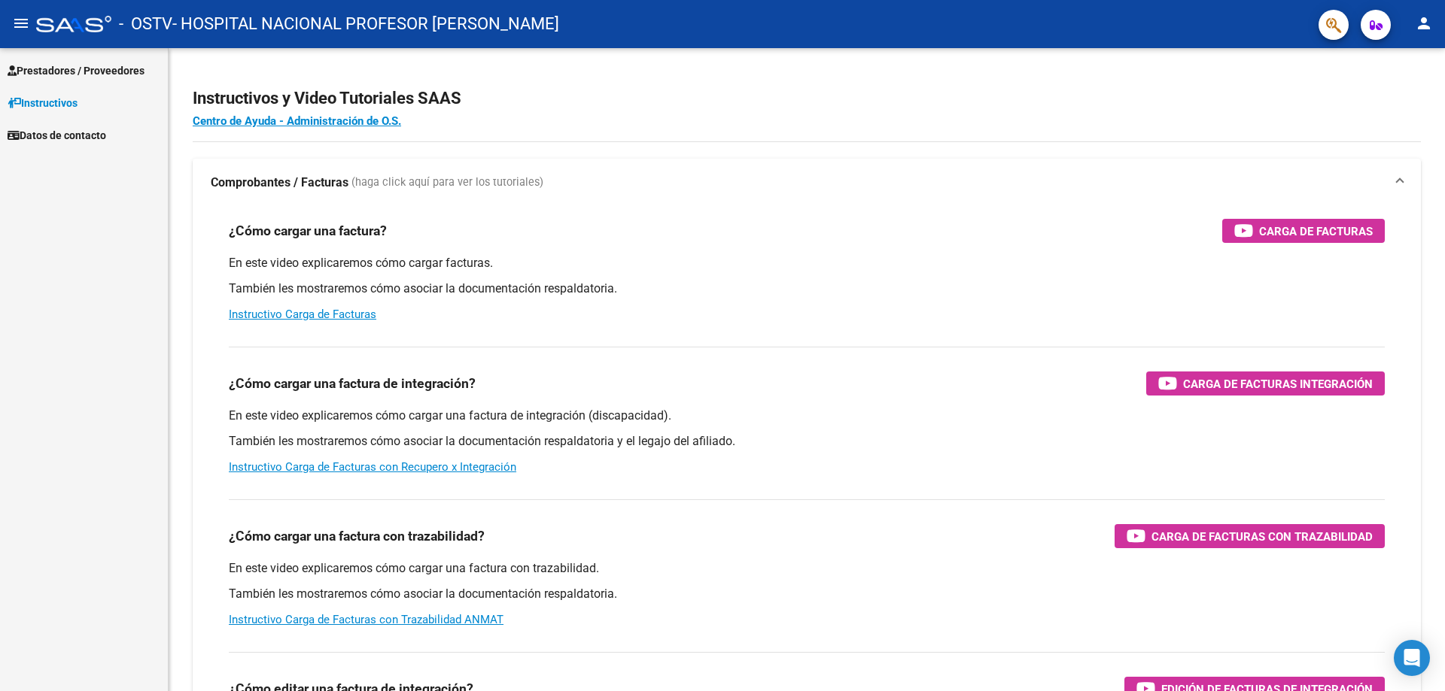
click at [90, 68] on span "Prestadores / Proveedores" at bounding box center [76, 70] width 137 height 17
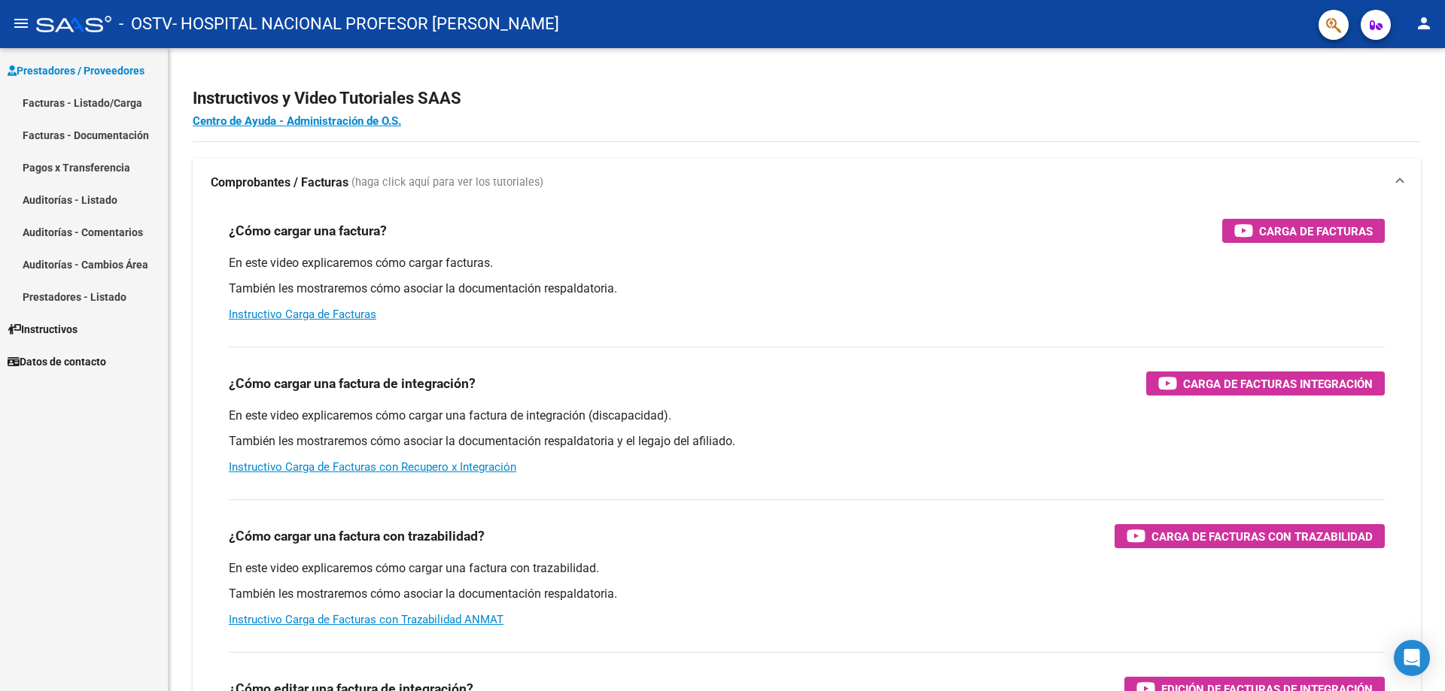
click at [95, 102] on link "Facturas - Listado/Carga" at bounding box center [84, 103] width 168 height 32
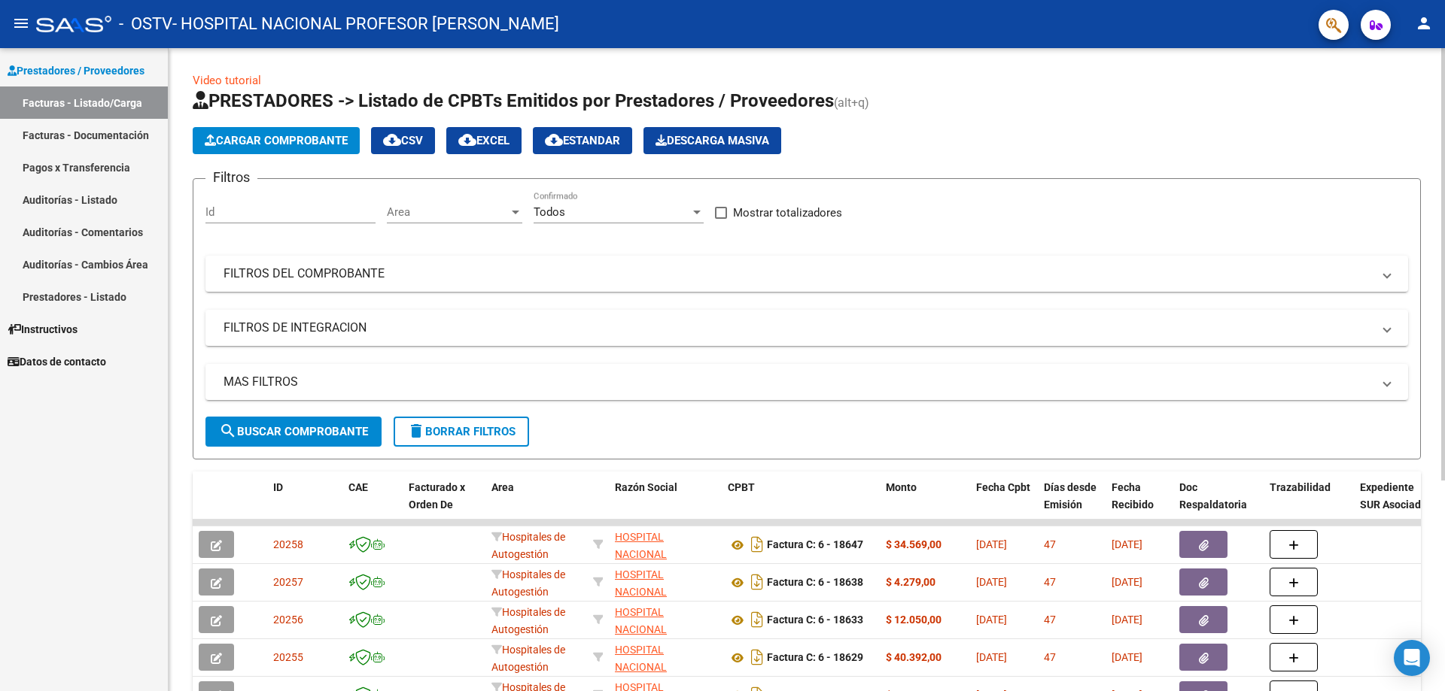
click at [326, 142] on span "Cargar Comprobante" at bounding box center [276, 141] width 143 height 14
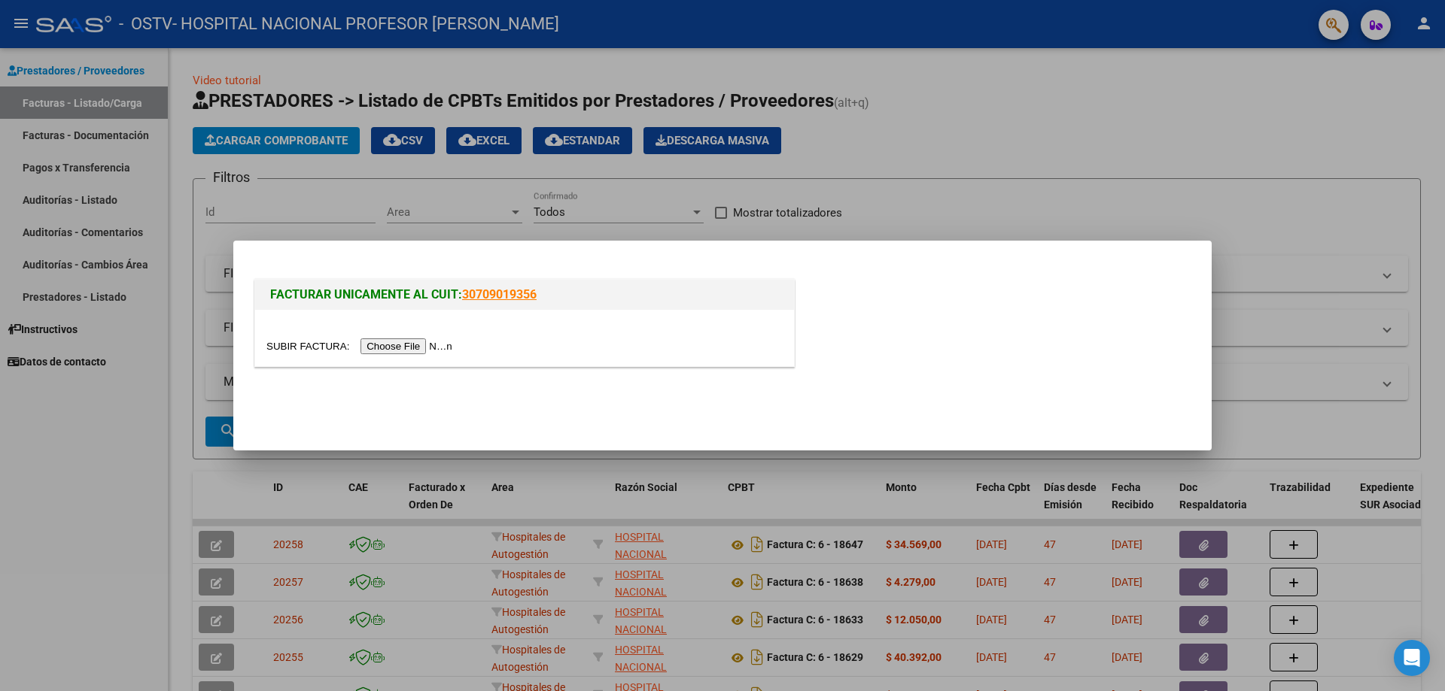
click at [403, 348] on input "file" at bounding box center [361, 347] width 190 height 16
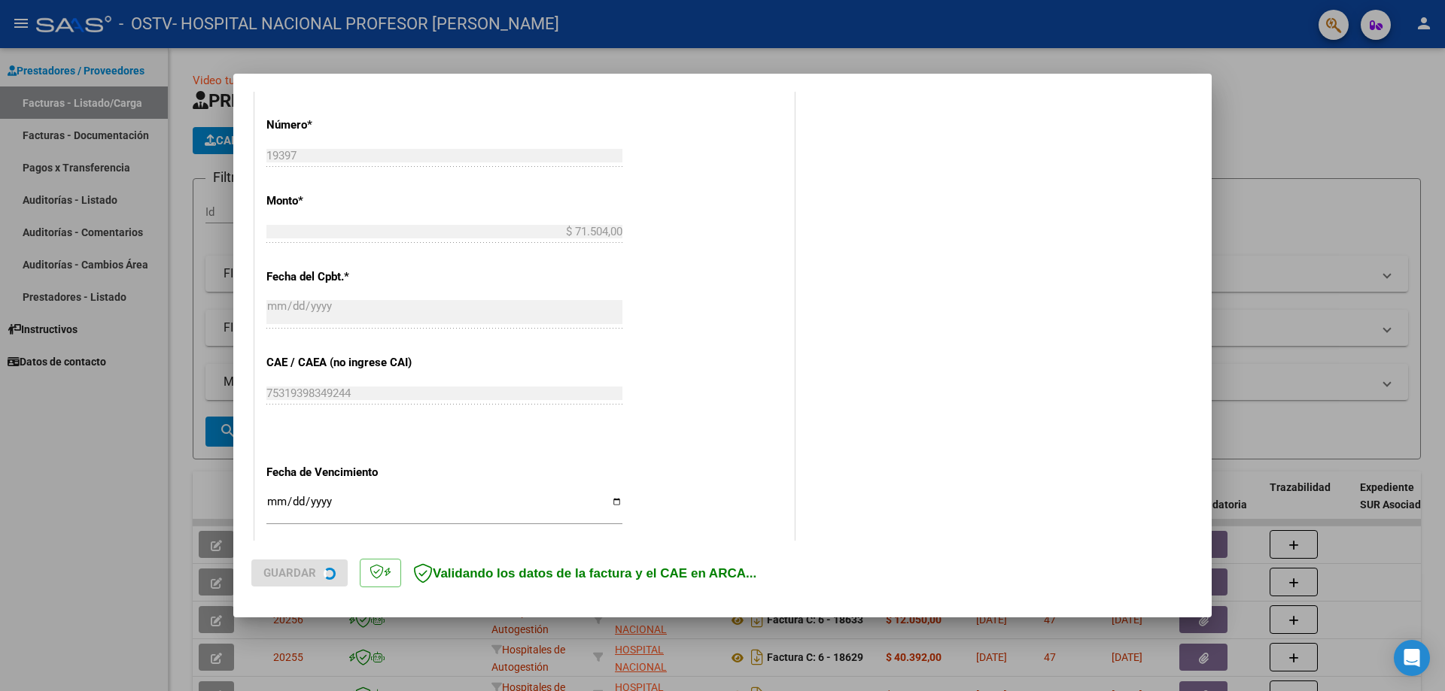
scroll to position [677, 0]
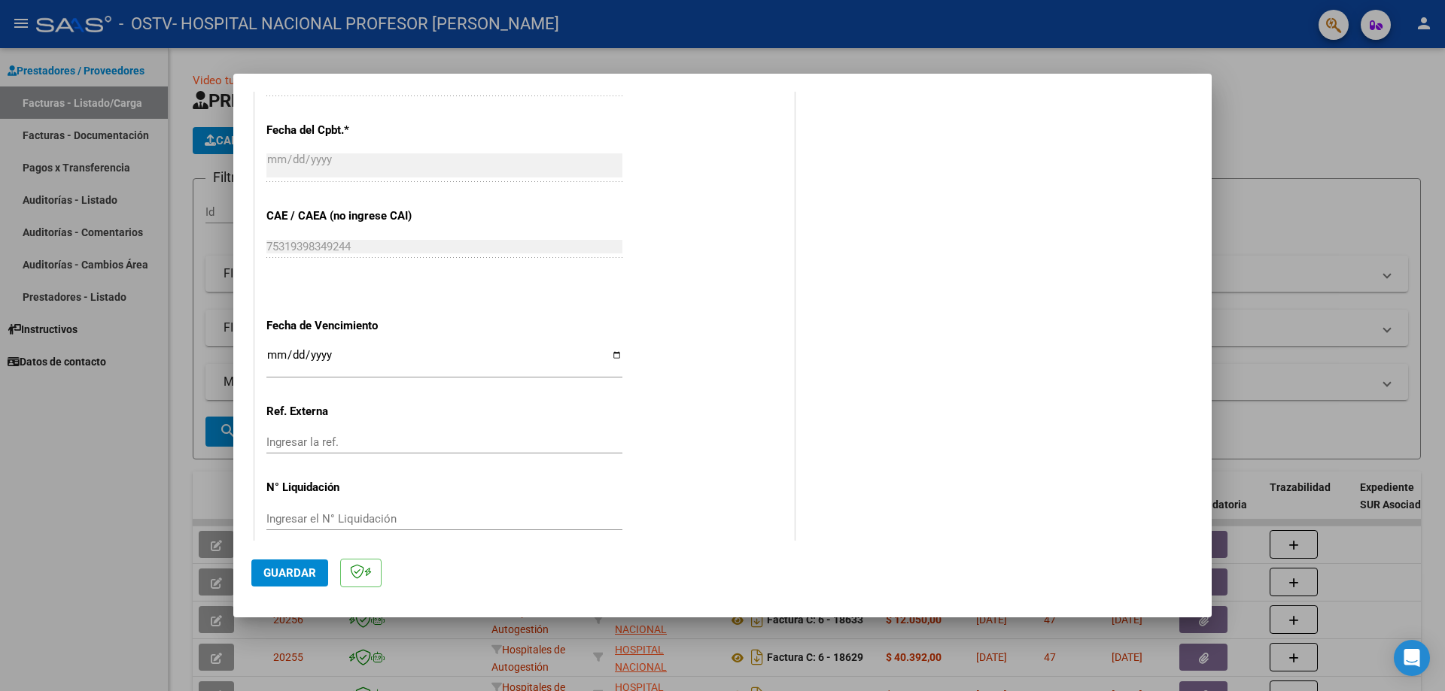
click at [615, 355] on input "Ingresar la fecha" at bounding box center [444, 361] width 356 height 24
type input "2025-09-29"
click at [309, 576] on span "Guardar" at bounding box center [289, 574] width 53 height 14
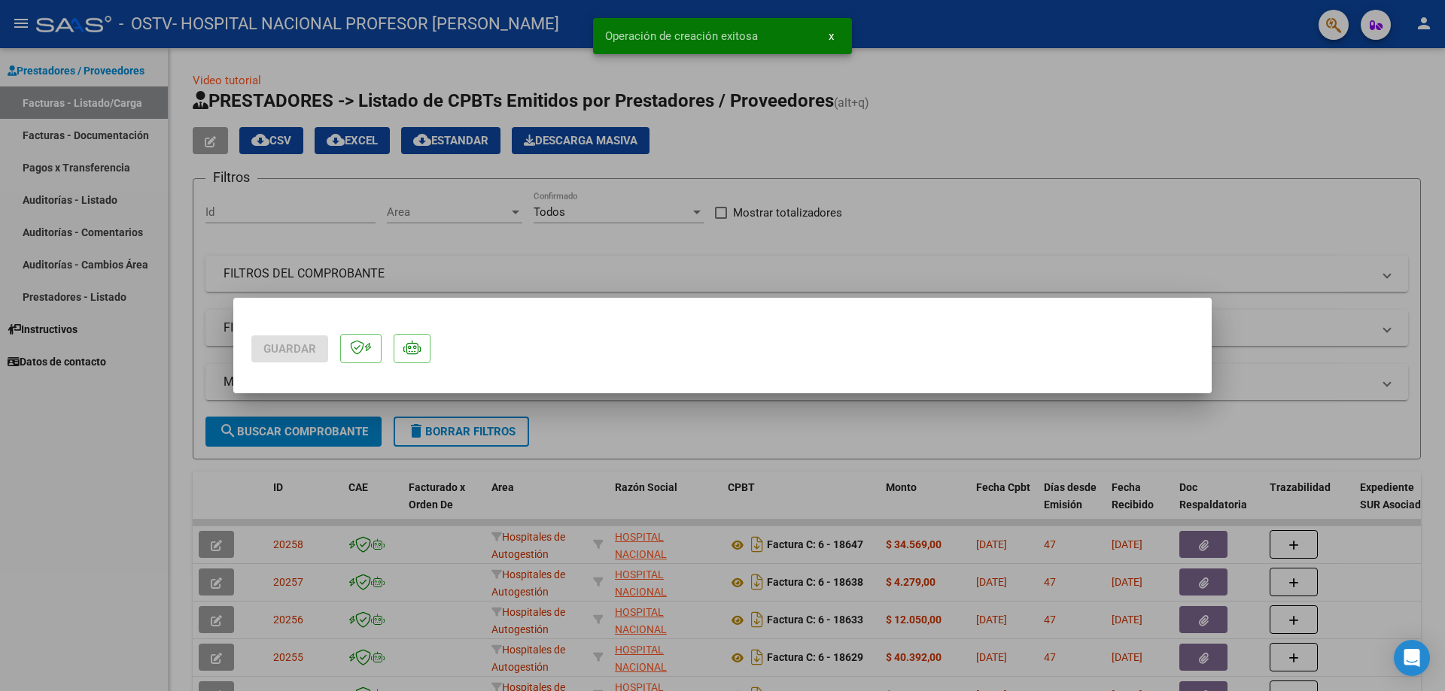
scroll to position [0, 0]
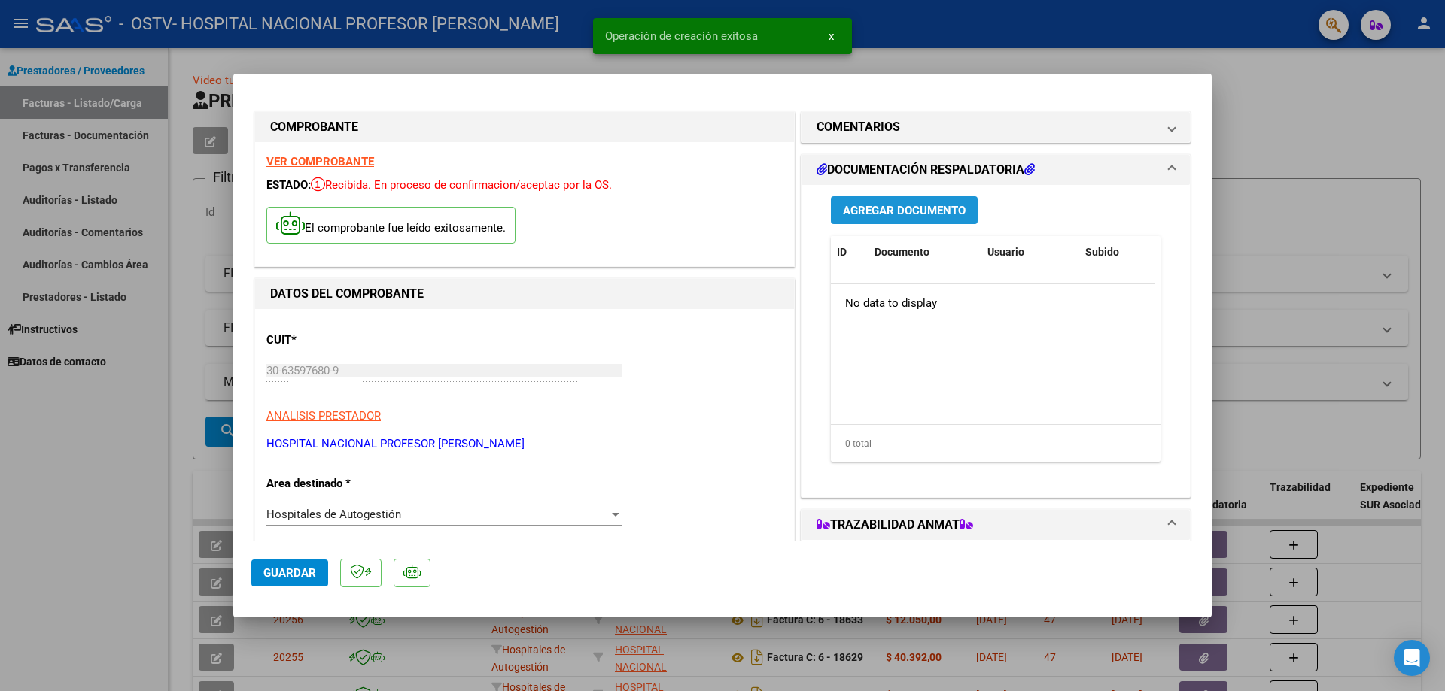
click at [898, 219] on button "Agregar Documento" at bounding box center [904, 210] width 147 height 28
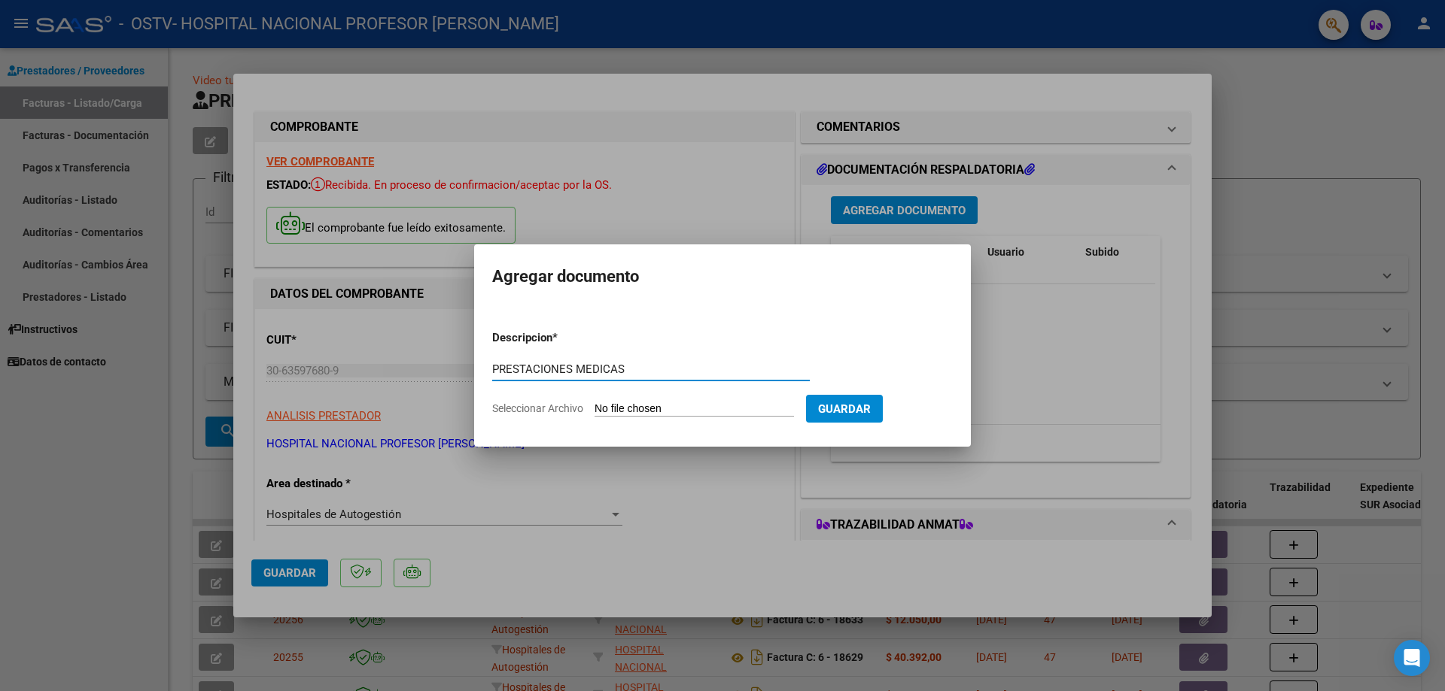
type input "PRESTACIONES MEDICAS"
click at [694, 413] on input "Seleccionar Archivo" at bounding box center [693, 410] width 199 height 14
type input "C:\fakepath\19397.pdf"
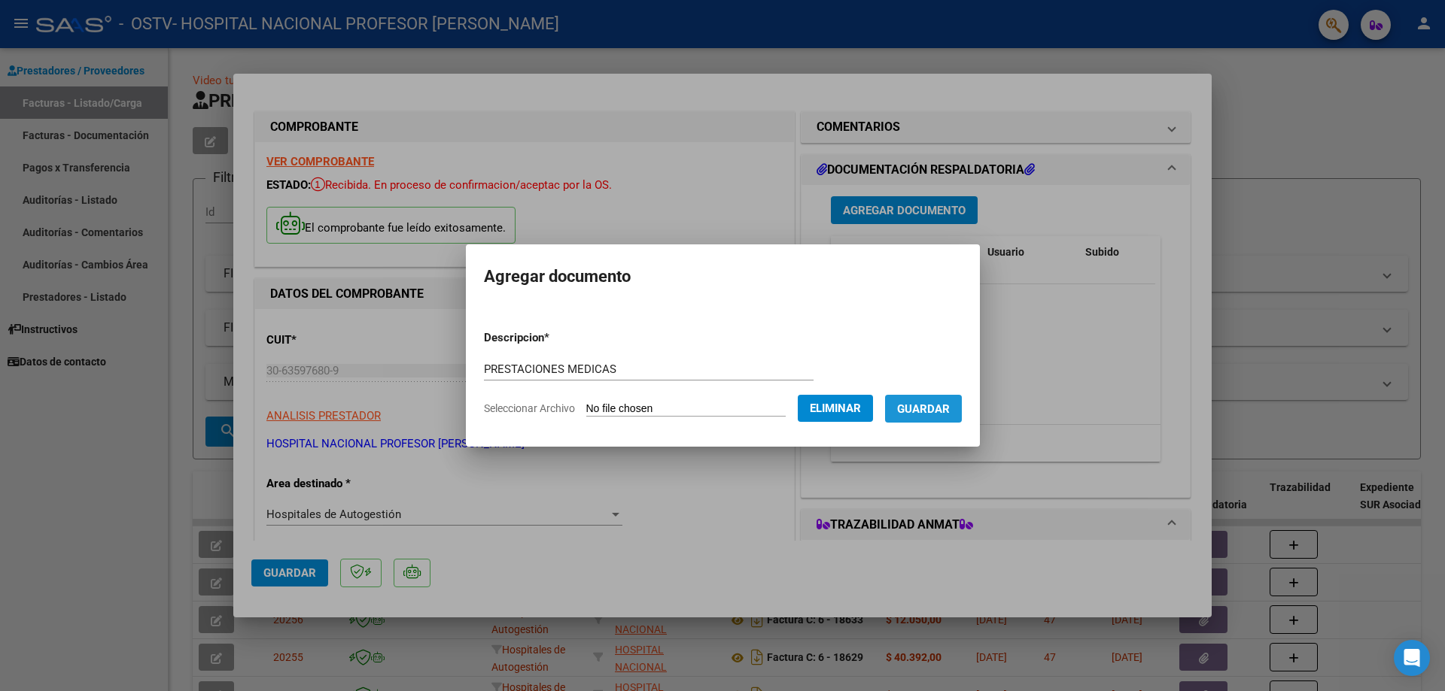
click at [937, 414] on span "Guardar" at bounding box center [923, 410] width 53 height 14
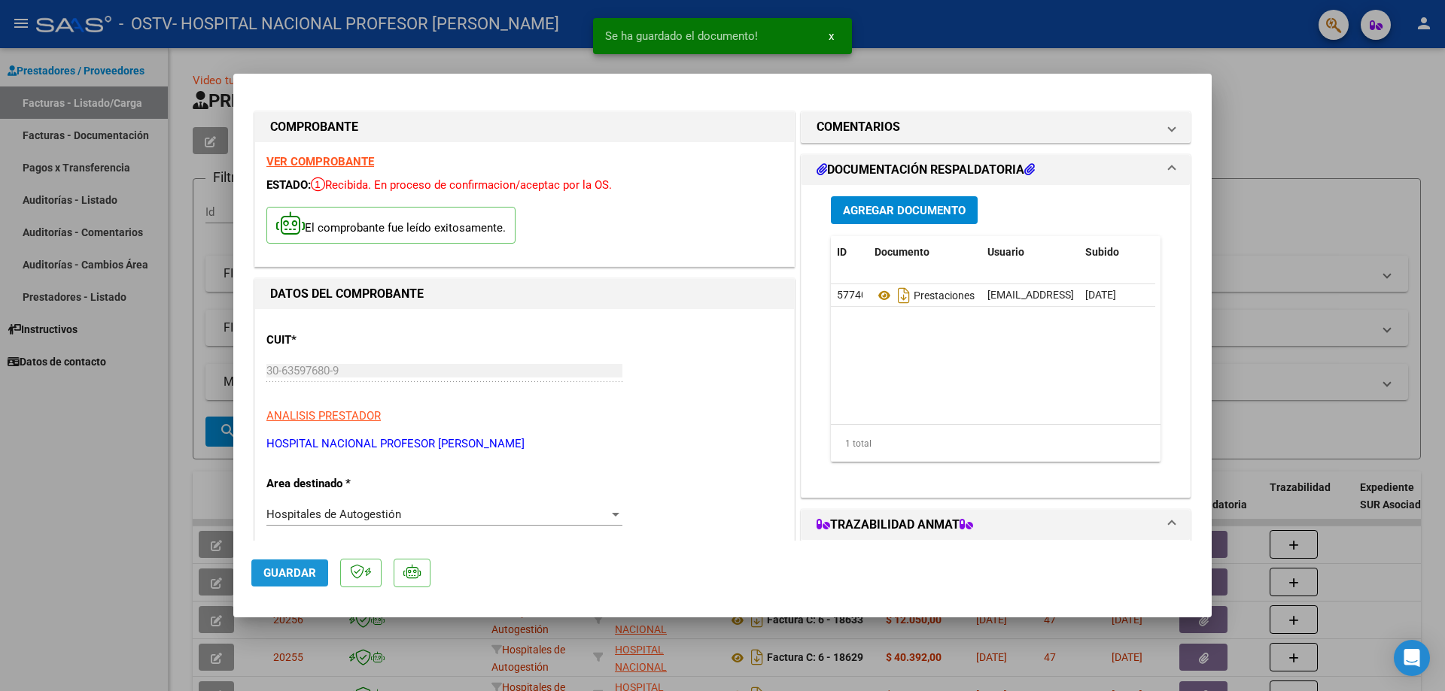
click at [293, 568] on span "Guardar" at bounding box center [289, 574] width 53 height 14
type input "$ 0,00"
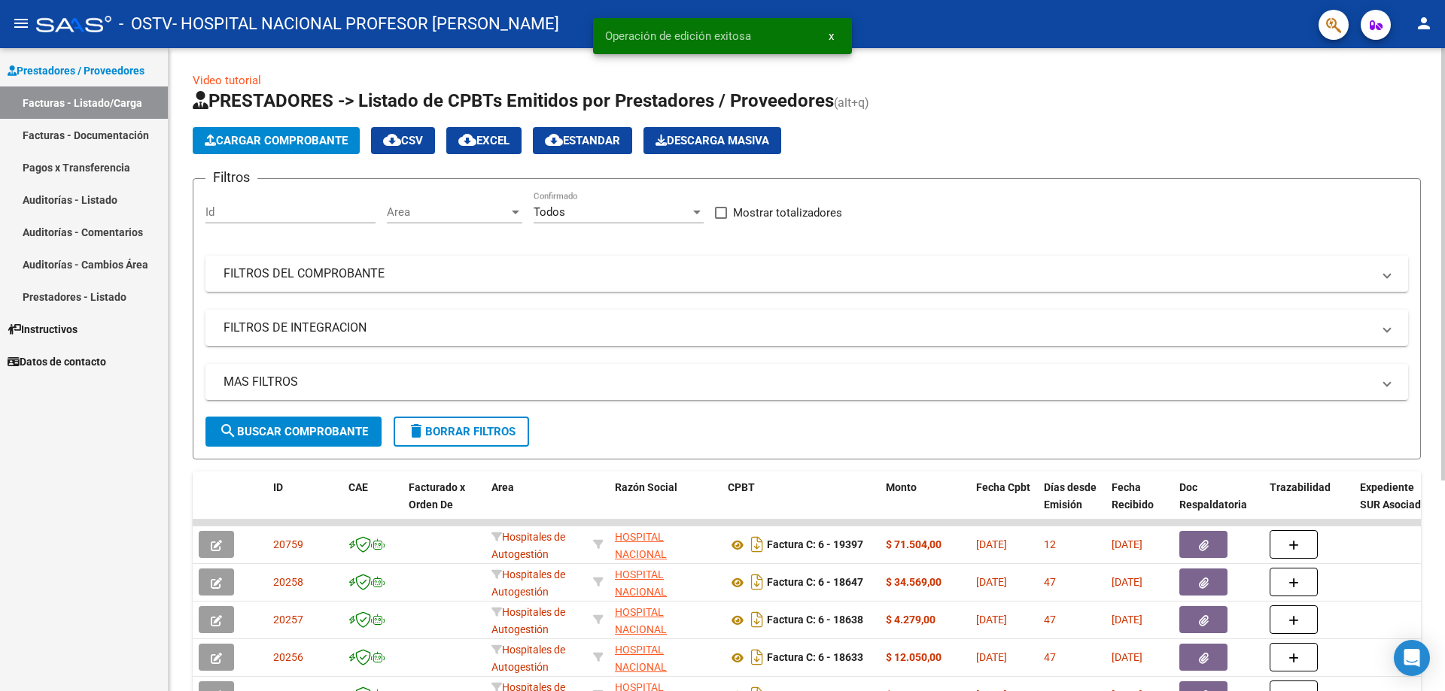
click at [308, 145] on span "Cargar Comprobante" at bounding box center [276, 141] width 143 height 14
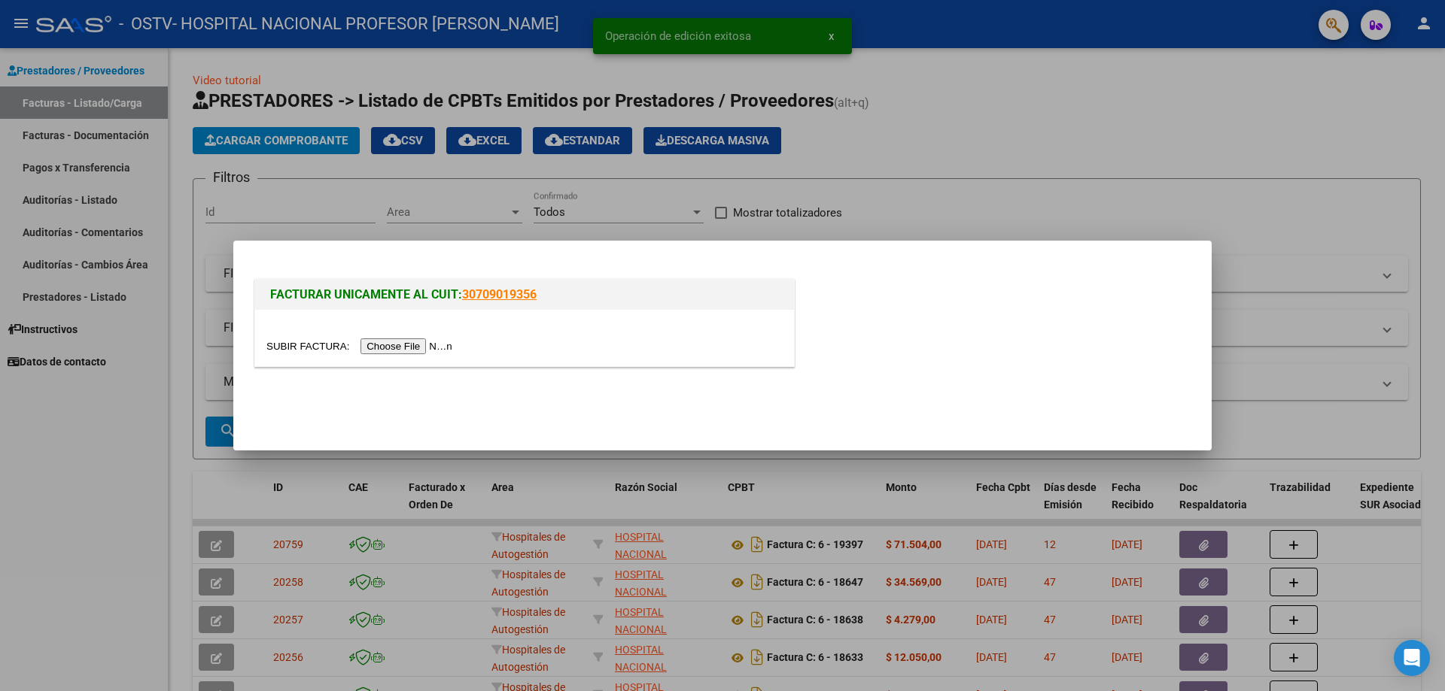
click at [430, 349] on input "file" at bounding box center [361, 347] width 190 height 16
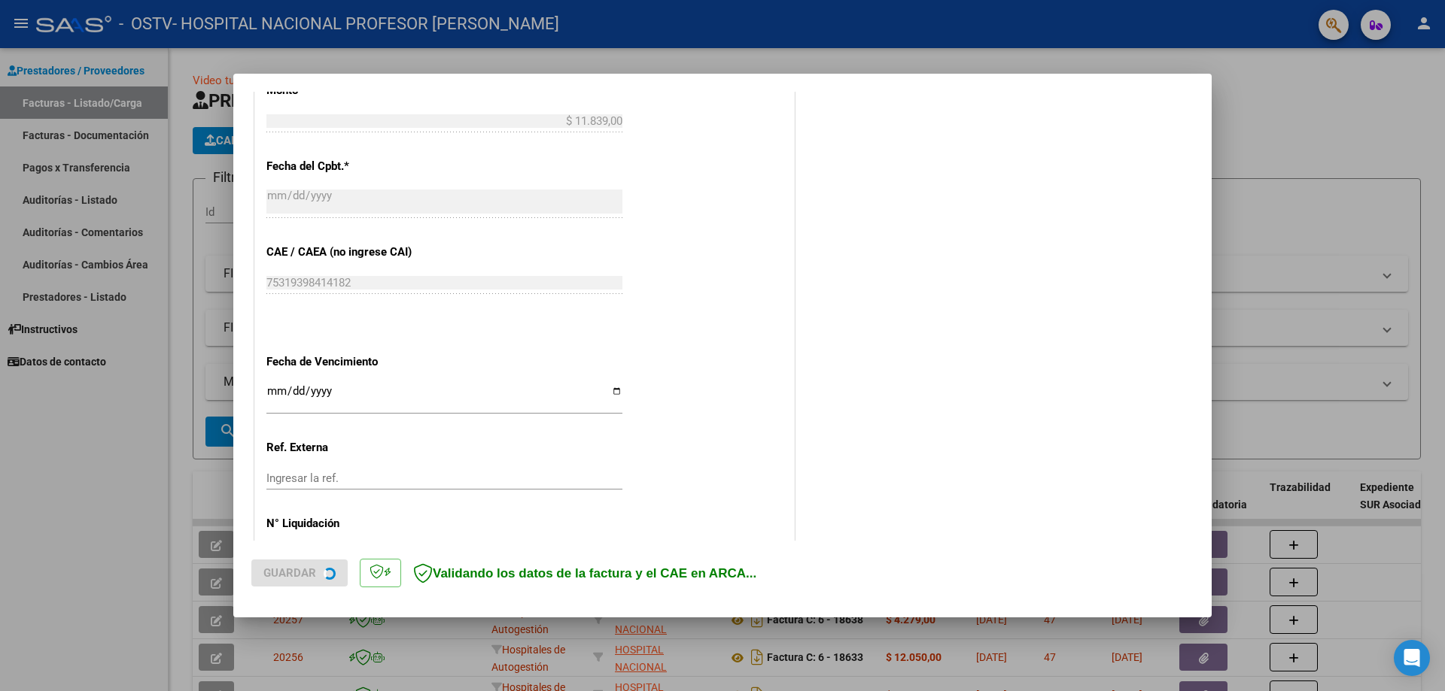
scroll to position [677, 0]
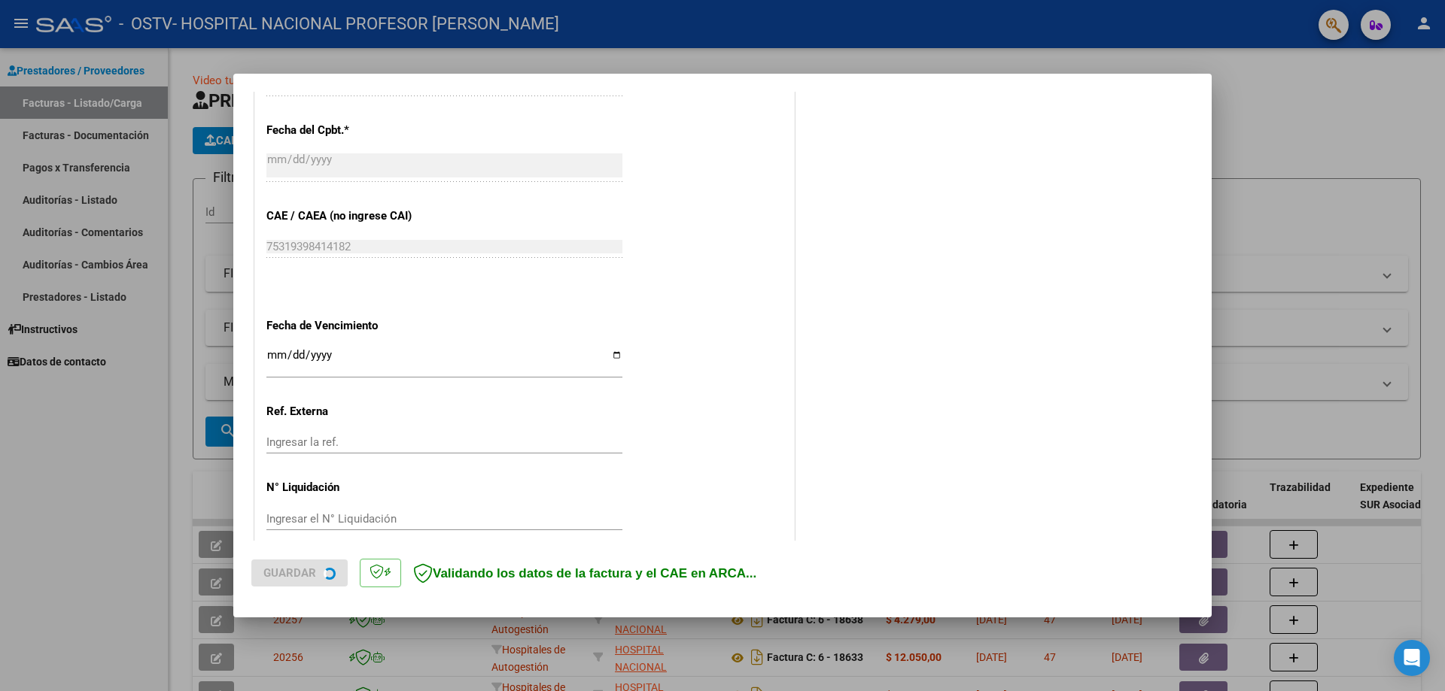
click at [612, 351] on input "Ingresar la fecha" at bounding box center [444, 361] width 356 height 24
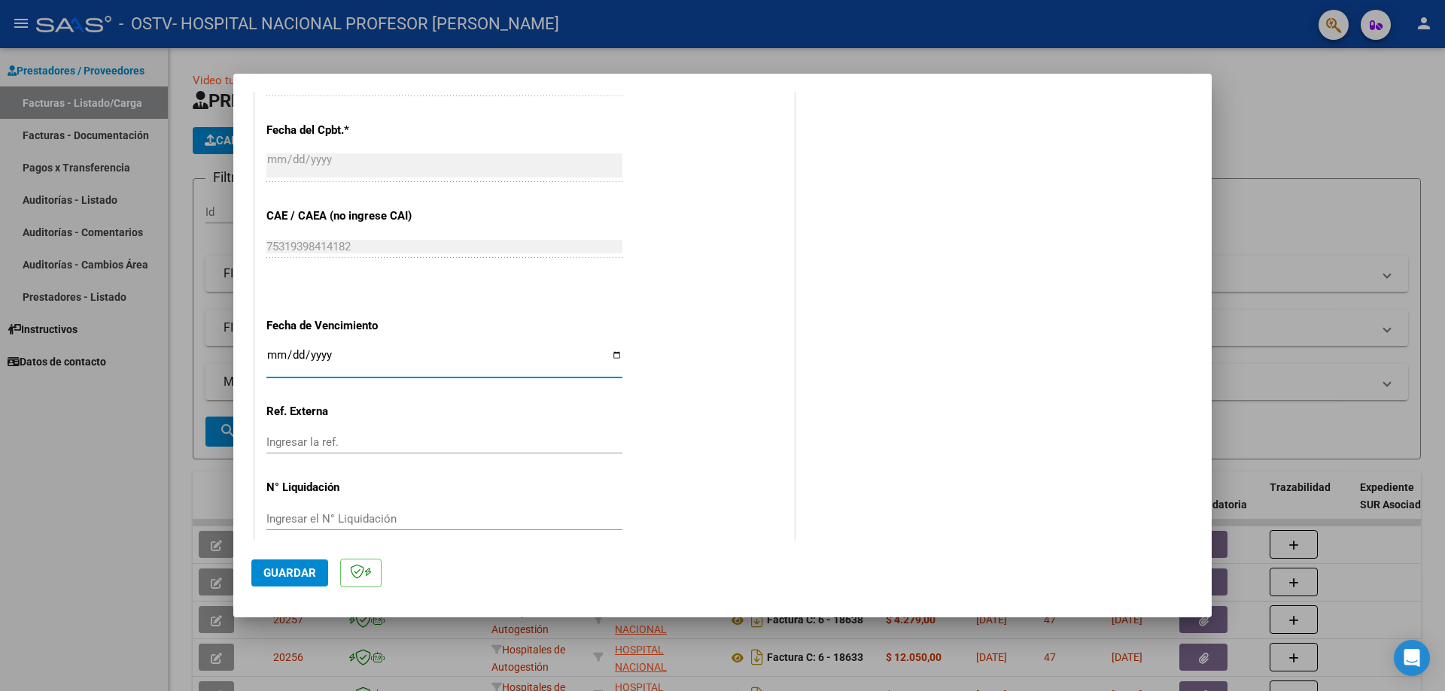
type input "2025-09-29"
click at [290, 573] on span "Guardar" at bounding box center [289, 574] width 53 height 14
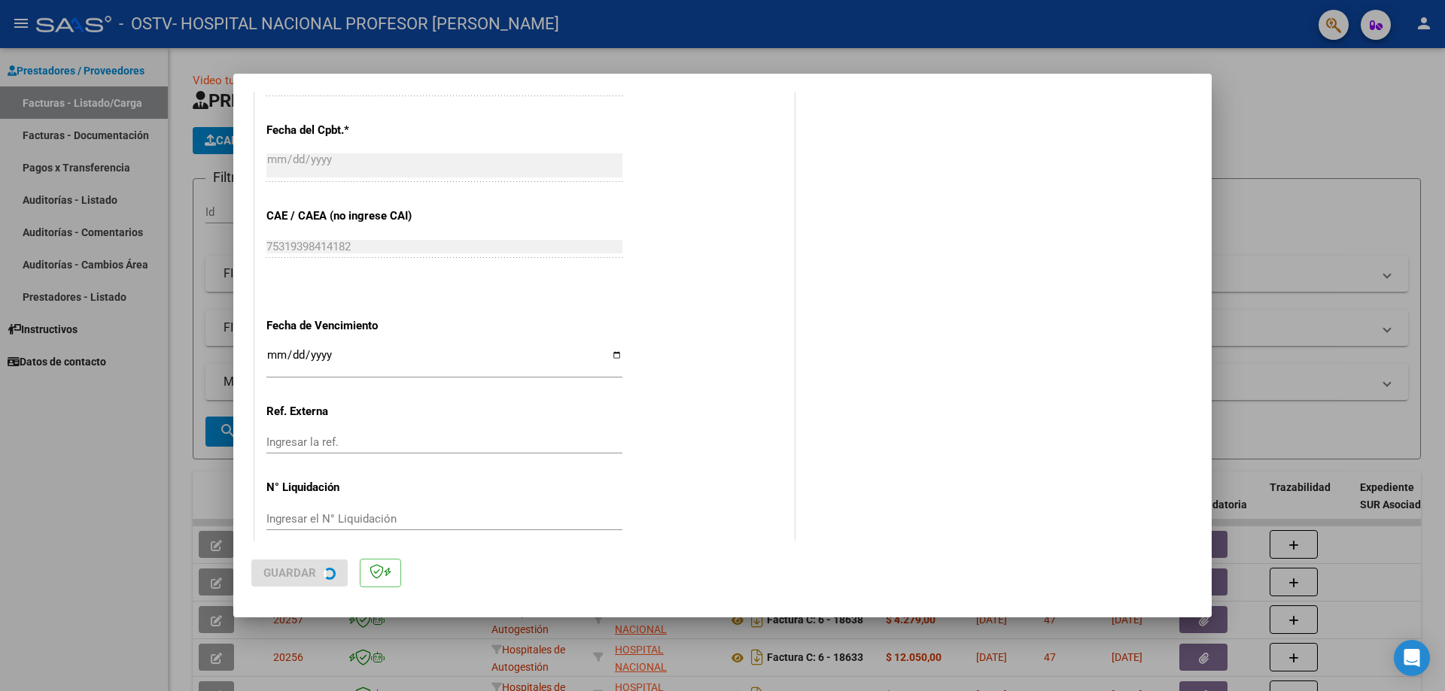
scroll to position [0, 0]
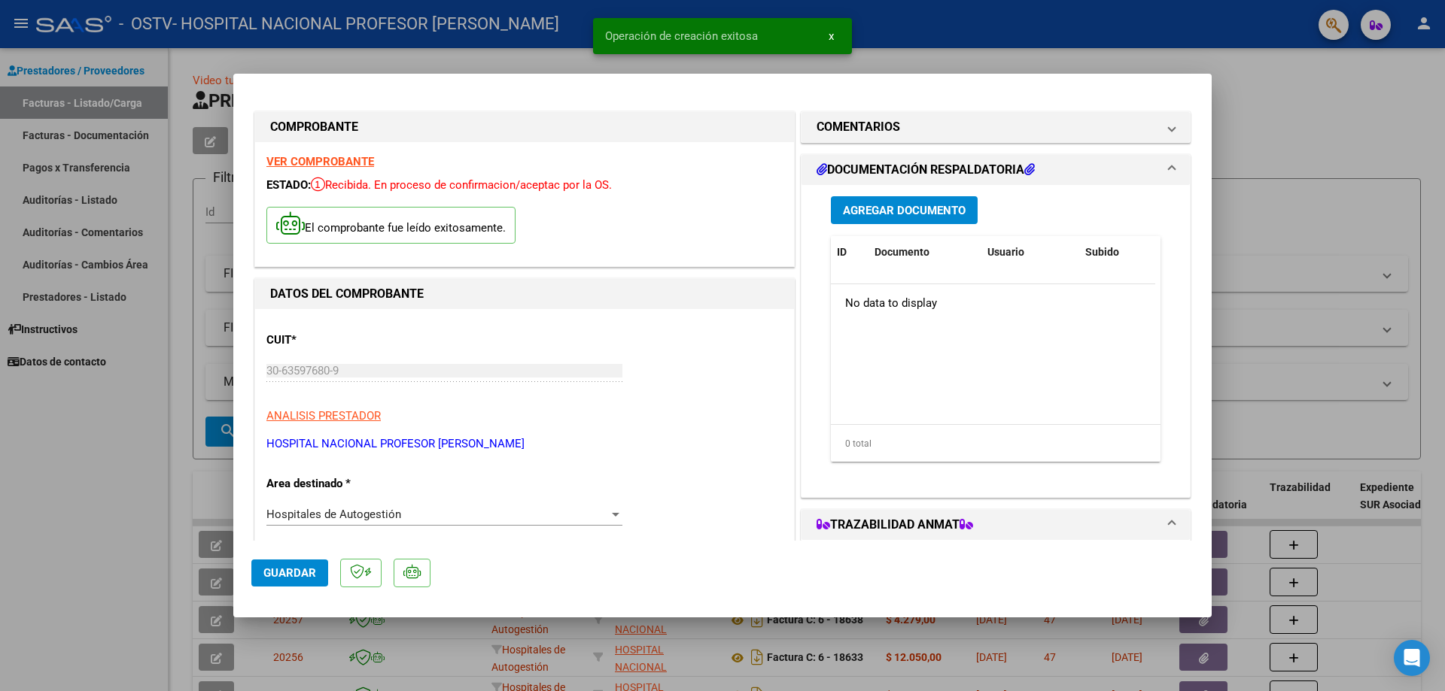
click at [920, 211] on span "Agregar Documento" at bounding box center [904, 211] width 123 height 14
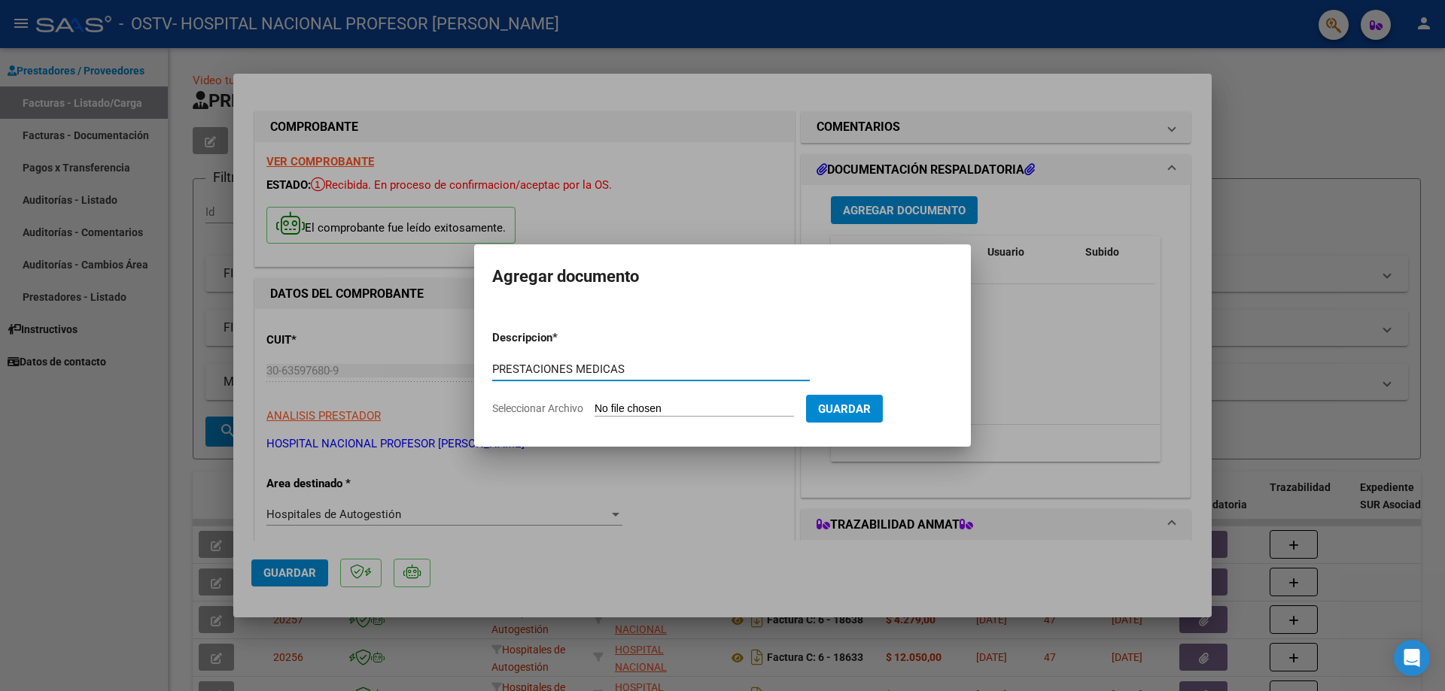
type input "PRESTACIONES MEDICAS"
click at [701, 412] on input "Seleccionar Archivo" at bounding box center [693, 410] width 199 height 14
type input "C:\fakepath\19399.pdf"
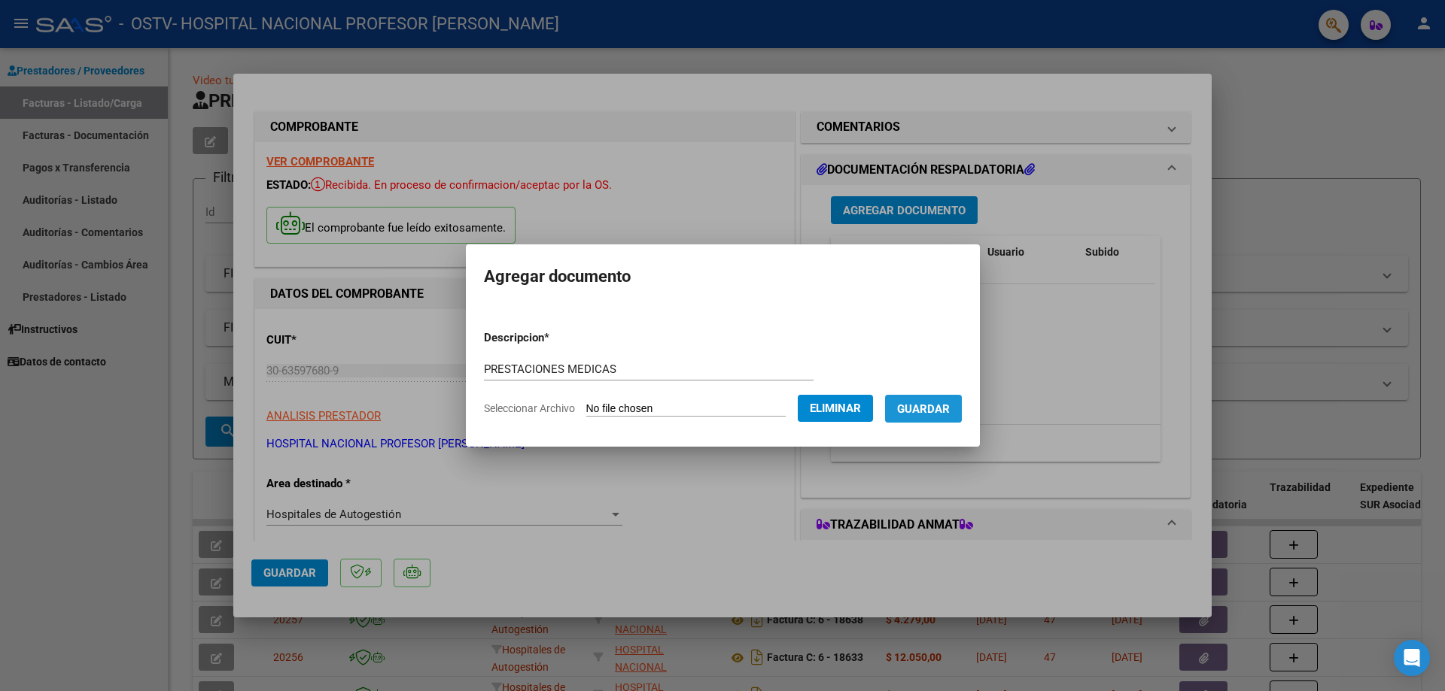
click at [939, 412] on span "Guardar" at bounding box center [923, 410] width 53 height 14
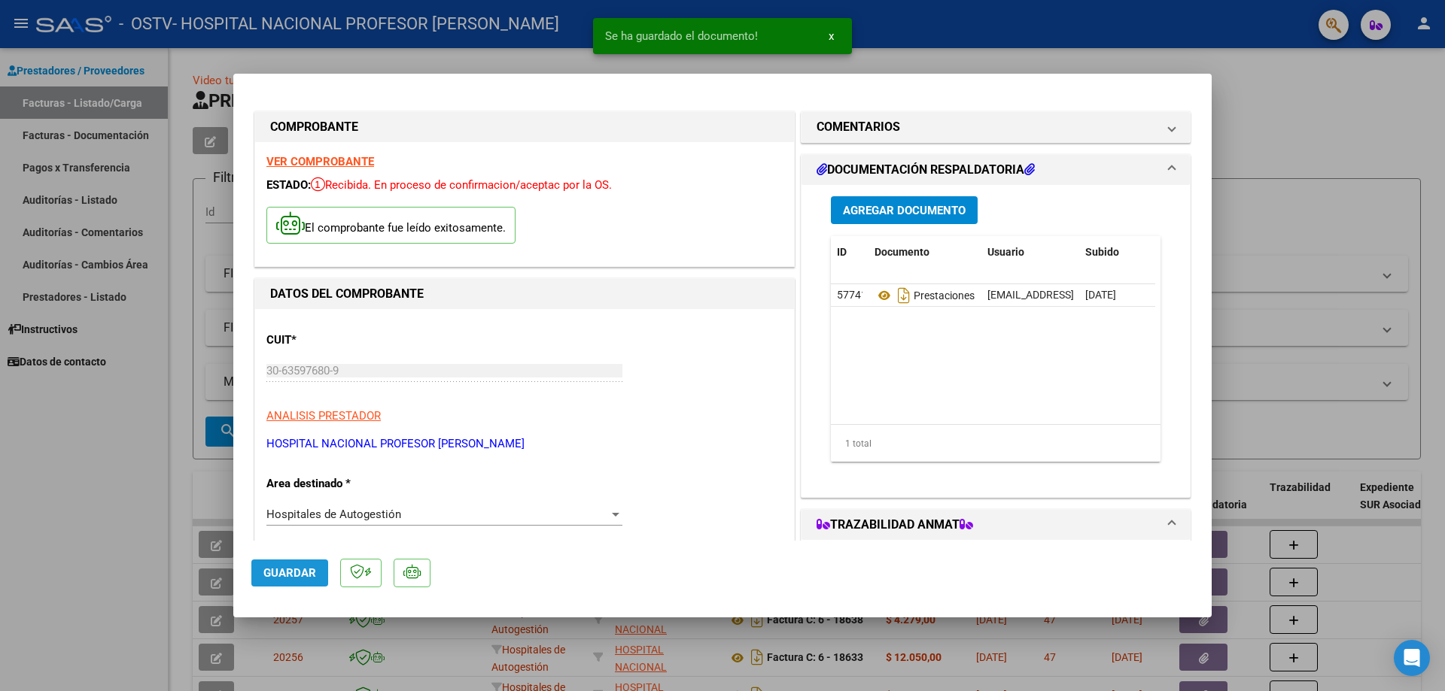
click at [298, 577] on span "Guardar" at bounding box center [289, 574] width 53 height 14
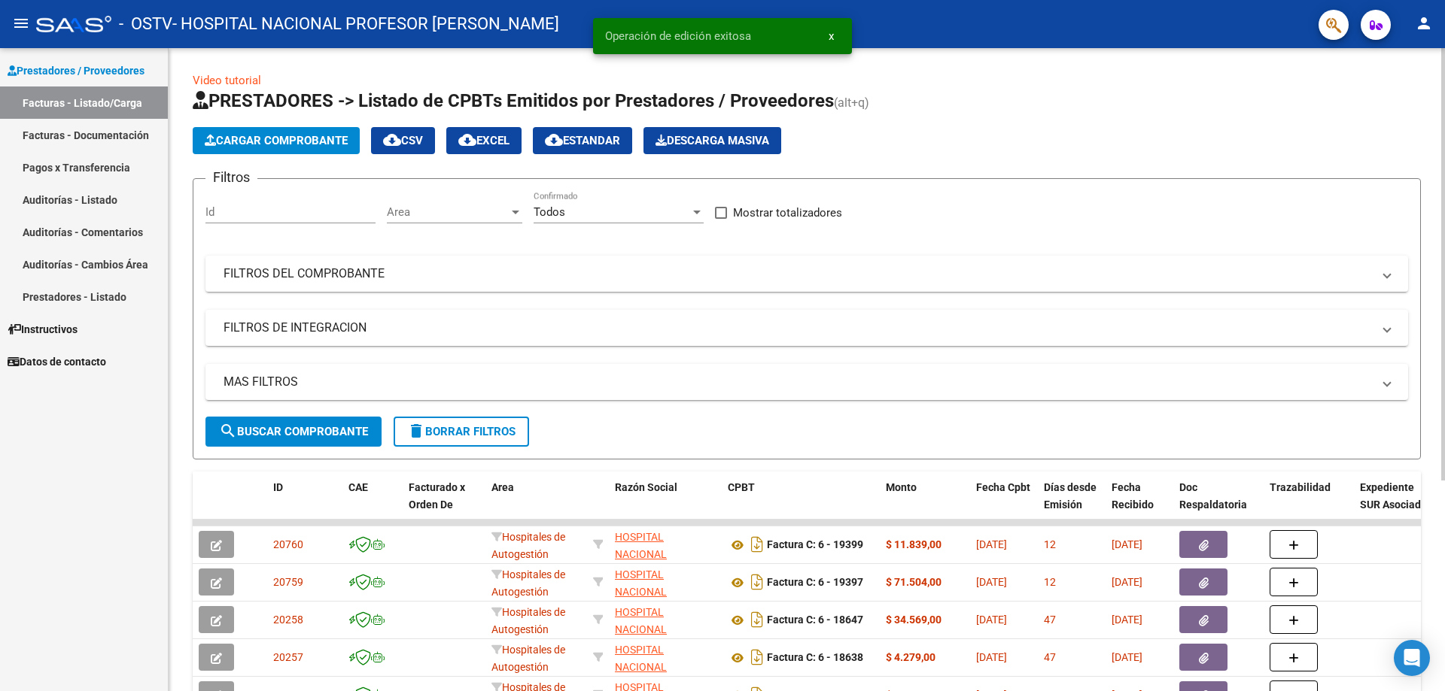
click at [315, 146] on span "Cargar Comprobante" at bounding box center [276, 141] width 143 height 14
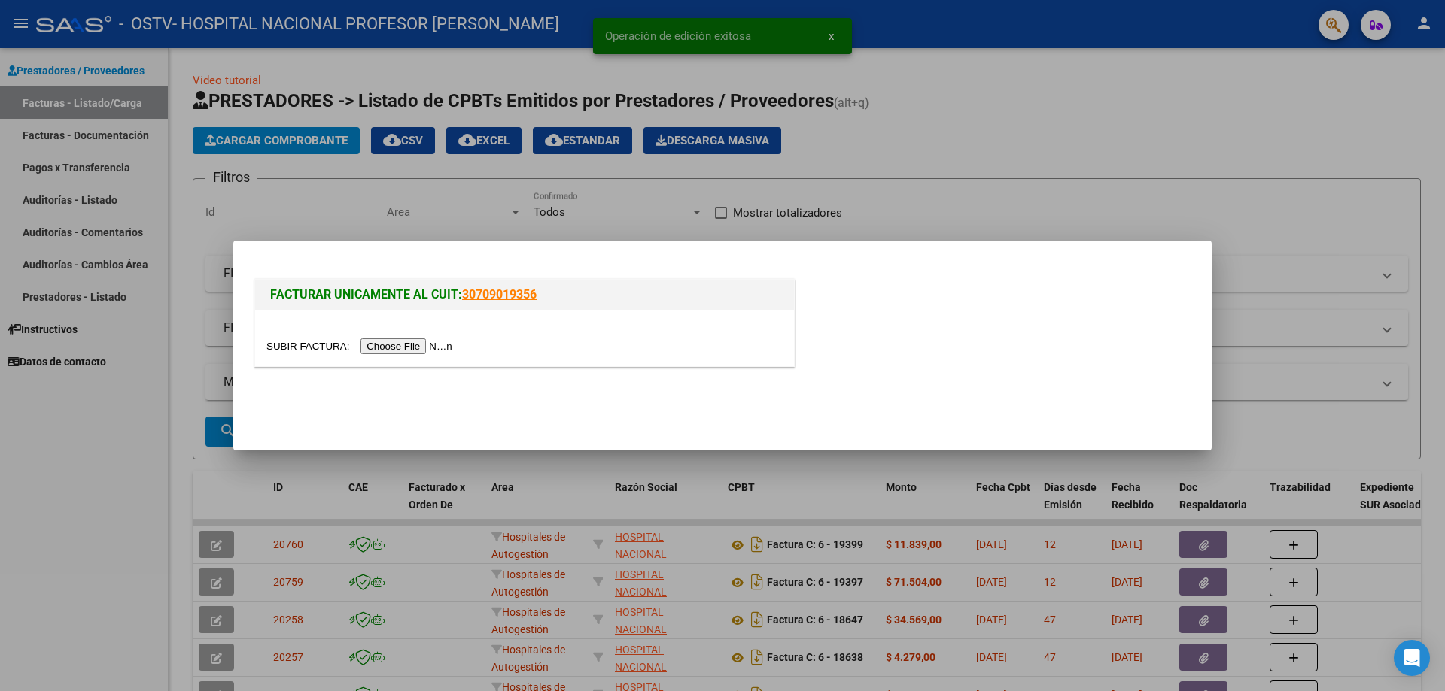
click at [420, 343] on input "file" at bounding box center [361, 347] width 190 height 16
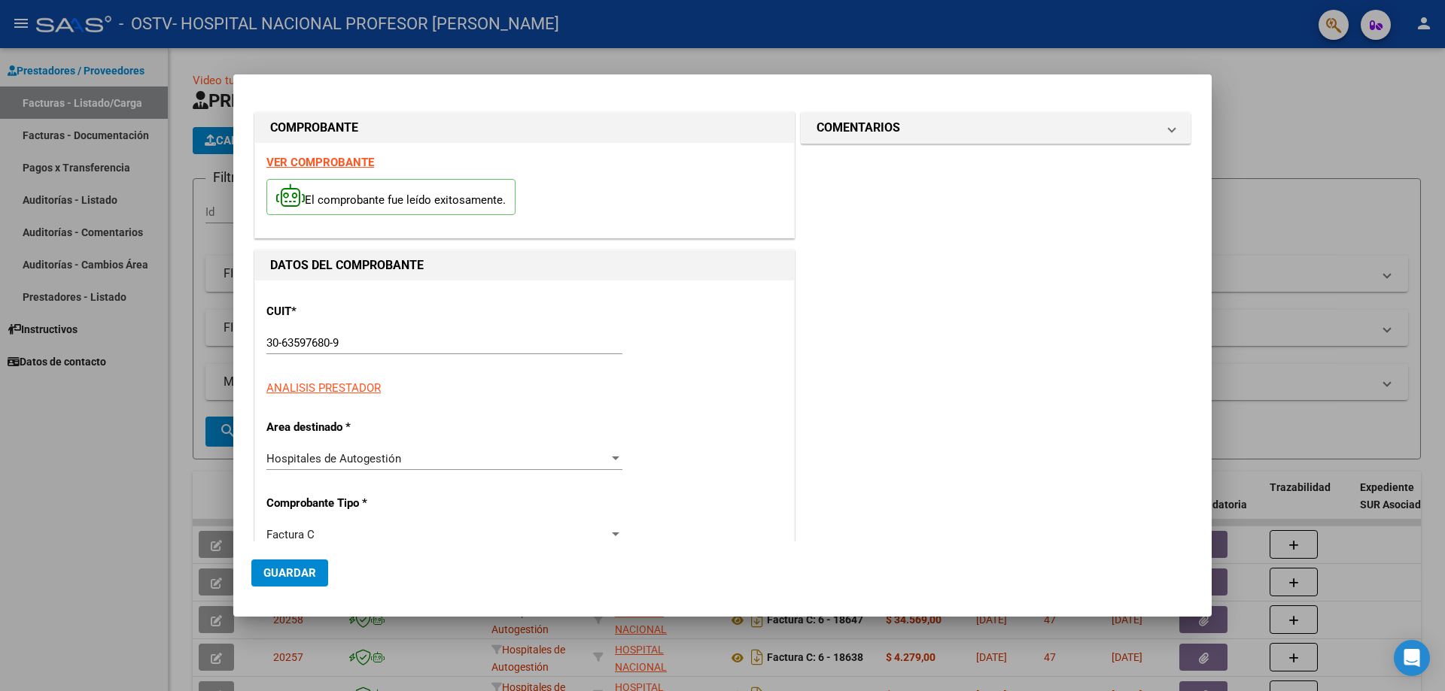
scroll to position [602, 0]
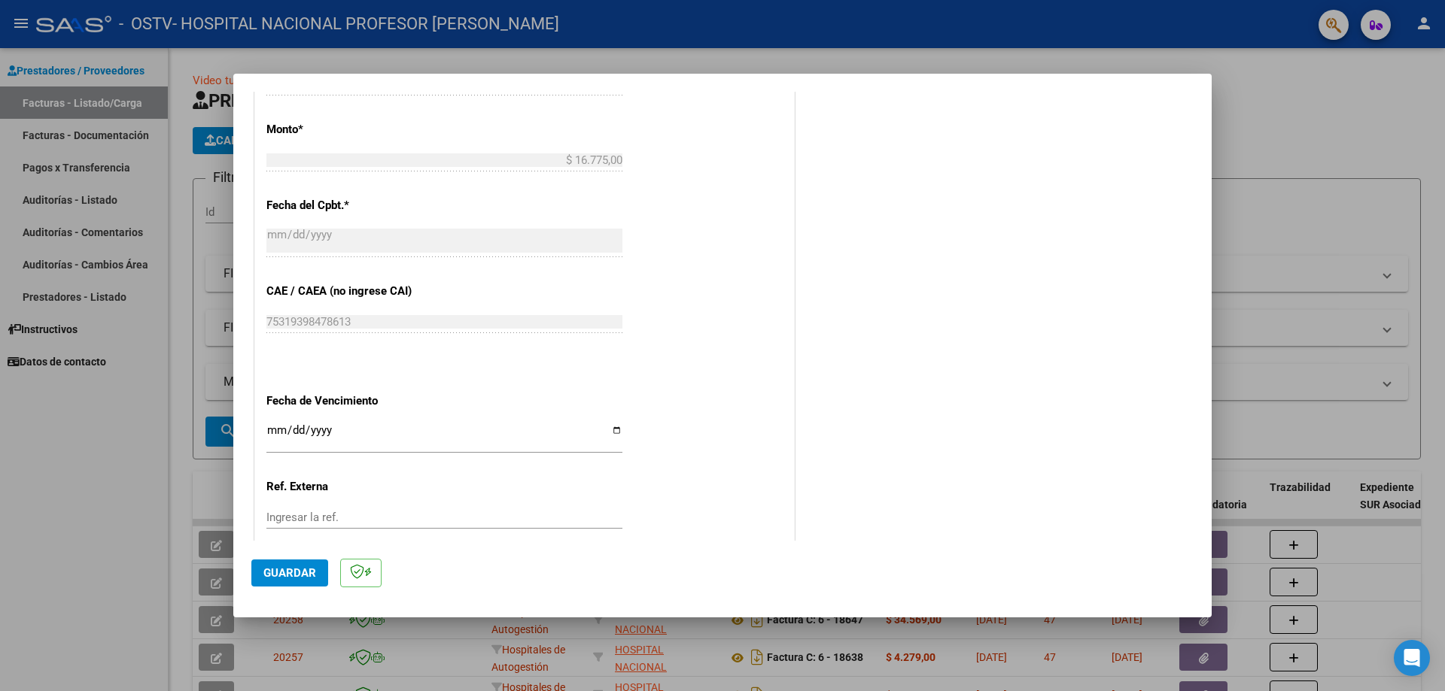
click at [613, 433] on input "Ingresar la fecha" at bounding box center [444, 436] width 356 height 24
type input "2025-09-29"
click at [294, 580] on span "Guardar" at bounding box center [289, 574] width 53 height 14
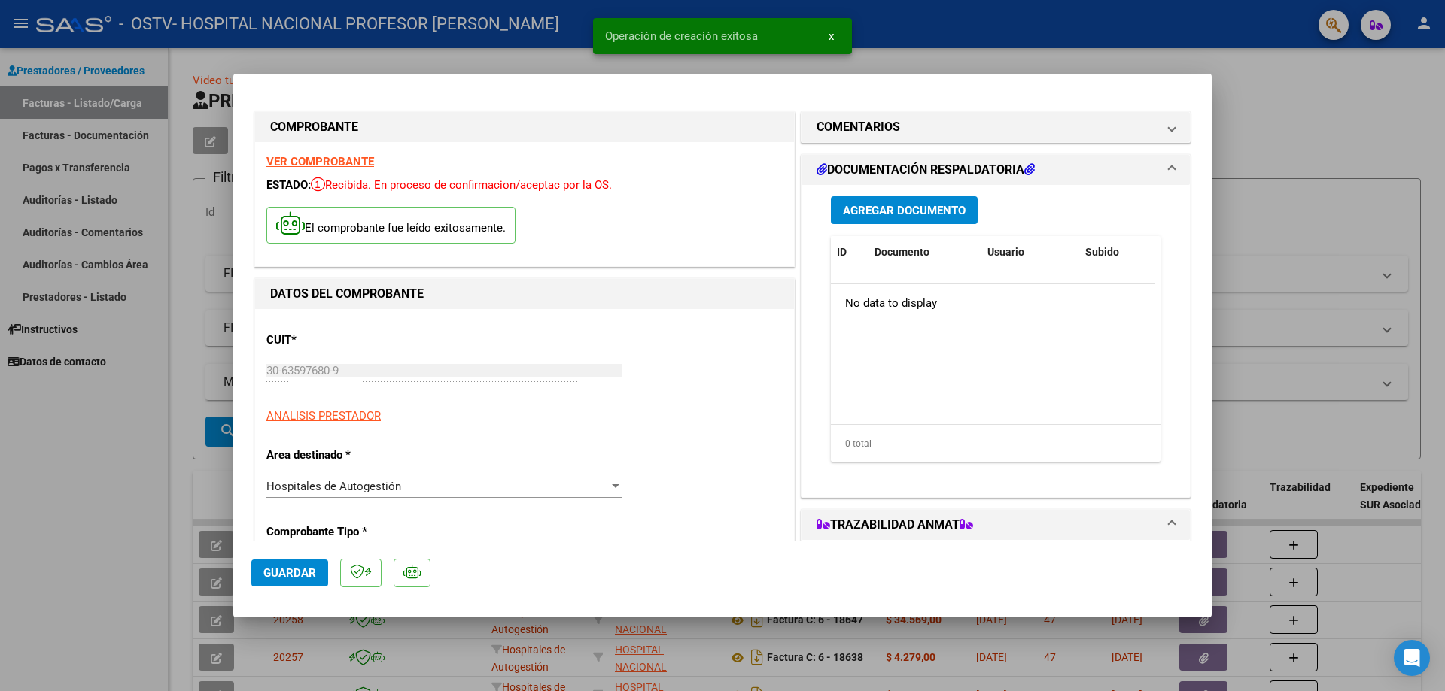
click at [916, 208] on span "Agregar Documento" at bounding box center [904, 211] width 123 height 14
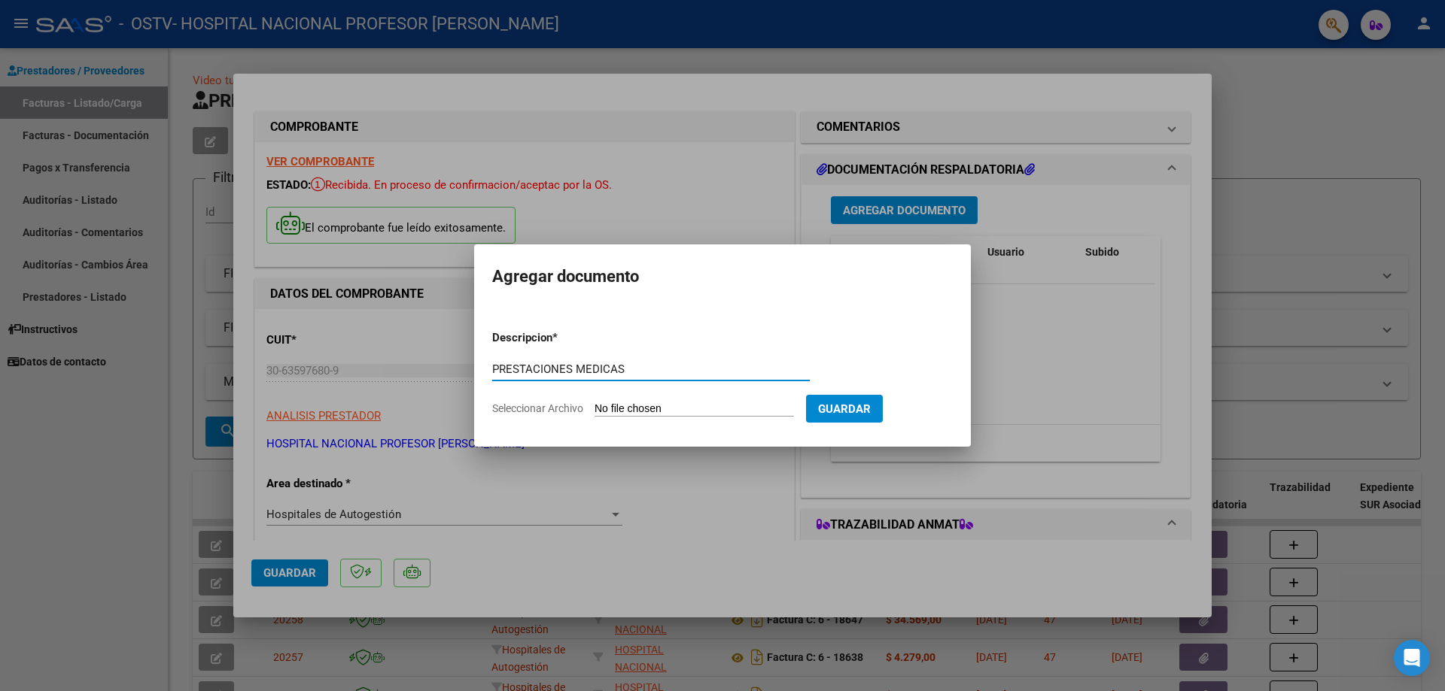
type input "PRESTACIONES MEDICAS"
click at [699, 404] on input "Seleccionar Archivo" at bounding box center [693, 410] width 199 height 14
type input "C:\fakepath\19404.pdf"
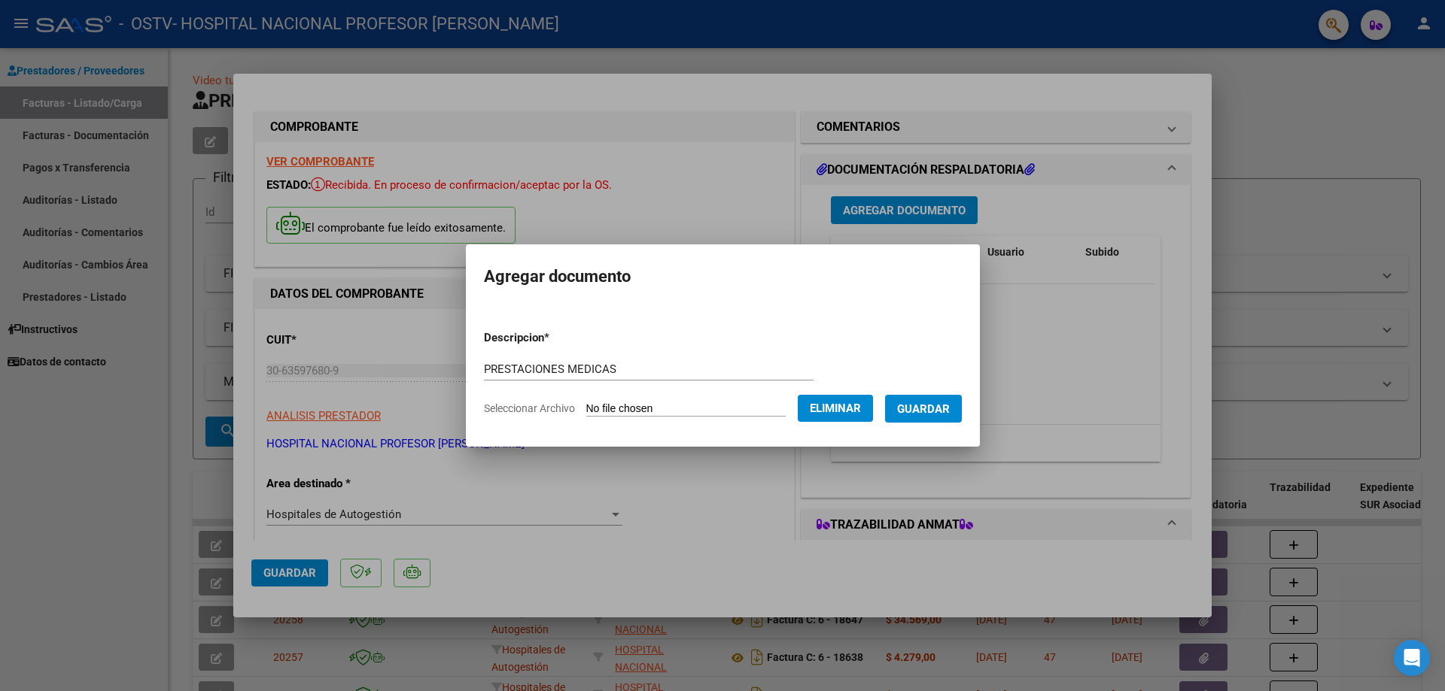
click at [941, 414] on span "Guardar" at bounding box center [923, 410] width 53 height 14
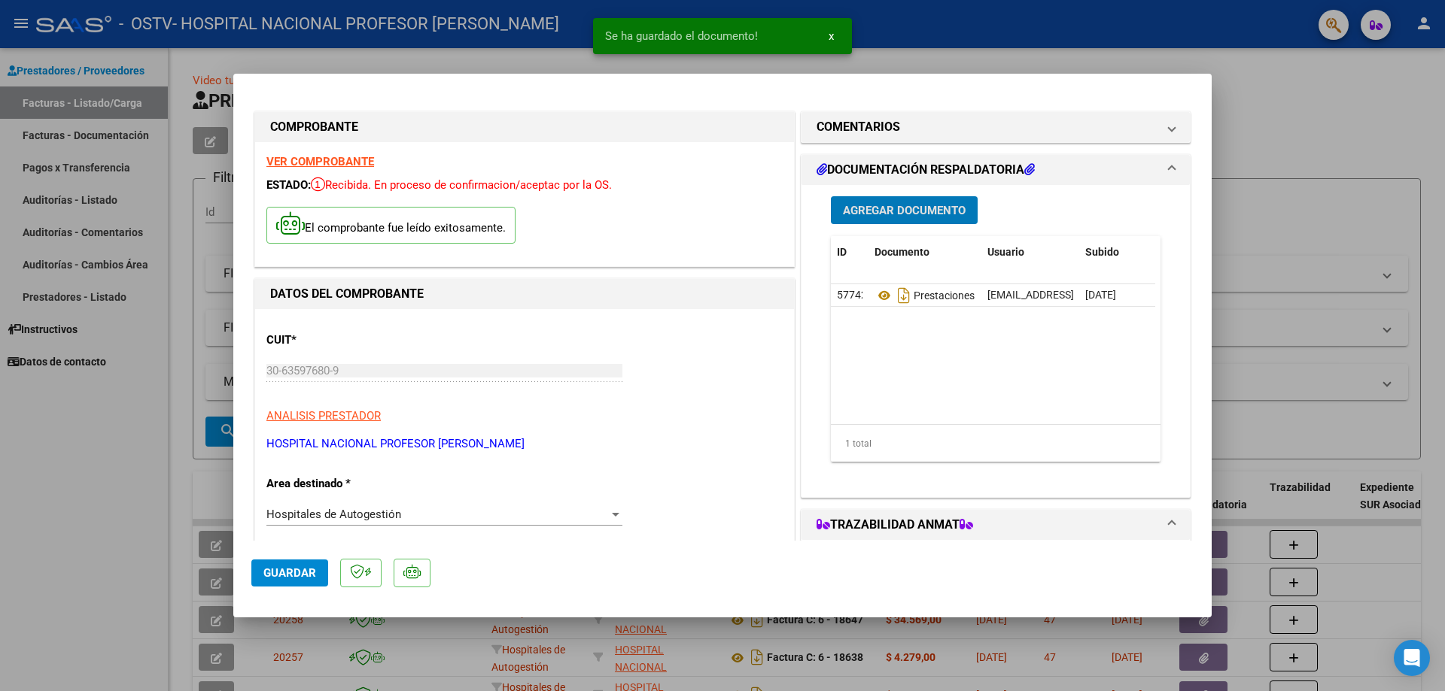
click at [303, 573] on span "Guardar" at bounding box center [289, 574] width 53 height 14
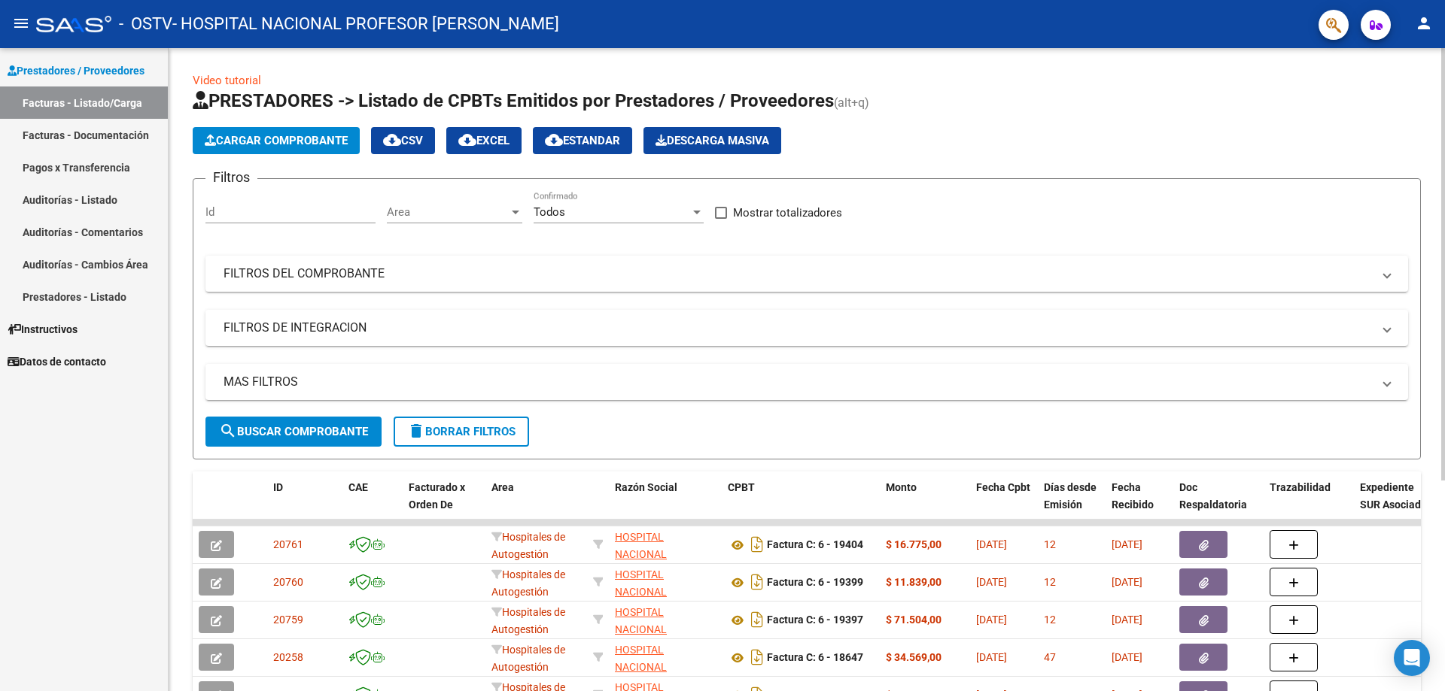
click at [332, 139] on span "Cargar Comprobante" at bounding box center [276, 141] width 143 height 14
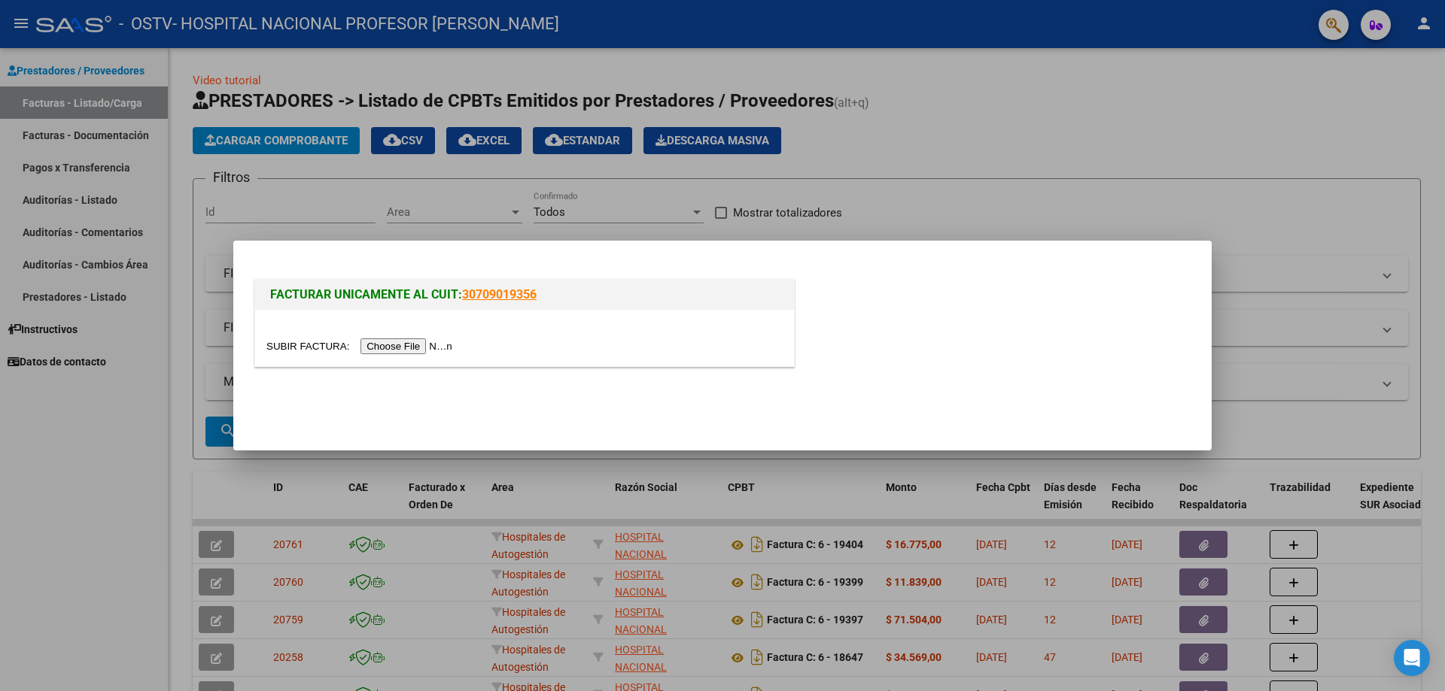
click at [432, 343] on input "file" at bounding box center [361, 347] width 190 height 16
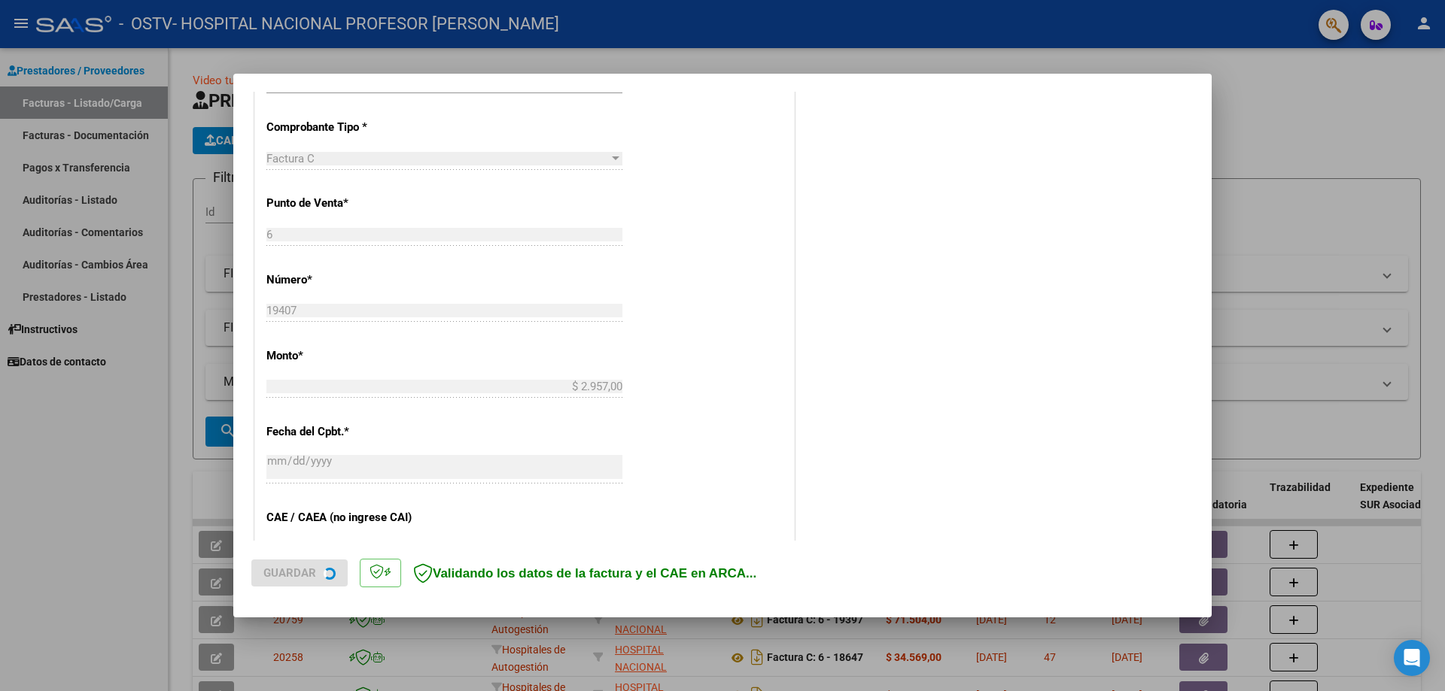
scroll to position [602, 0]
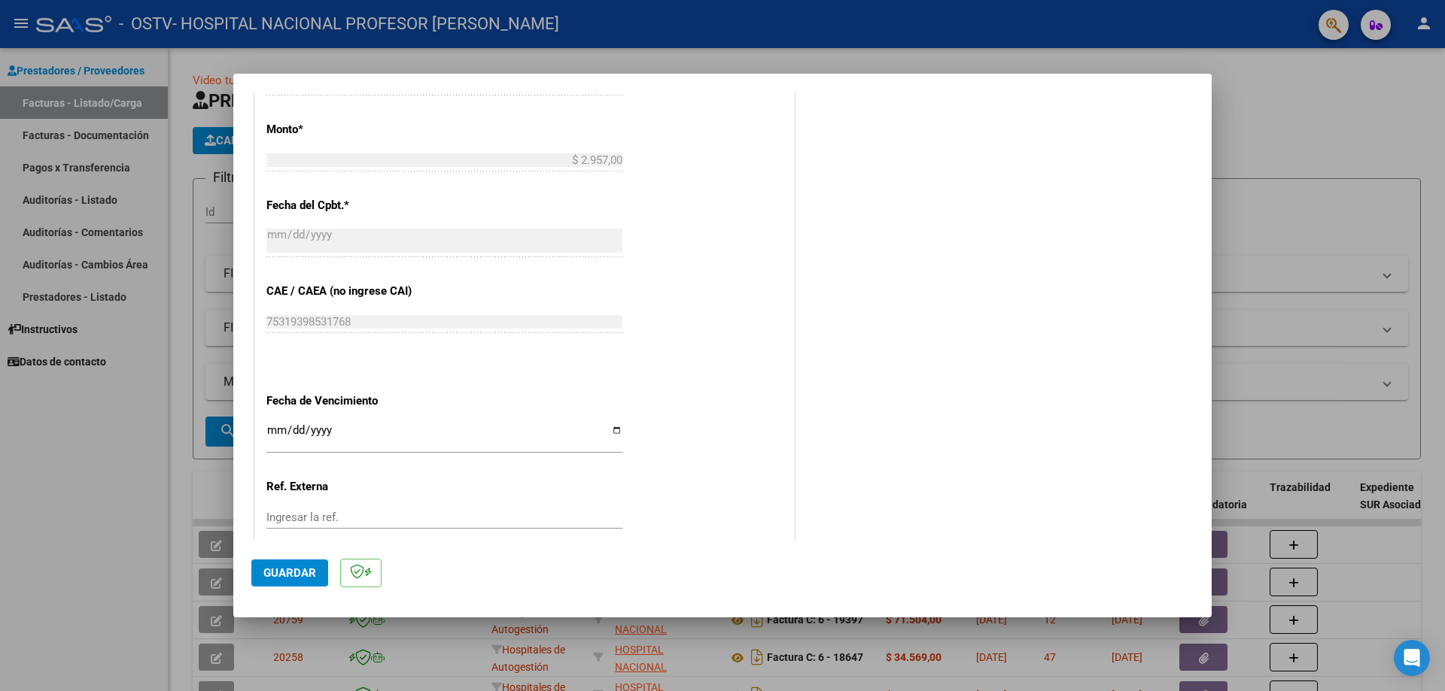
click at [614, 431] on input "Ingresar la fecha" at bounding box center [444, 436] width 356 height 24
type input "2025-09-29"
click at [293, 564] on button "Guardar" at bounding box center [289, 573] width 77 height 27
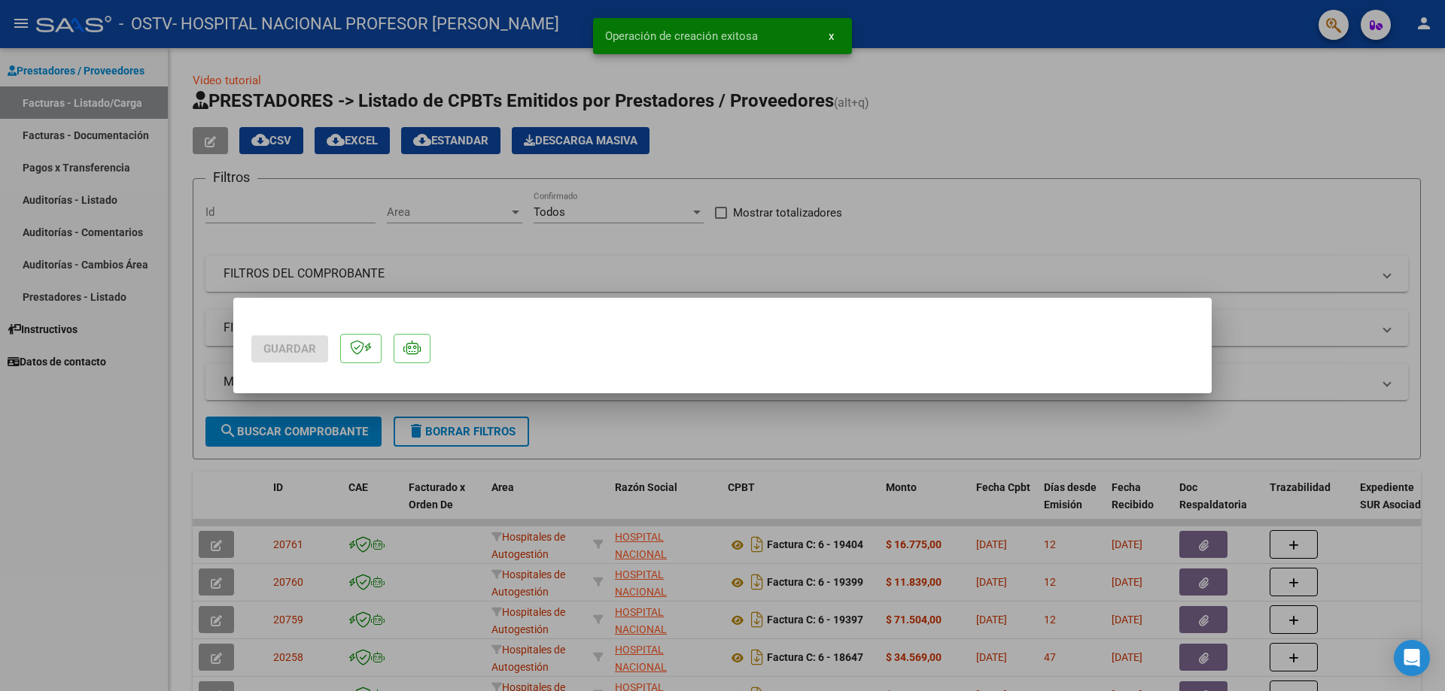
scroll to position [0, 0]
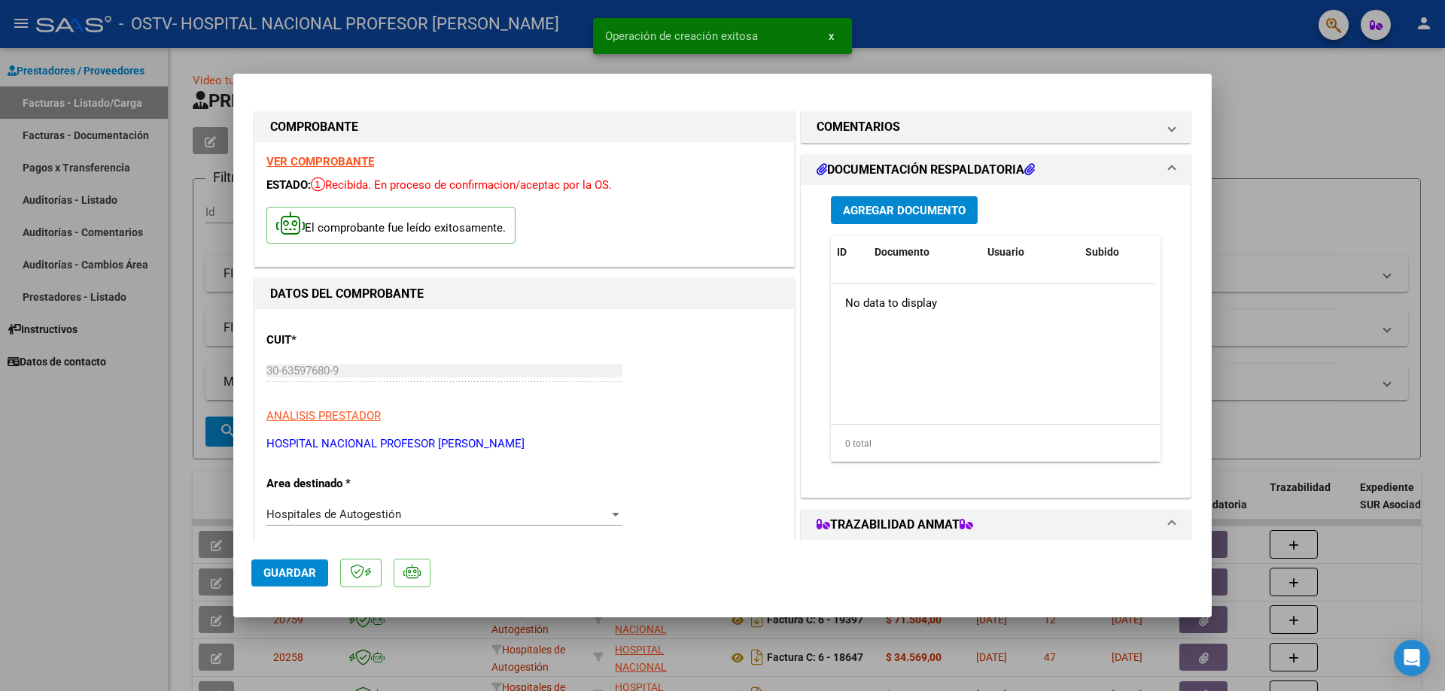
click at [918, 211] on span "Agregar Documento" at bounding box center [904, 211] width 123 height 14
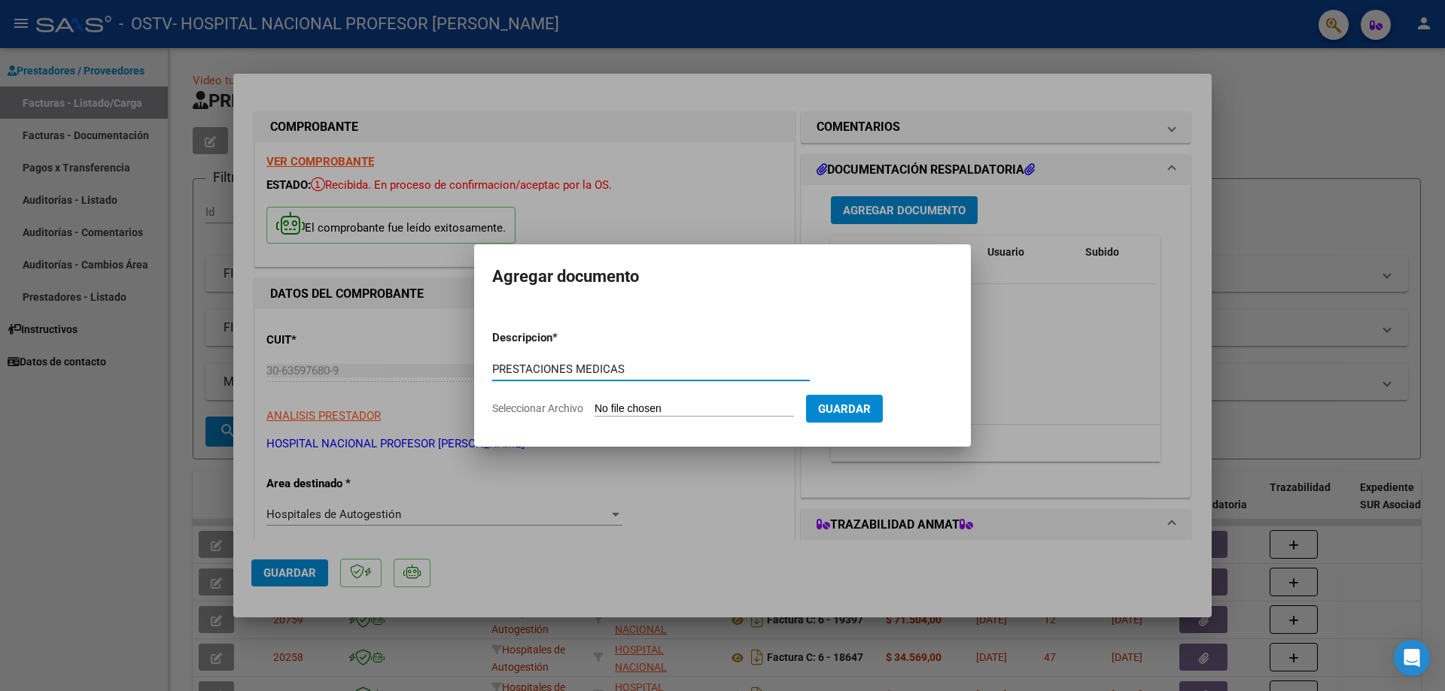
type input "PRESTACIONES MEDICAS"
click at [729, 410] on input "Seleccionar Archivo" at bounding box center [693, 410] width 199 height 14
type input "C:\fakepath\19407.pdf"
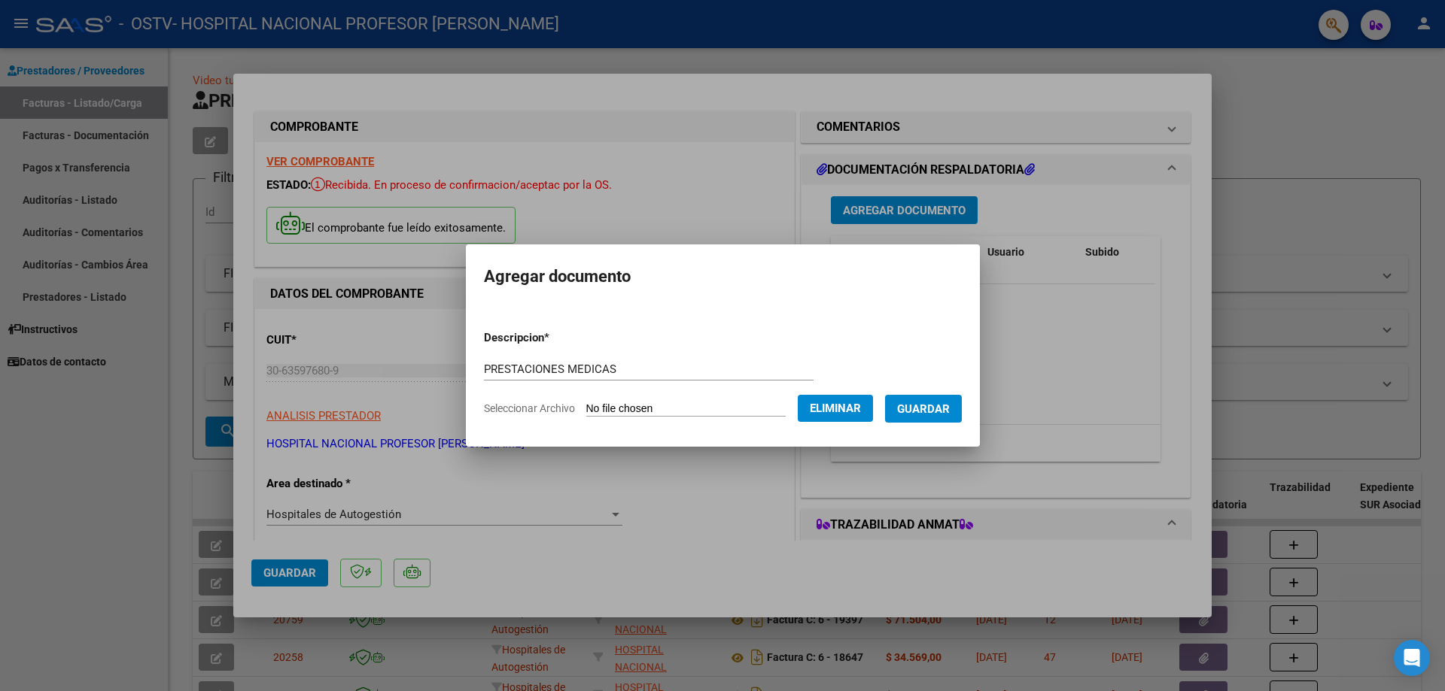
click at [942, 406] on span "Guardar" at bounding box center [923, 410] width 53 height 14
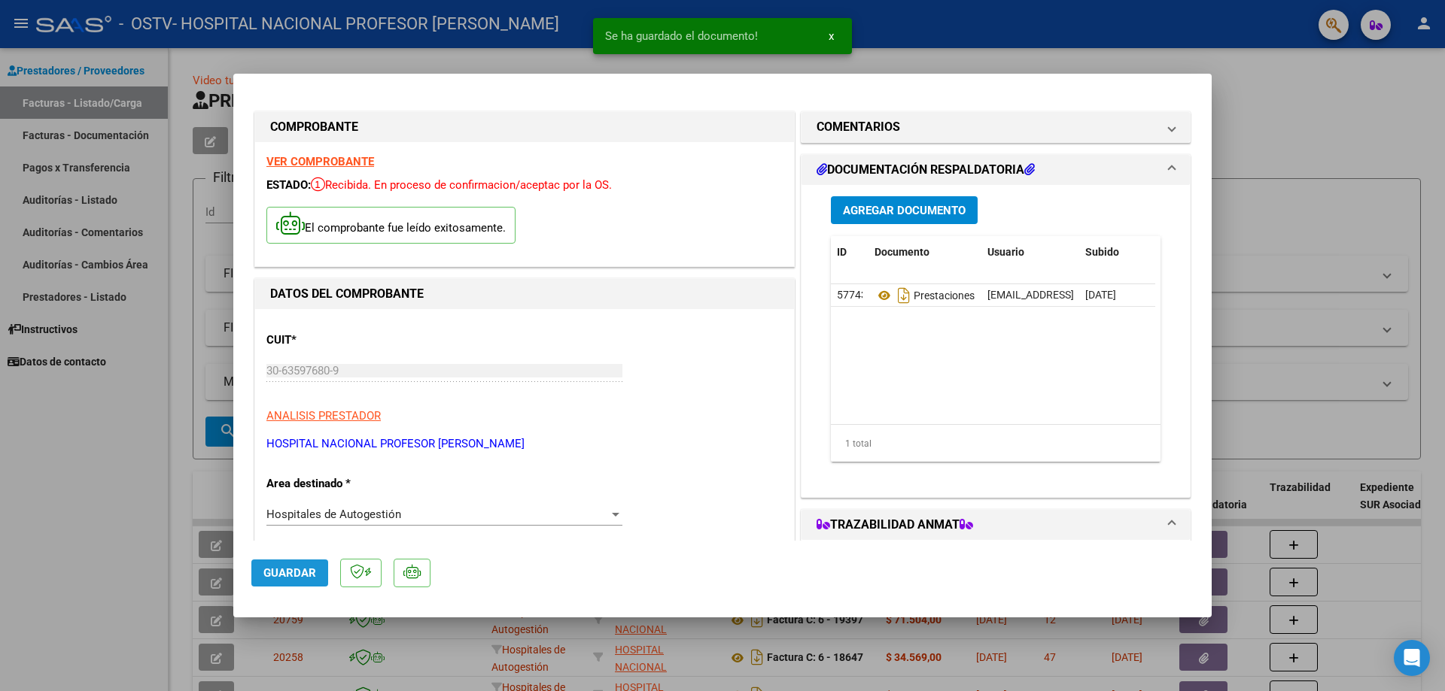
click at [263, 576] on span "Guardar" at bounding box center [289, 574] width 53 height 14
